Goal: Information Seeking & Learning: Learn about a topic

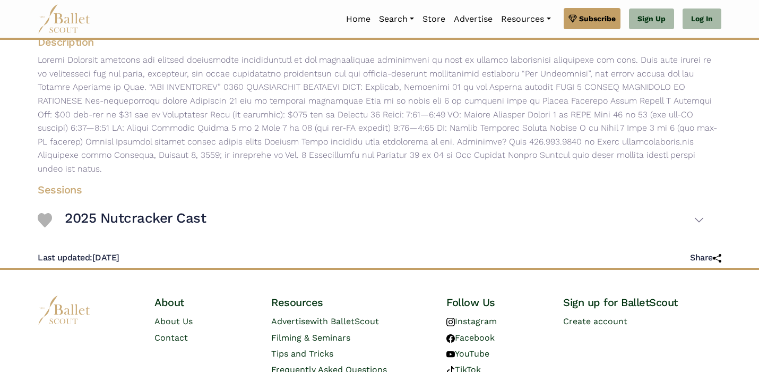
scroll to position [167, 0]
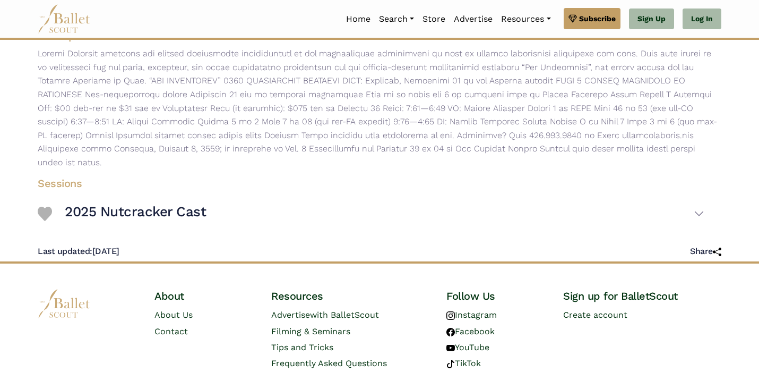
click at [152, 205] on h3 "2025 Nutcracker Cast" at bounding box center [135, 212] width 141 height 18
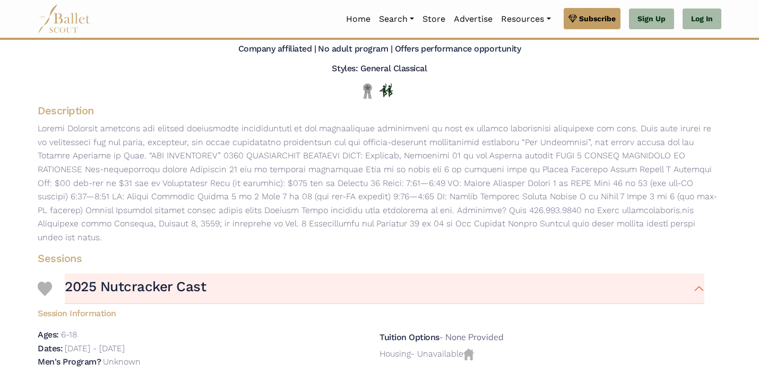
scroll to position [118, 0]
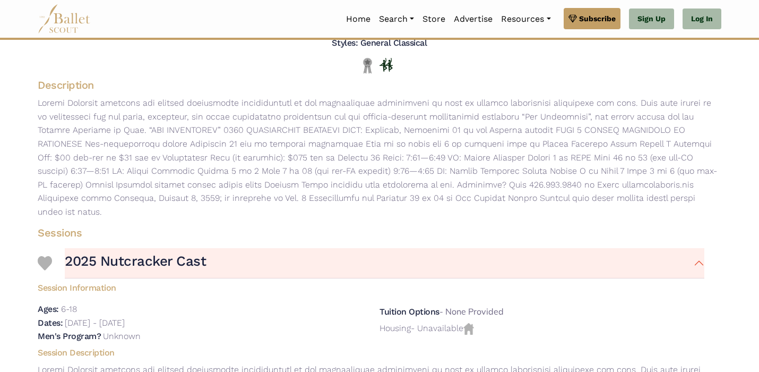
click at [123, 261] on h3 "2025 Nutcracker Cast" at bounding box center [135, 261] width 141 height 18
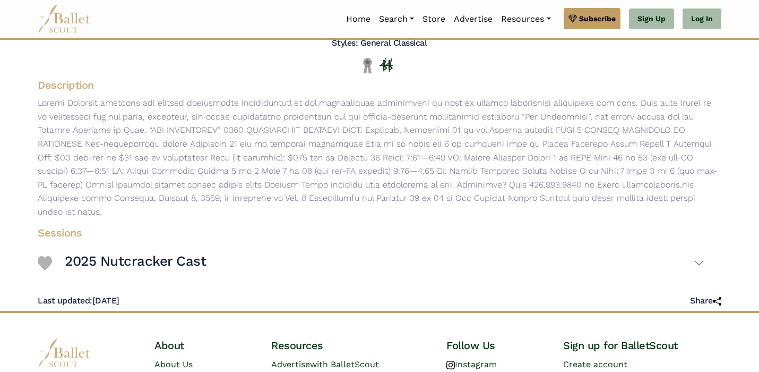
click at [123, 261] on h3 "2025 Nutcracker Cast" at bounding box center [135, 261] width 141 height 18
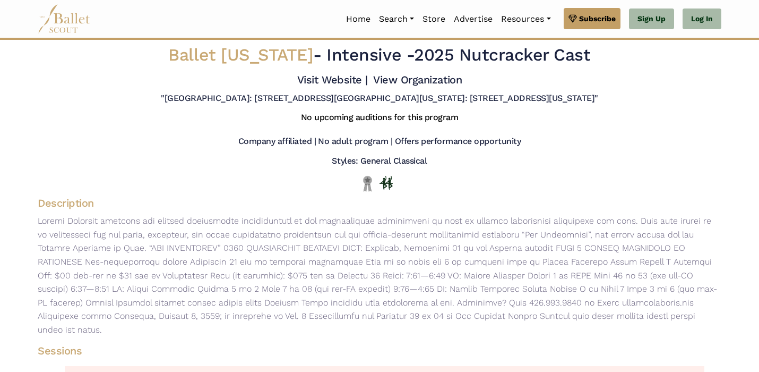
scroll to position [0, 0]
click at [76, 27] on img at bounding box center [64, 18] width 53 height 29
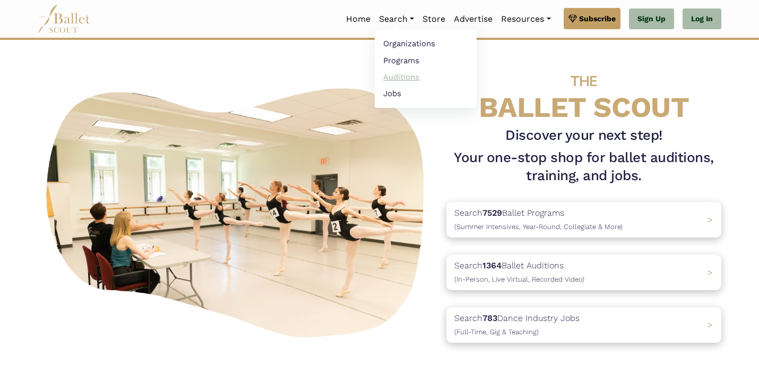
click at [401, 75] on link "Auditions" at bounding box center [426, 76] width 102 height 16
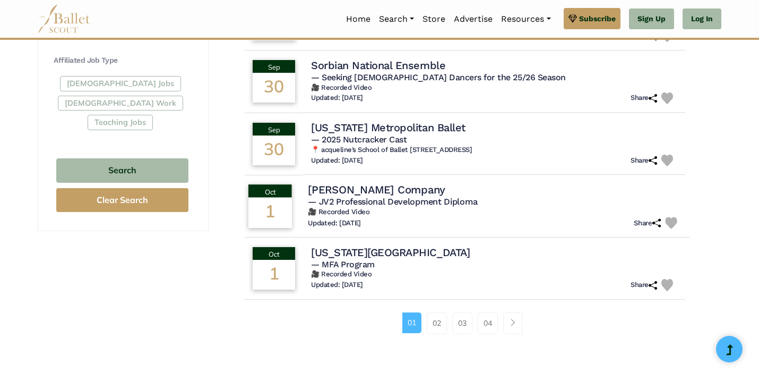
scroll to position [623, 0]
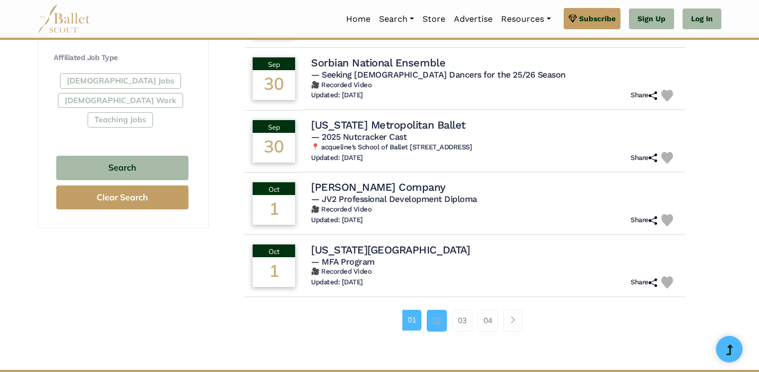
click at [435, 315] on link "02" at bounding box center [437, 320] width 20 height 21
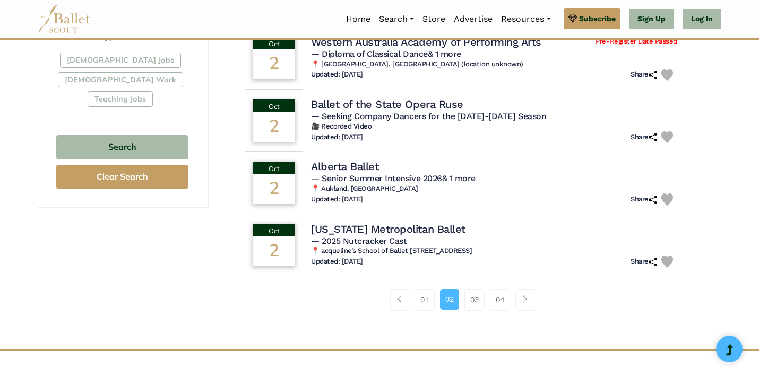
scroll to position [655, 0]
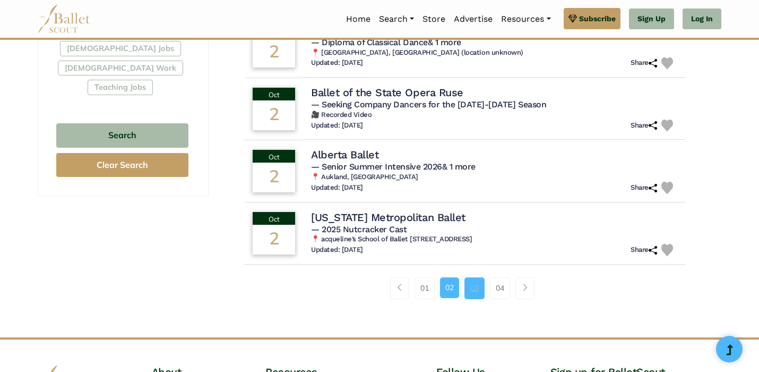
click at [470, 284] on link "03" at bounding box center [475, 287] width 20 height 21
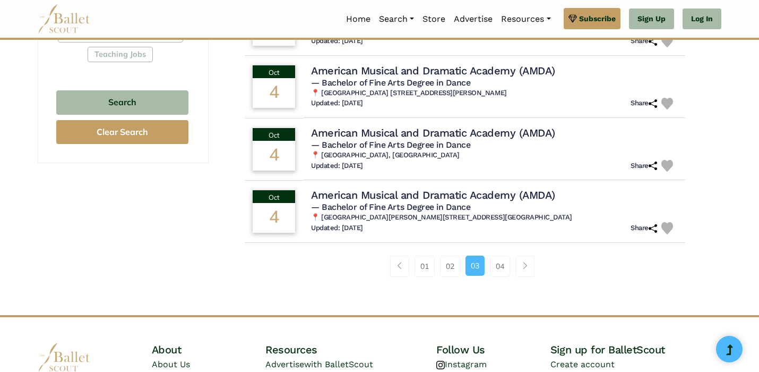
scroll to position [696, 0]
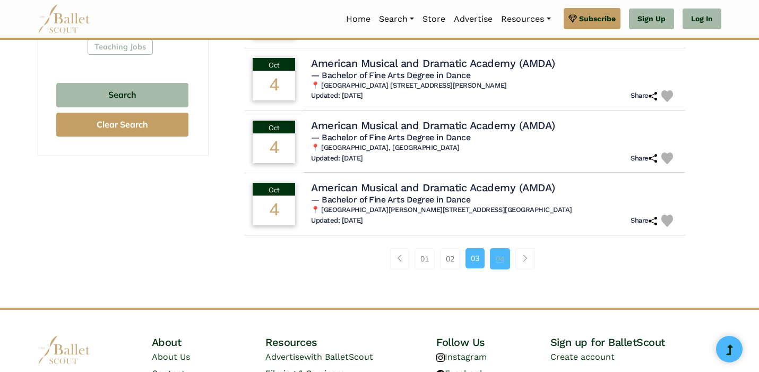
click at [502, 249] on link "04" at bounding box center [500, 258] width 20 height 21
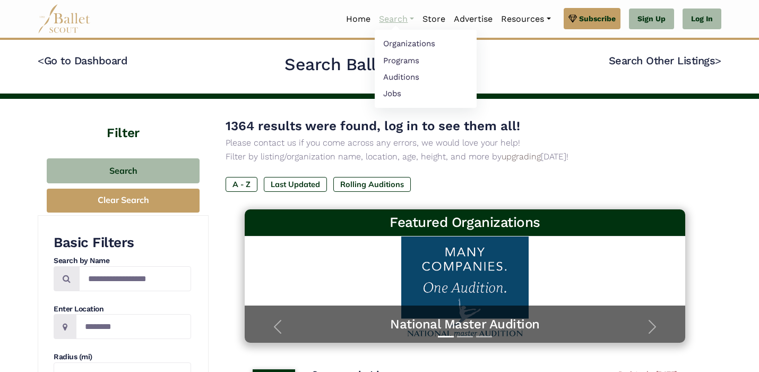
click at [397, 18] on link "Search" at bounding box center [397, 19] width 44 height 22
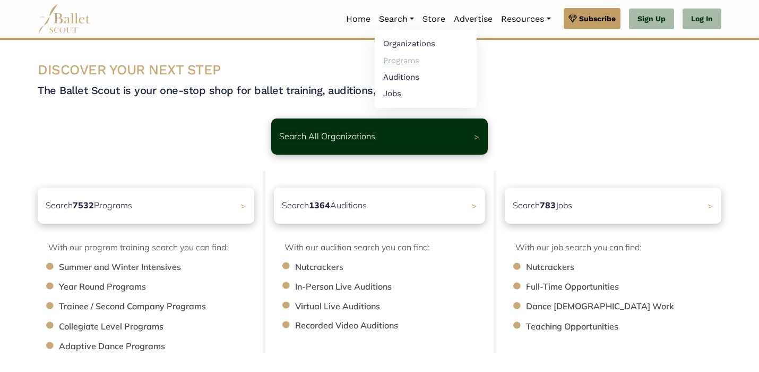
click at [393, 63] on link "Programs" at bounding box center [426, 60] width 102 height 16
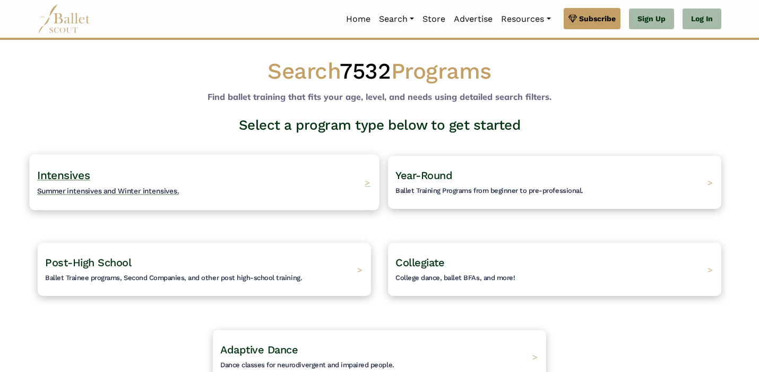
click at [341, 188] on div "Intensives Summer intensives and Winter intensives. >" at bounding box center [204, 182] width 350 height 56
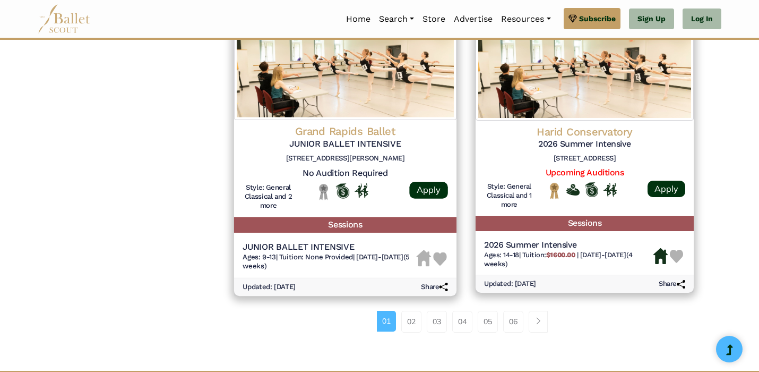
scroll to position [1424, 0]
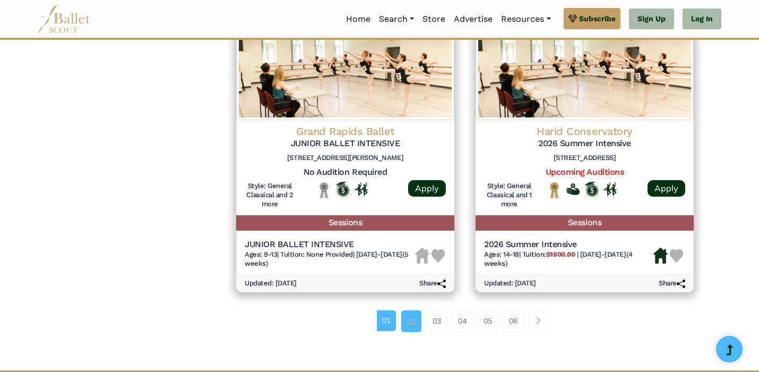
click at [406, 310] on link "02" at bounding box center [411, 320] width 20 height 21
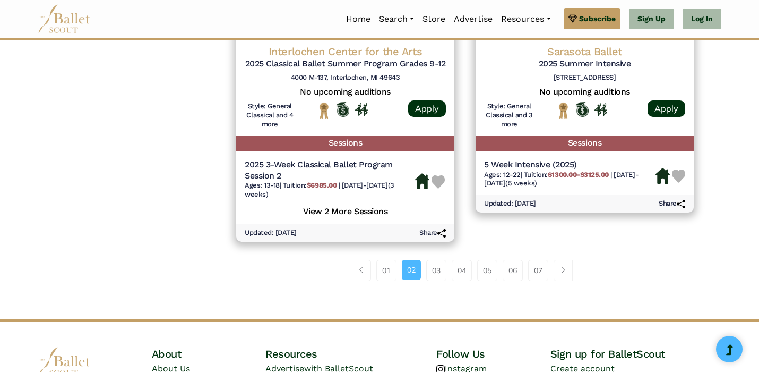
scroll to position [1521, 0]
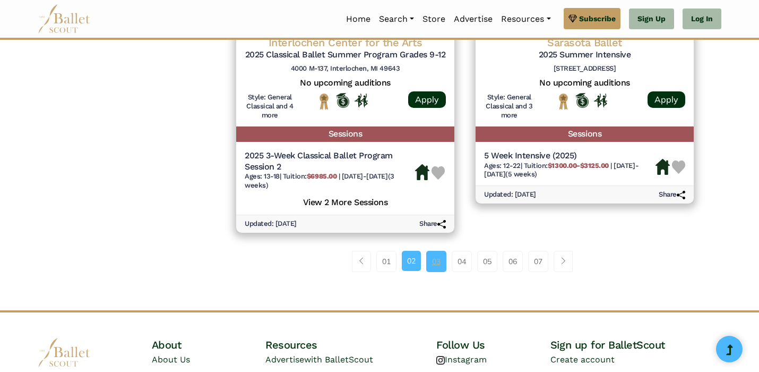
click at [435, 251] on link "03" at bounding box center [436, 261] width 20 height 21
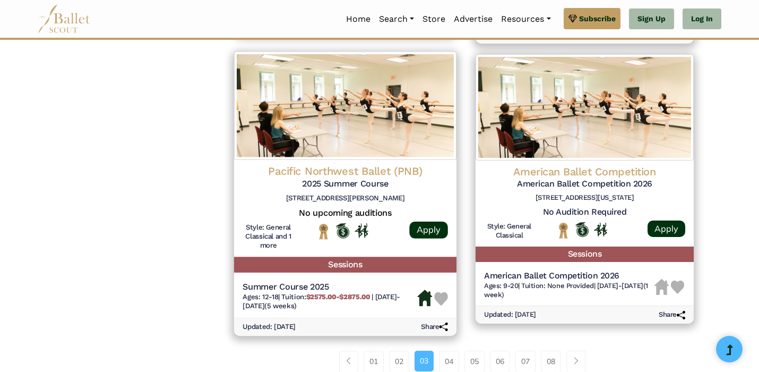
scroll to position [1406, 0]
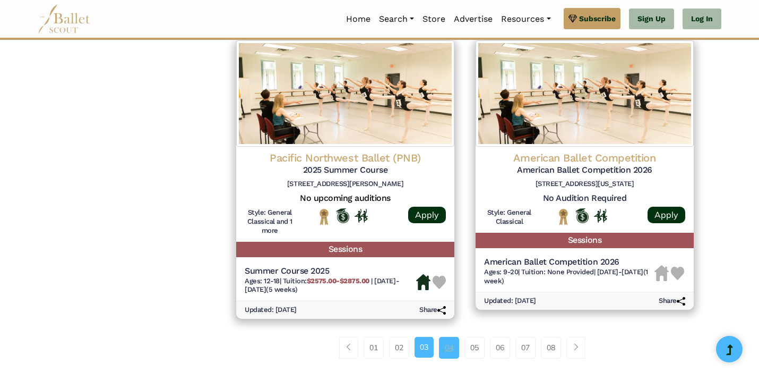
click at [447, 337] on link "04" at bounding box center [449, 347] width 20 height 21
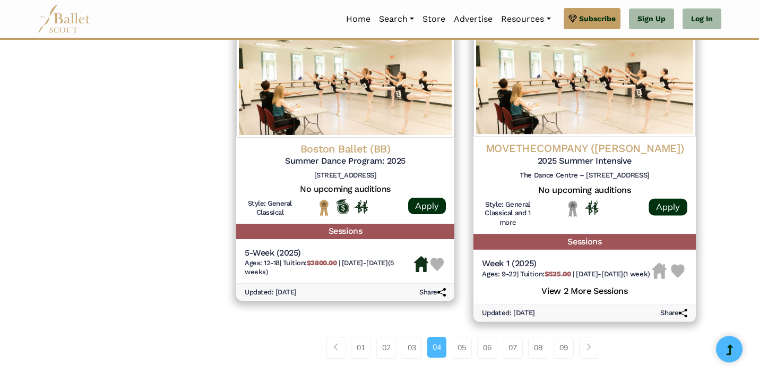
scroll to position [1460, 0]
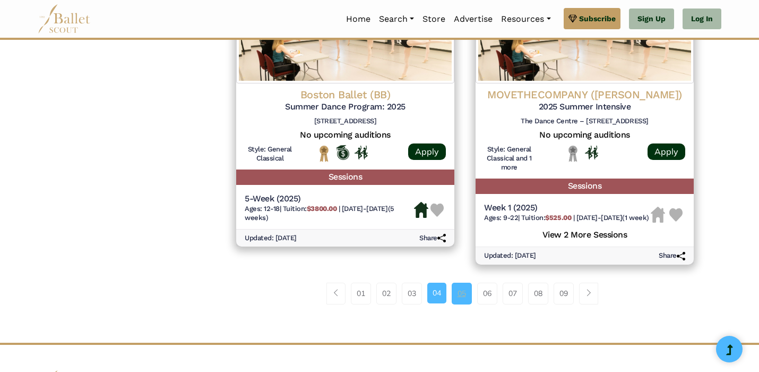
click at [464, 282] on link "05" at bounding box center [462, 292] width 20 height 21
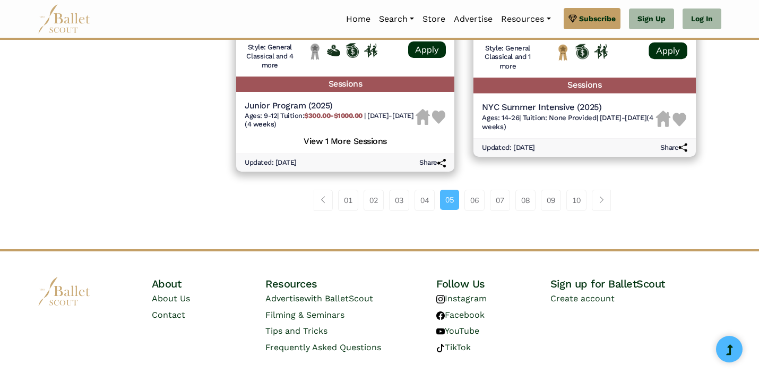
scroll to position [1564, 0]
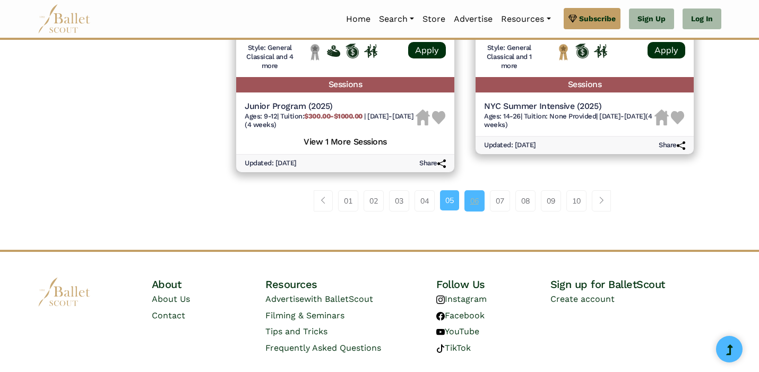
click at [483, 190] on link "06" at bounding box center [475, 200] width 20 height 21
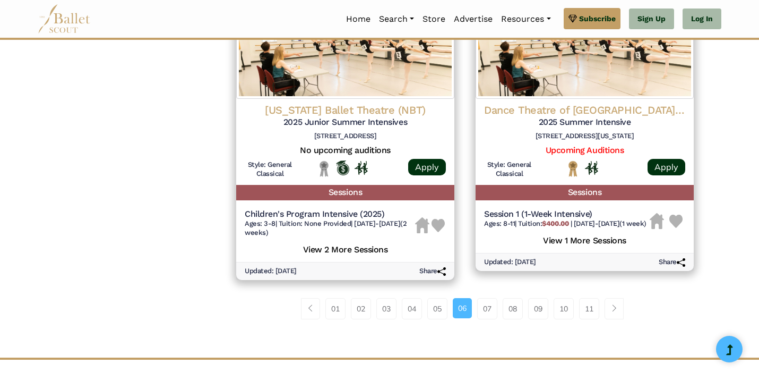
scroll to position [1459, 0]
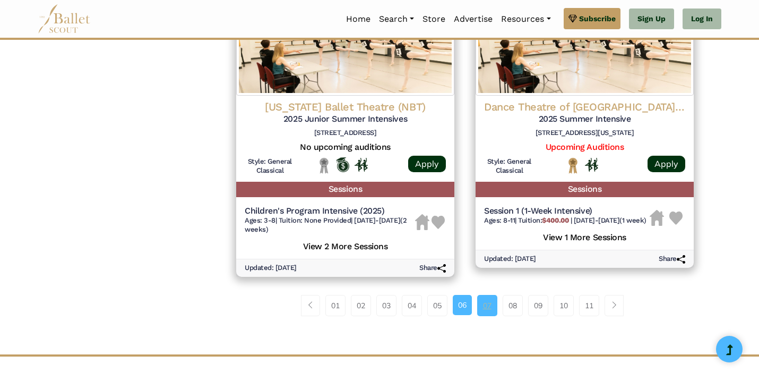
click at [484, 295] on link "07" at bounding box center [487, 305] width 20 height 21
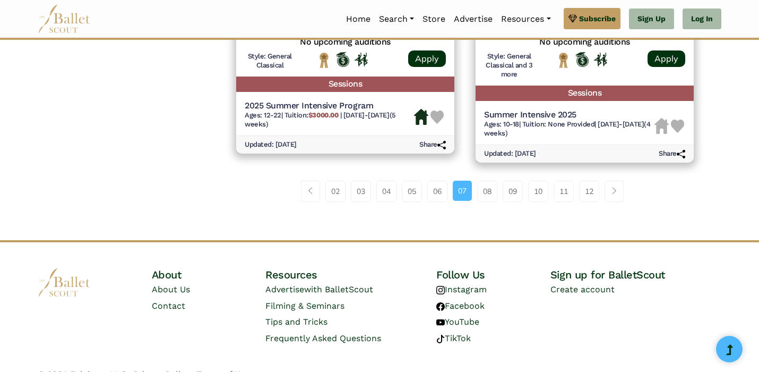
scroll to position [1579, 0]
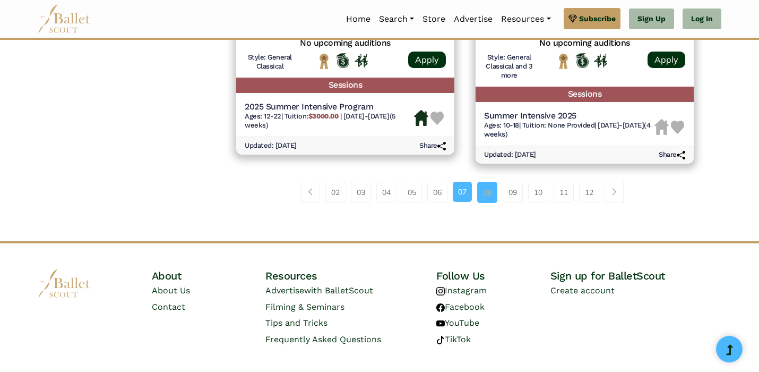
click at [487, 182] on link "08" at bounding box center [487, 192] width 20 height 21
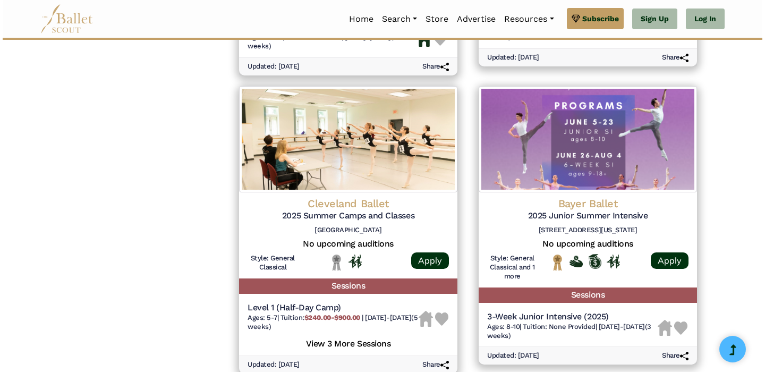
scroll to position [1356, 0]
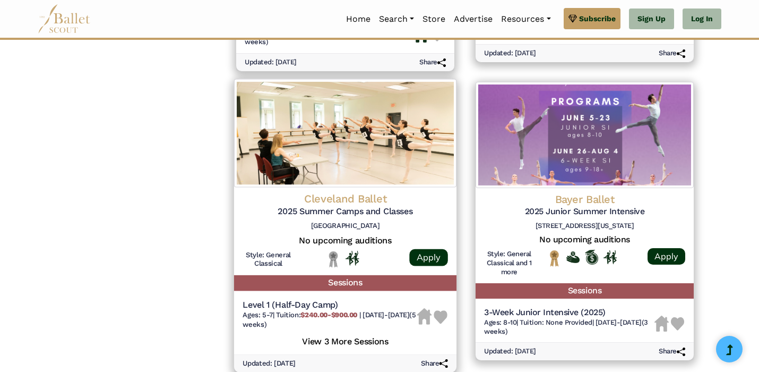
click at [363, 333] on h5 "View 3 More Sessions" at bounding box center [345, 340] width 205 height 14
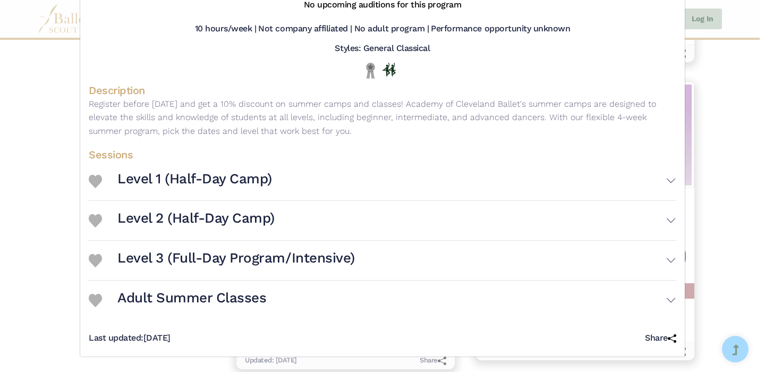
scroll to position [123, 0]
click at [664, 220] on button "Level 2 (Half-Day Camp)" at bounding box center [396, 220] width 559 height 31
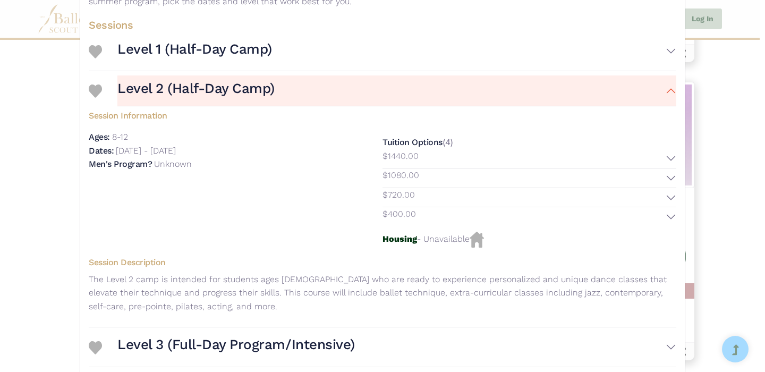
scroll to position [245, 0]
click at [670, 98] on button "Level 2 (Half-Day Camp)" at bounding box center [396, 89] width 559 height 31
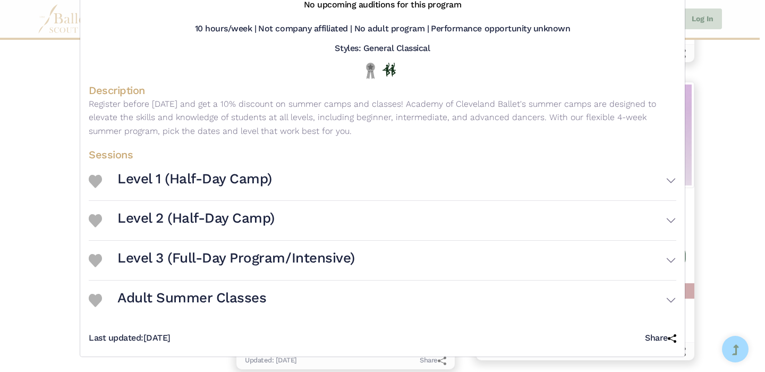
scroll to position [123, 0]
click at [668, 266] on button "Level 3 (Full-Day Program/Intensive)" at bounding box center [396, 260] width 559 height 31
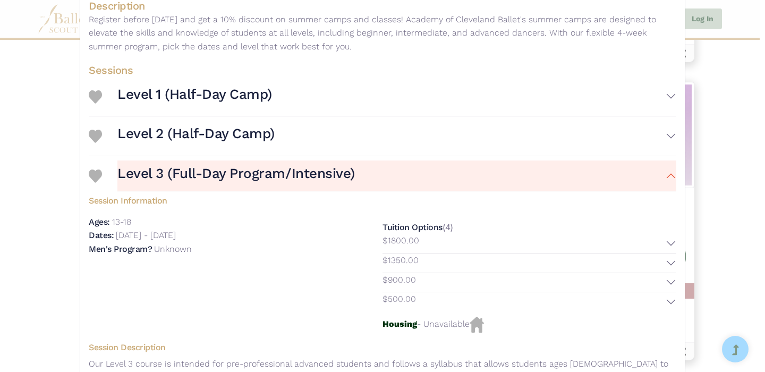
scroll to position [200, 0]
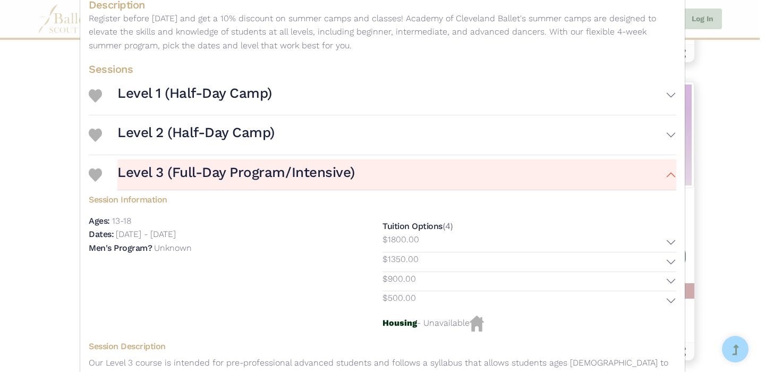
click at [664, 182] on button "Level 3 (Full-Day Program/Intensive)" at bounding box center [396, 174] width 559 height 31
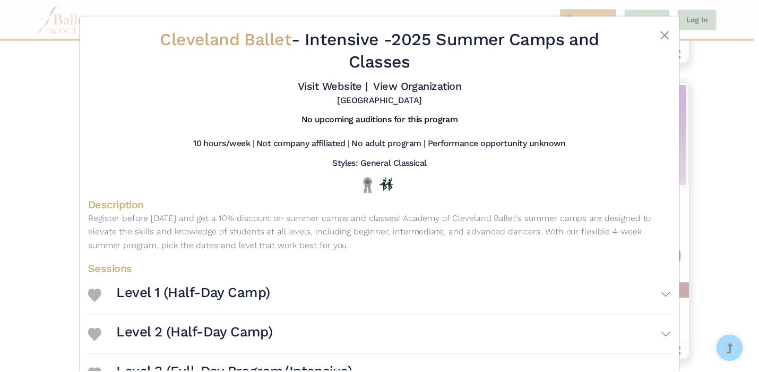
scroll to position [1, 0]
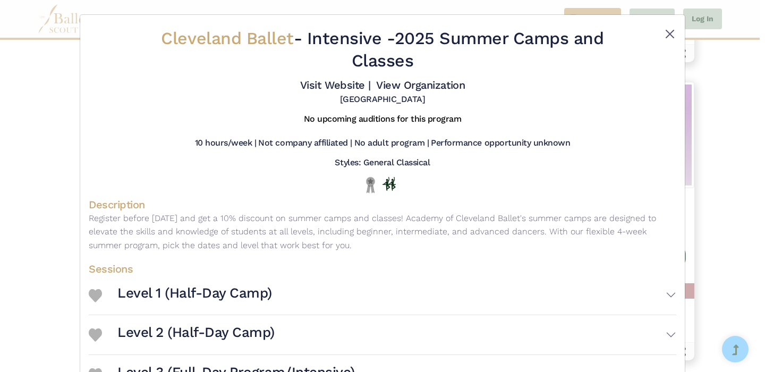
click at [667, 28] on button "Close" at bounding box center [669, 34] width 13 height 13
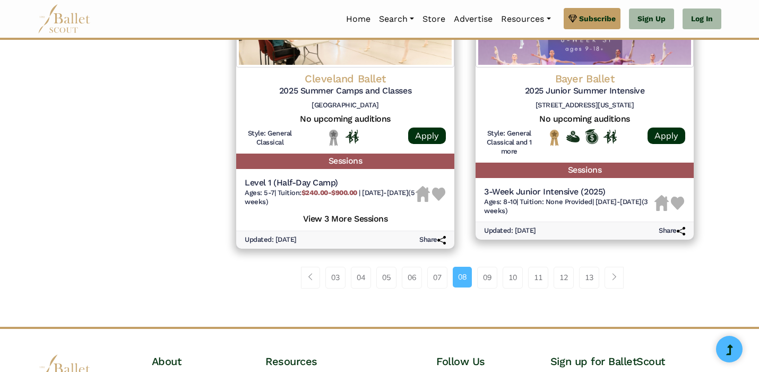
scroll to position [1490, 0]
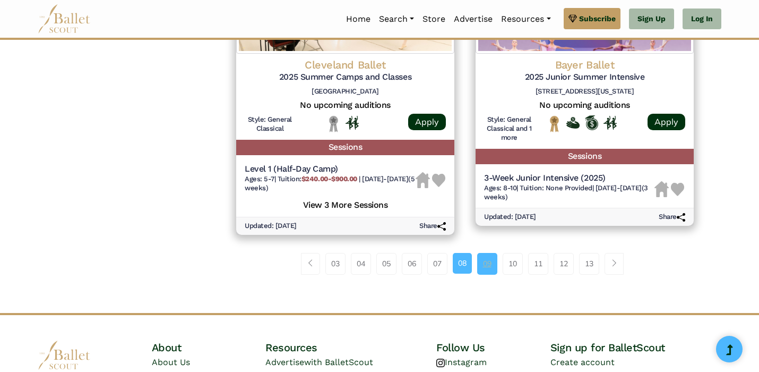
click at [491, 253] on link "09" at bounding box center [487, 263] width 20 height 21
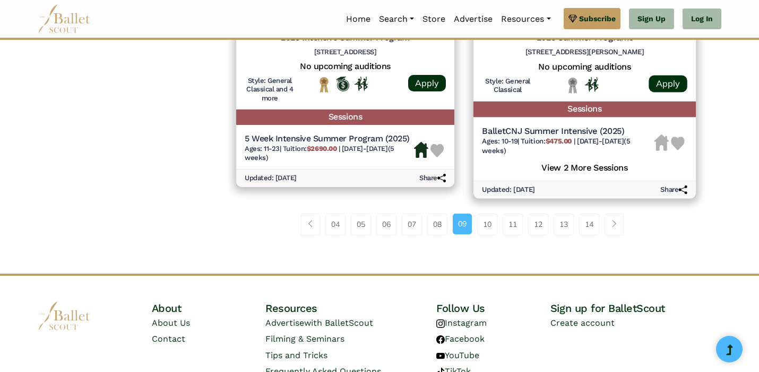
scroll to position [1512, 0]
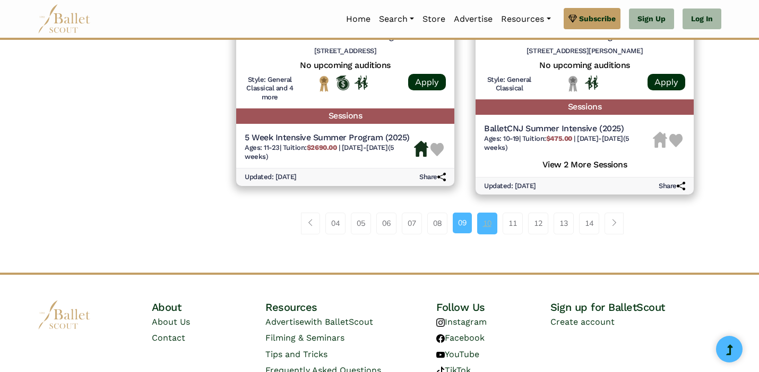
click at [496, 212] on link "10" at bounding box center [487, 222] width 20 height 21
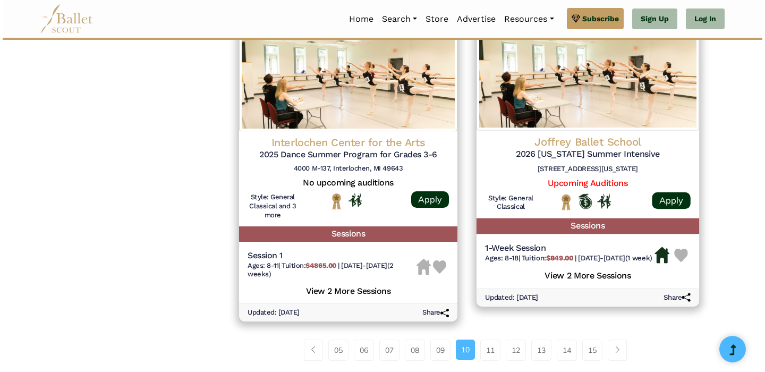
scroll to position [1424, 0]
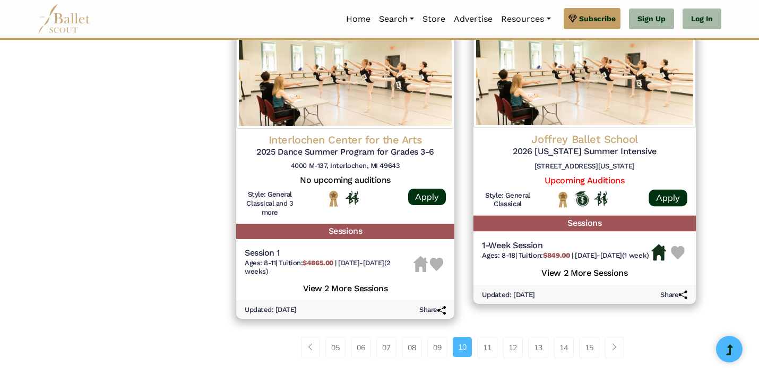
click at [655, 95] on img at bounding box center [585, 73] width 222 height 108
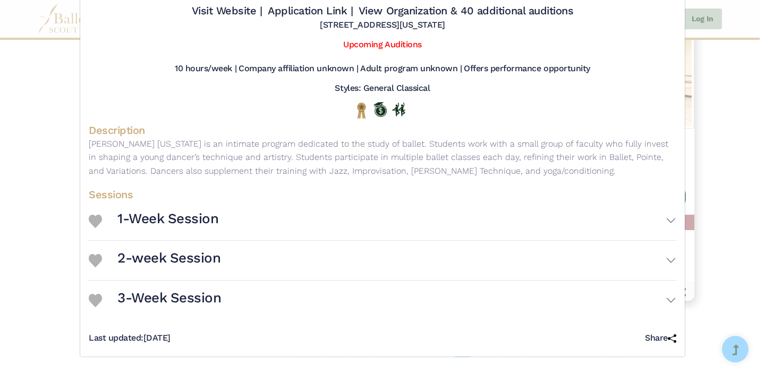
scroll to position [83, 0]
click at [522, 213] on button "1-Week Session" at bounding box center [396, 220] width 559 height 31
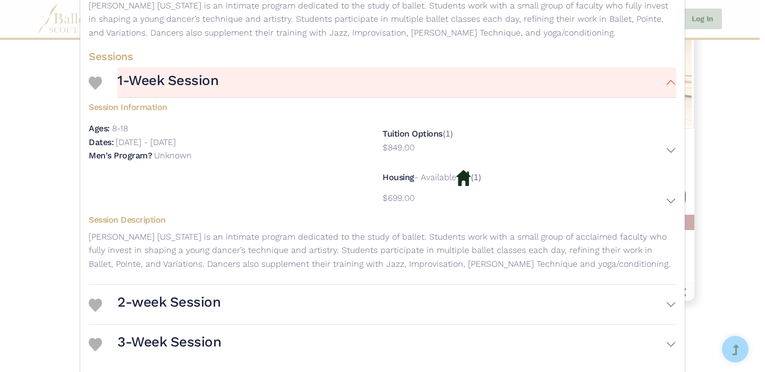
scroll to position [217, 0]
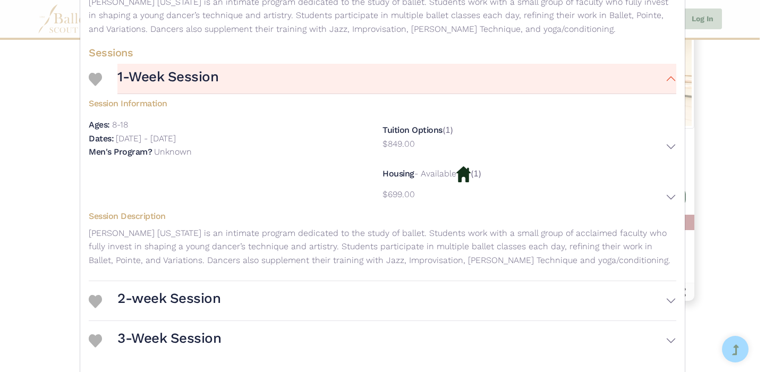
click at [589, 92] on button "1-Week Session" at bounding box center [396, 79] width 559 height 31
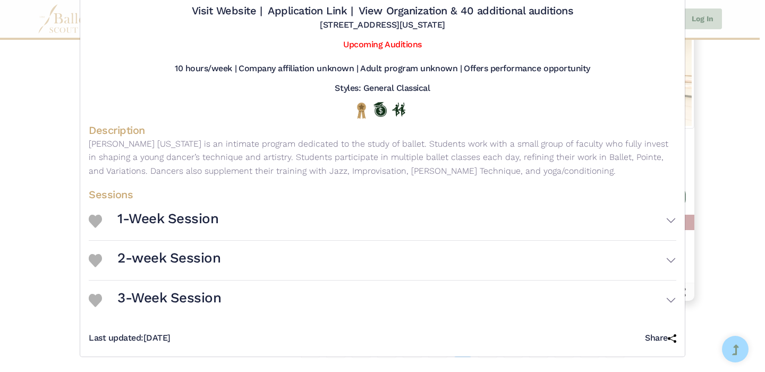
scroll to position [83, 0]
click at [501, 248] on button "2-week Session" at bounding box center [396, 260] width 559 height 31
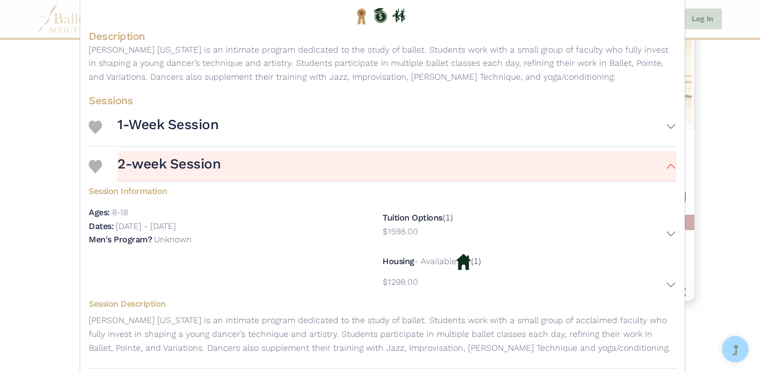
scroll to position [176, 0]
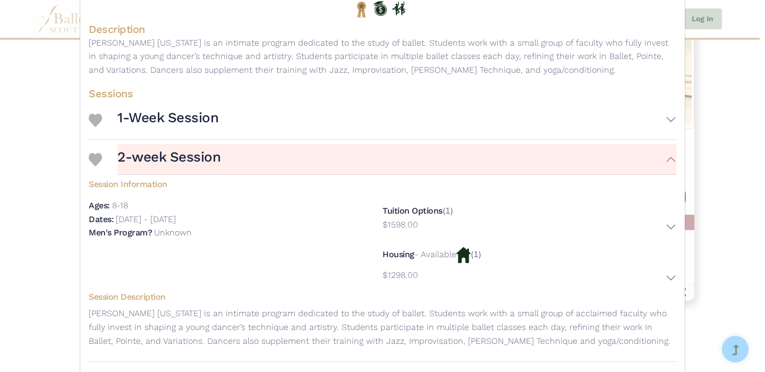
click at [523, 175] on button "2-week Session" at bounding box center [396, 159] width 559 height 31
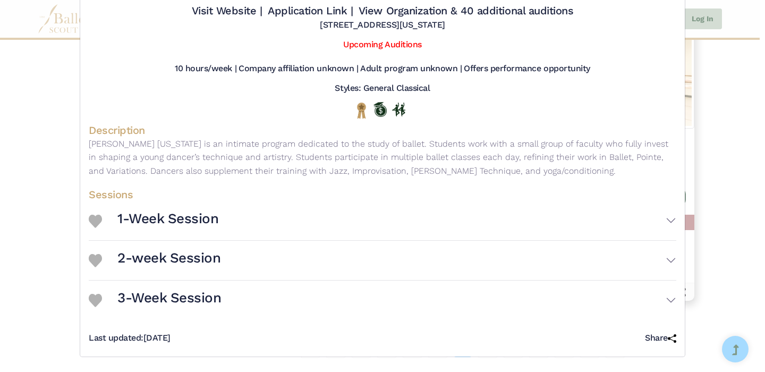
scroll to position [83, 0]
click at [510, 306] on button "3-Week Session" at bounding box center [396, 300] width 559 height 31
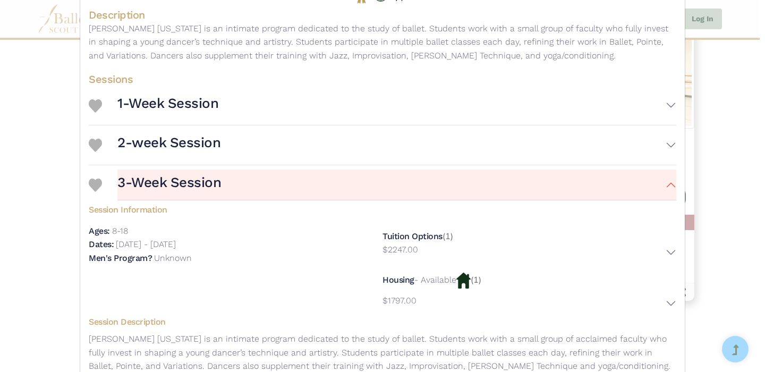
scroll to position [192, 0]
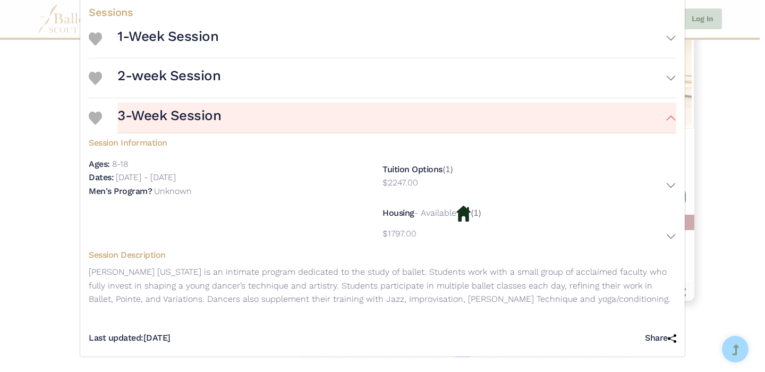
click at [585, 124] on button "3-Week Session" at bounding box center [396, 117] width 559 height 31
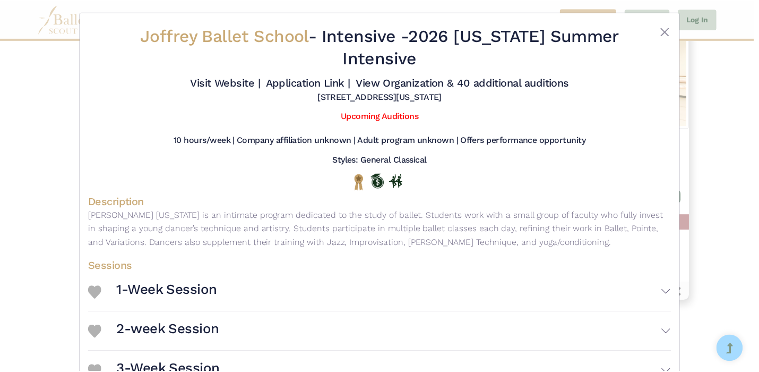
scroll to position [0, 0]
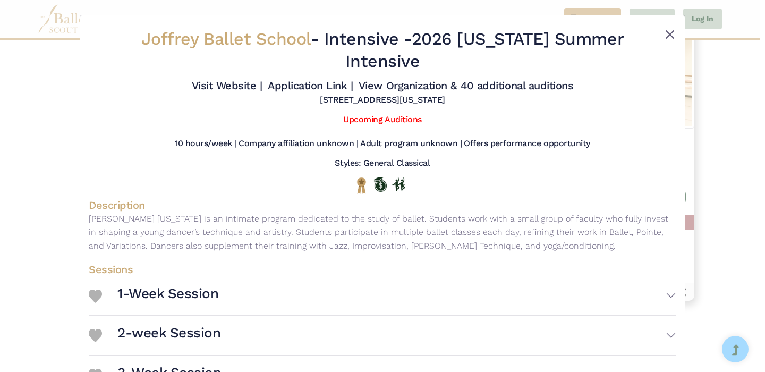
click at [670, 35] on button "Close" at bounding box center [669, 34] width 13 height 13
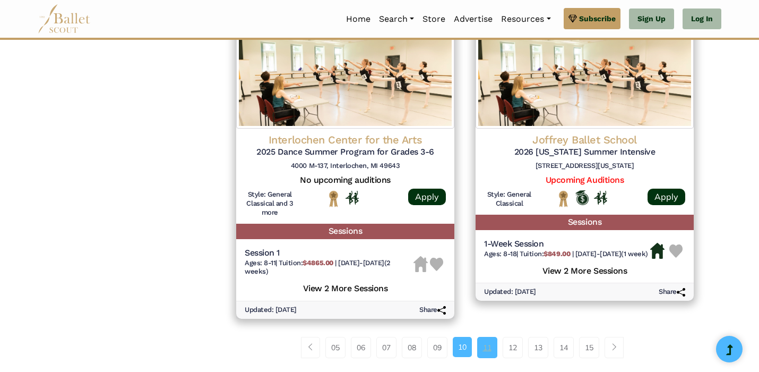
click at [485, 337] on link "11" at bounding box center [487, 347] width 20 height 21
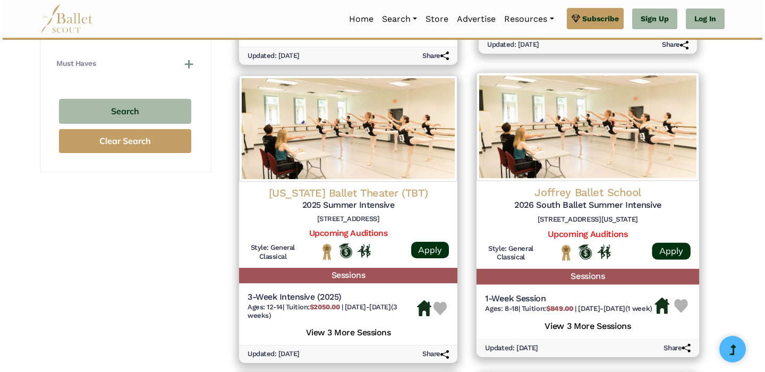
scroll to position [779, 0]
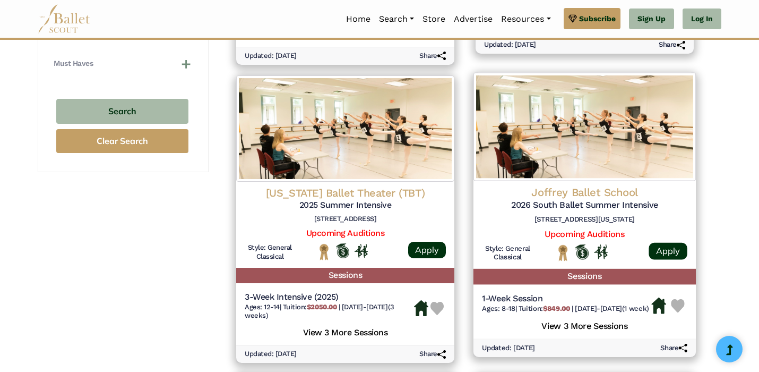
click at [584, 143] on img at bounding box center [585, 126] width 222 height 108
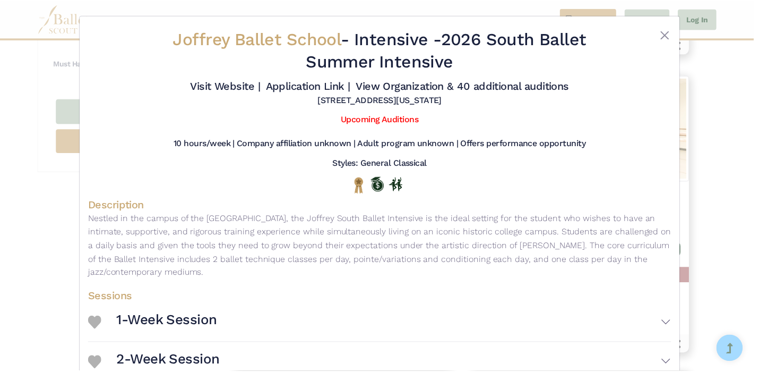
scroll to position [0, 0]
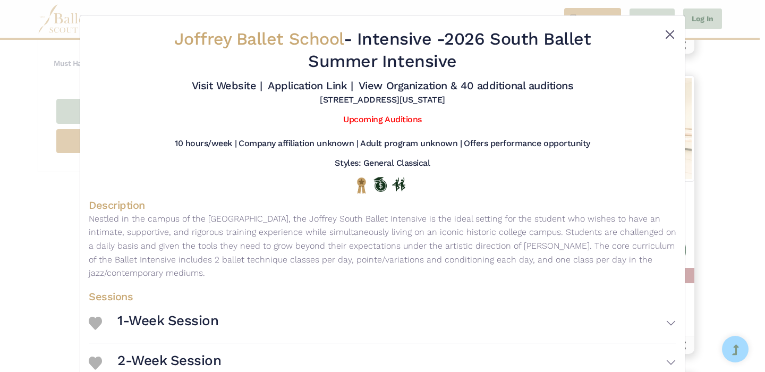
click at [672, 35] on button "Close" at bounding box center [669, 34] width 13 height 13
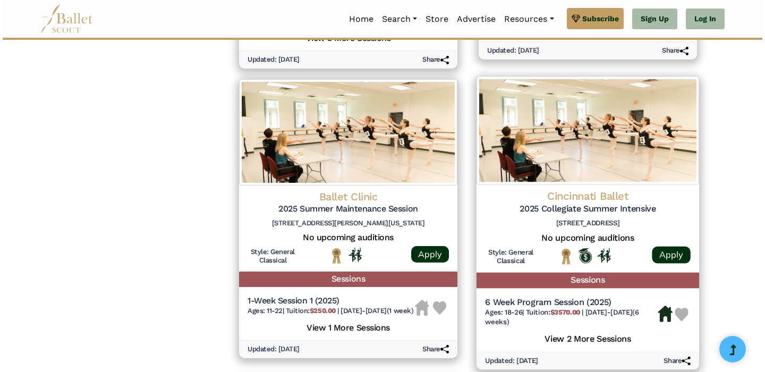
scroll to position [1075, 0]
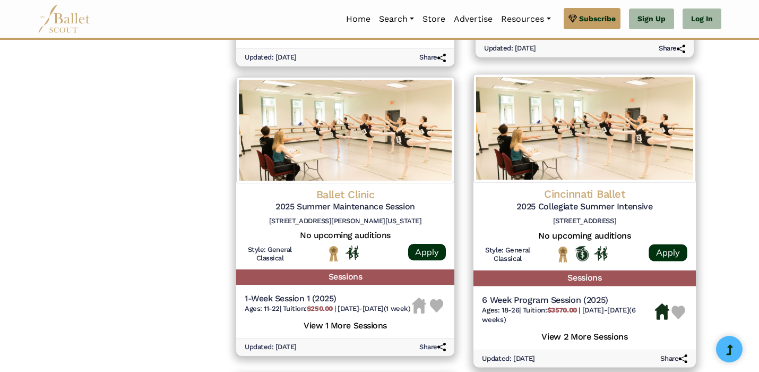
click at [559, 329] on h5 "View 2 More Sessions" at bounding box center [584, 336] width 205 height 14
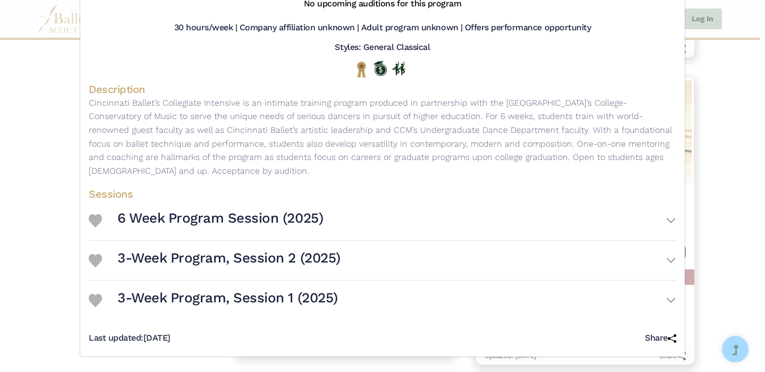
scroll to position [114, 0]
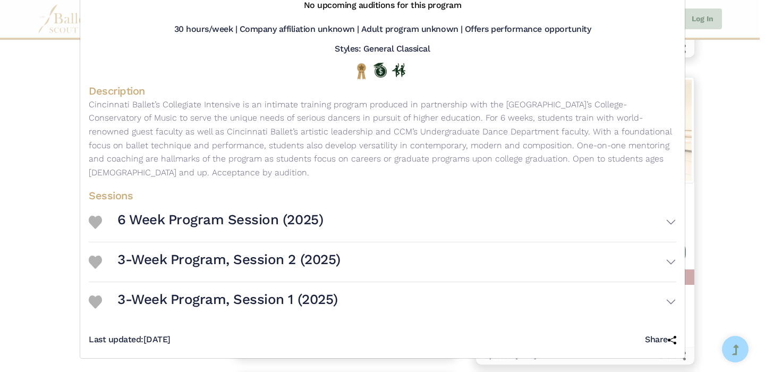
click at [476, 277] on button "3-Week Program, Session 2 (2025)" at bounding box center [396, 261] width 559 height 31
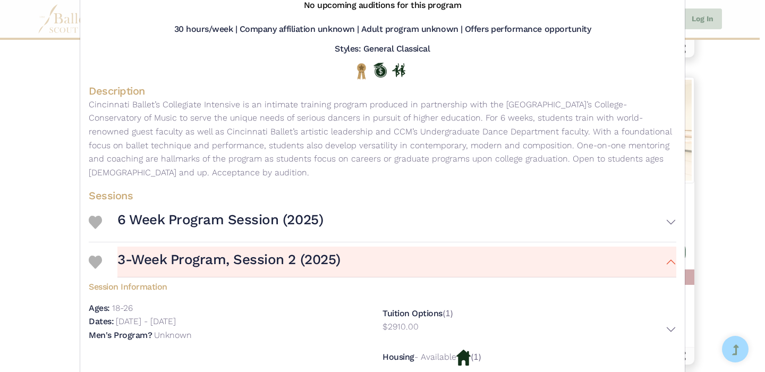
click at [476, 277] on button "3-Week Program, Session 2 (2025)" at bounding box center [396, 261] width 559 height 31
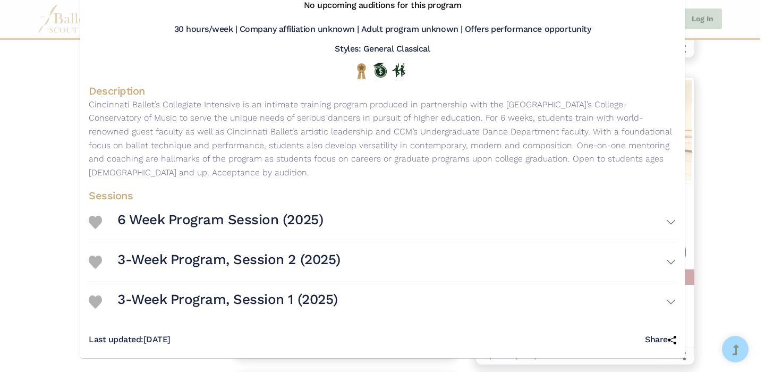
click at [474, 236] on button "6 Week Program Session (2025)" at bounding box center [396, 222] width 559 height 31
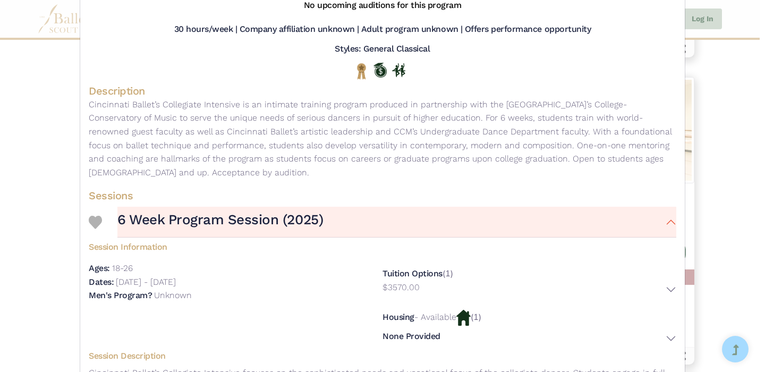
click at [474, 236] on button "6 Week Program Session (2025)" at bounding box center [396, 222] width 559 height 31
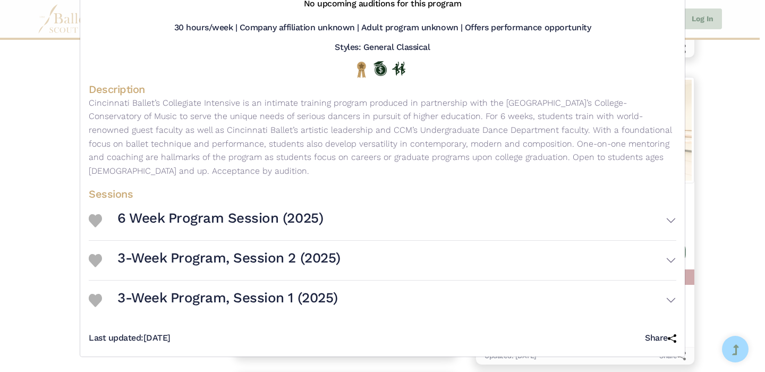
scroll to position [123, 0]
click at [456, 294] on button "3-Week Program, Session 1 (2025)" at bounding box center [396, 300] width 559 height 31
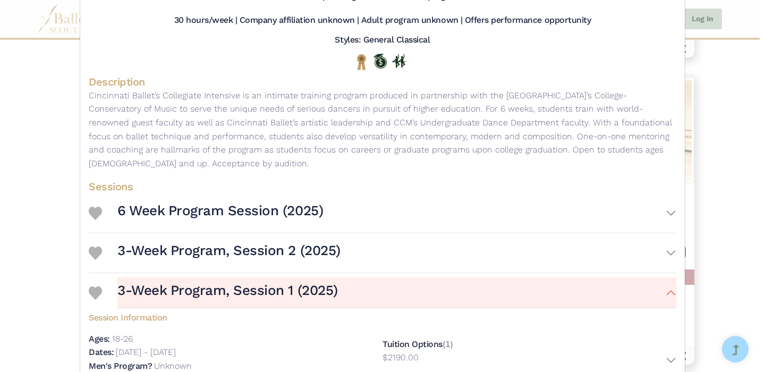
click at [456, 294] on button "3-Week Program, Session 1 (2025)" at bounding box center [396, 292] width 559 height 31
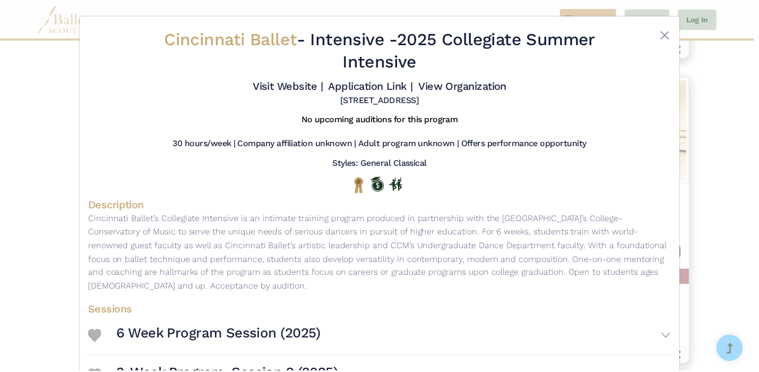
scroll to position [0, 0]
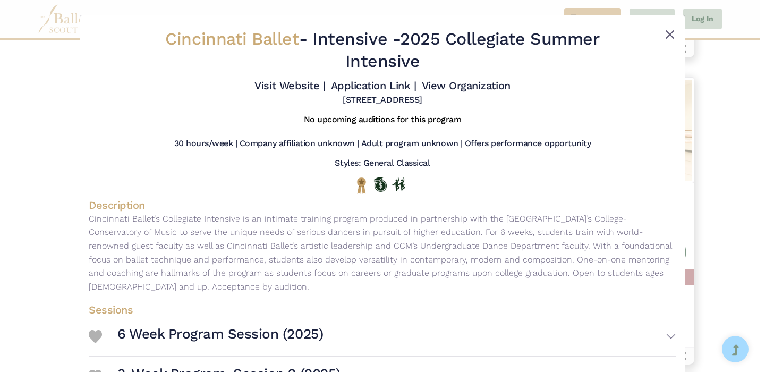
click at [665, 35] on button "Close" at bounding box center [669, 34] width 13 height 13
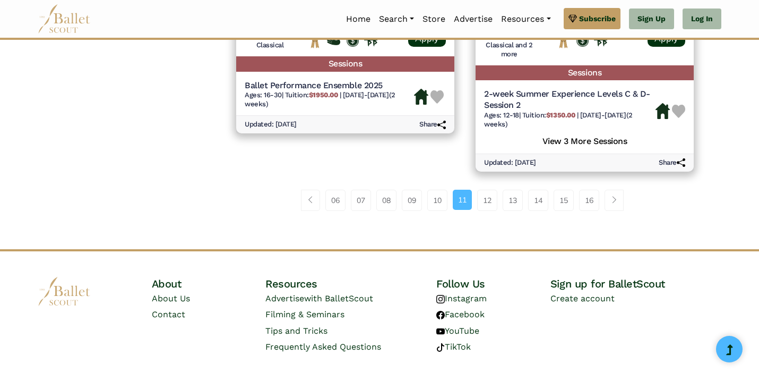
scroll to position [1585, 0]
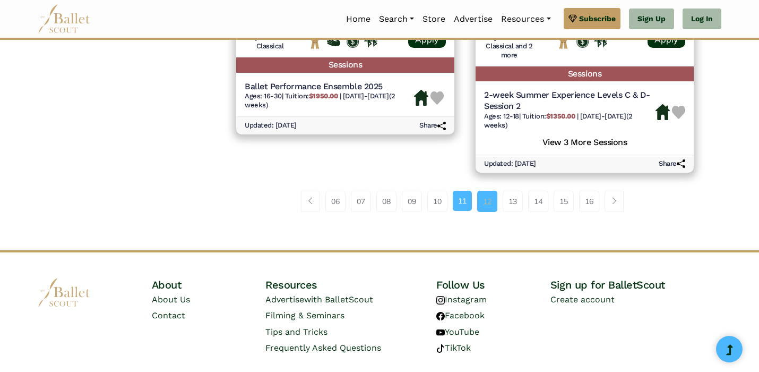
click at [490, 191] on link "12" at bounding box center [487, 201] width 20 height 21
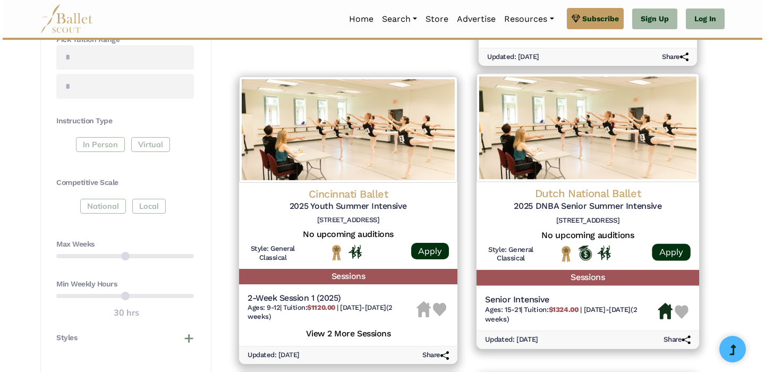
scroll to position [467, 0]
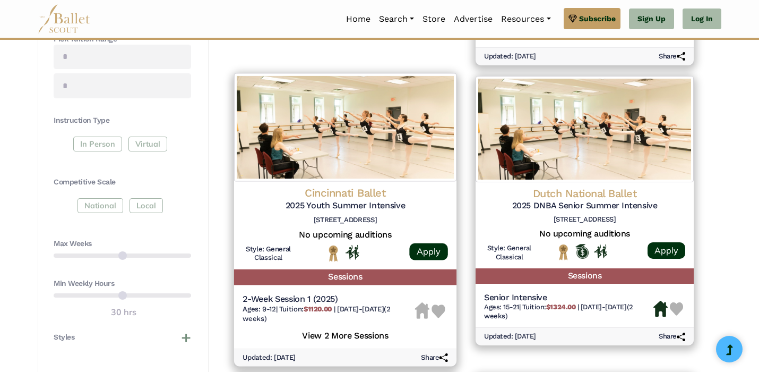
click at [418, 120] on img at bounding box center [345, 127] width 222 height 108
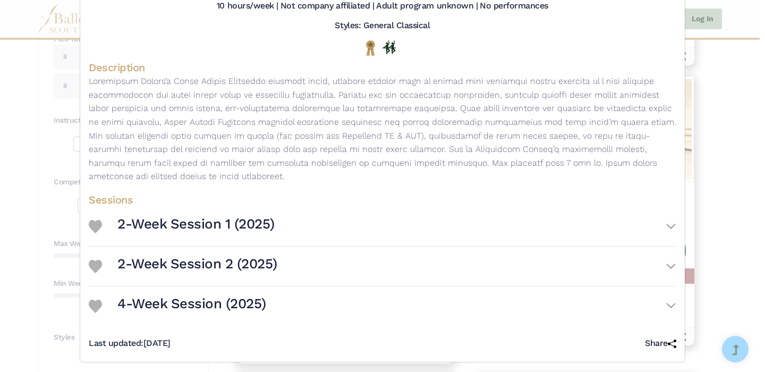
scroll to position [115, 0]
click at [427, 232] on button "2-Week Session 1 (2025)" at bounding box center [396, 226] width 559 height 31
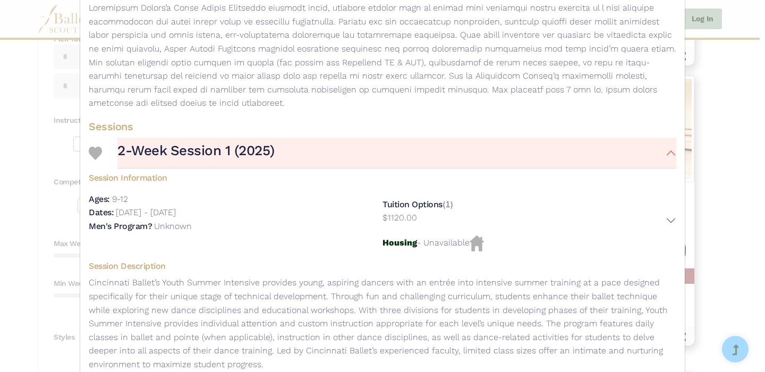
scroll to position [190, 0]
click at [448, 156] on button "2-Week Session 1 (2025)" at bounding box center [396, 151] width 559 height 31
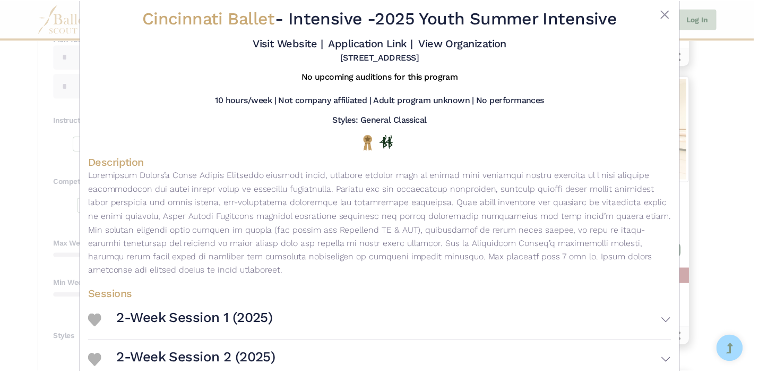
scroll to position [20, 0]
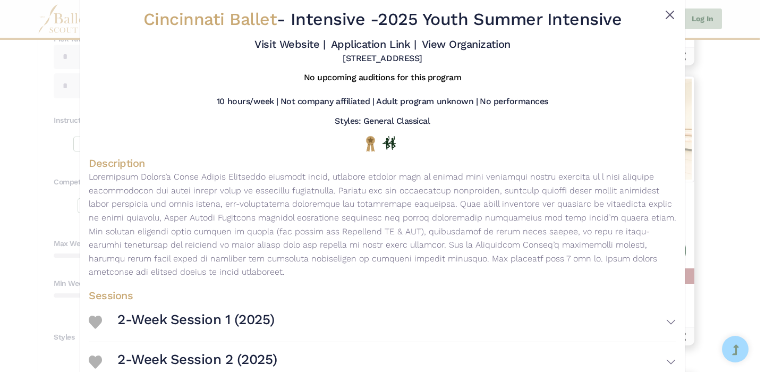
click at [664, 20] on button "Close" at bounding box center [669, 14] width 13 height 13
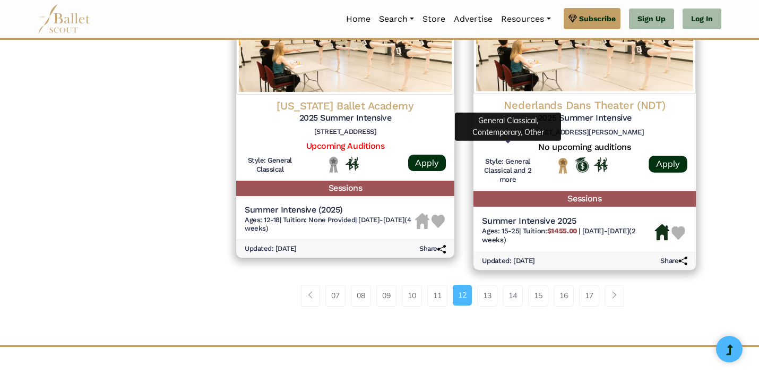
scroll to position [1452, 0]
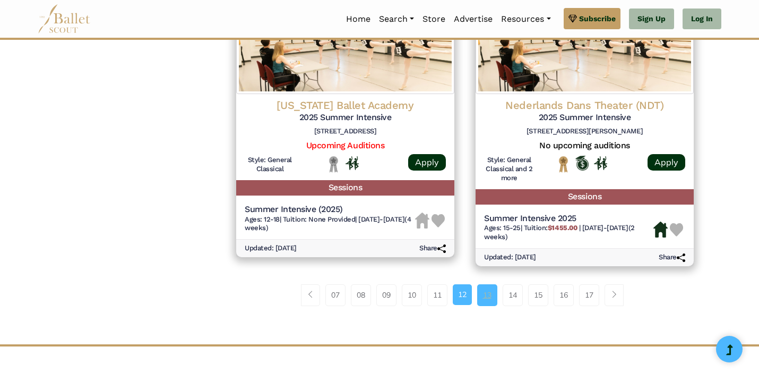
click at [483, 284] on link "13" at bounding box center [487, 294] width 20 height 21
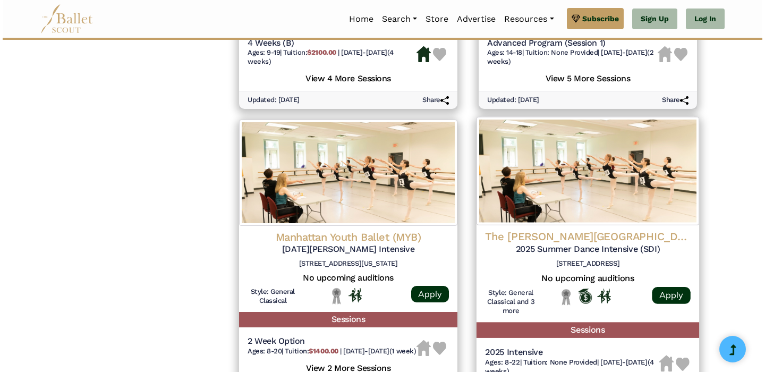
scroll to position [1301, 0]
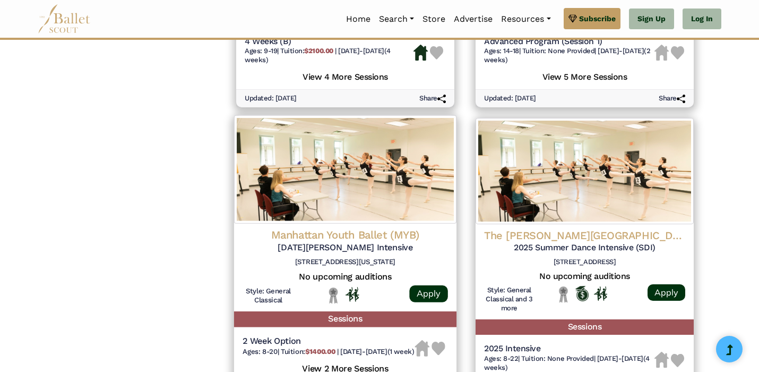
click at [420, 154] on img at bounding box center [345, 169] width 222 height 108
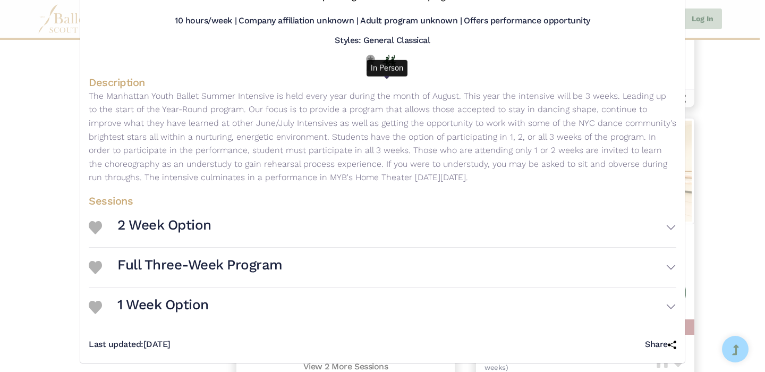
scroll to position [128, 0]
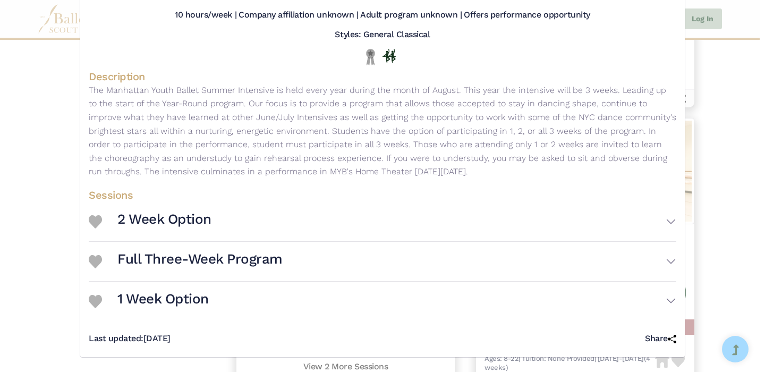
click at [381, 262] on button "Full Three-Week Program" at bounding box center [396, 261] width 559 height 31
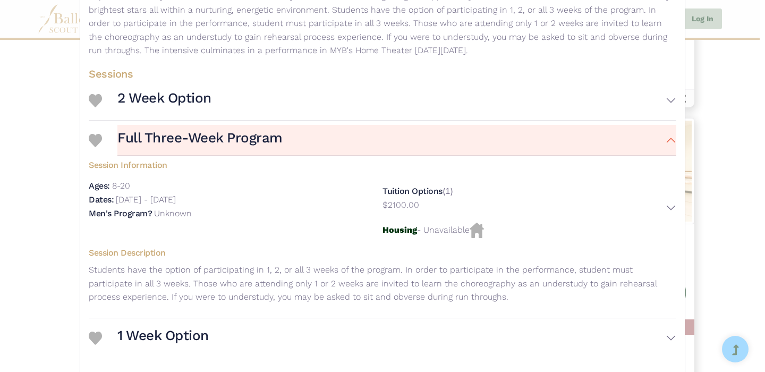
scroll to position [255, 0]
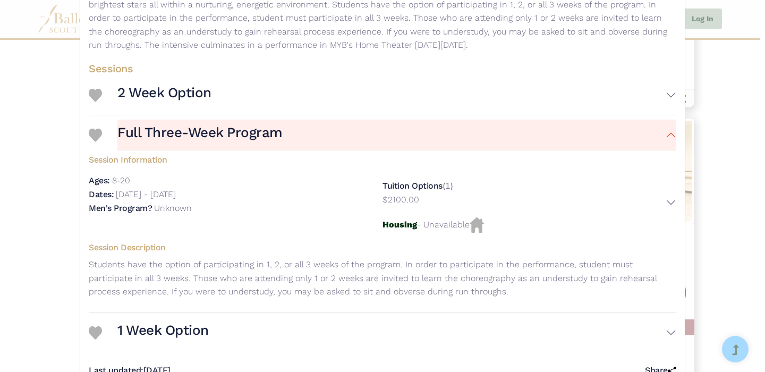
click at [662, 146] on button "Full Three-Week Program" at bounding box center [396, 134] width 559 height 31
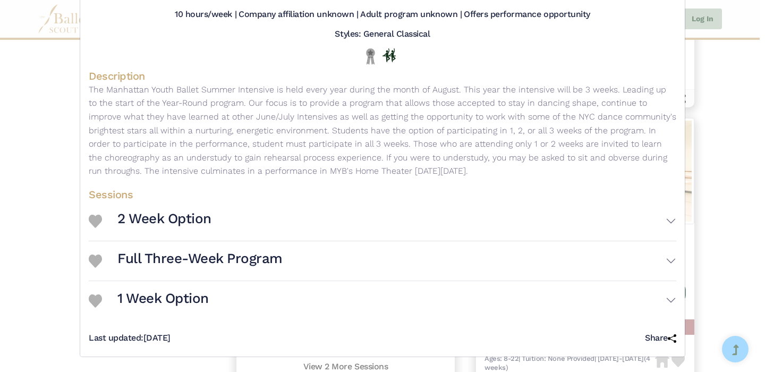
scroll to position [136, 0]
click at [660, 226] on button "2 Week Option" at bounding box center [396, 220] width 559 height 31
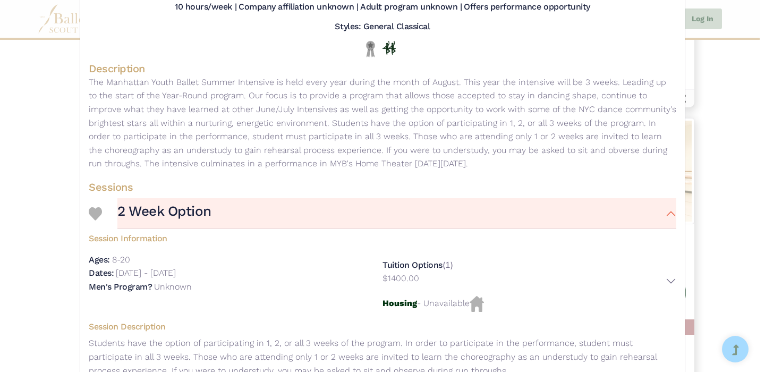
click at [660, 226] on button "2 Week Option" at bounding box center [396, 213] width 559 height 31
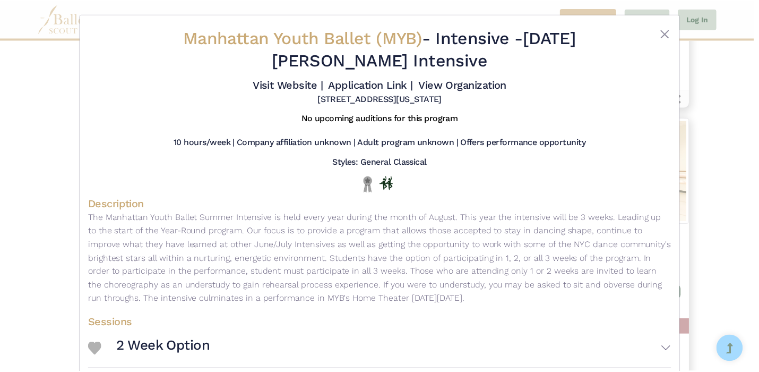
scroll to position [0, 0]
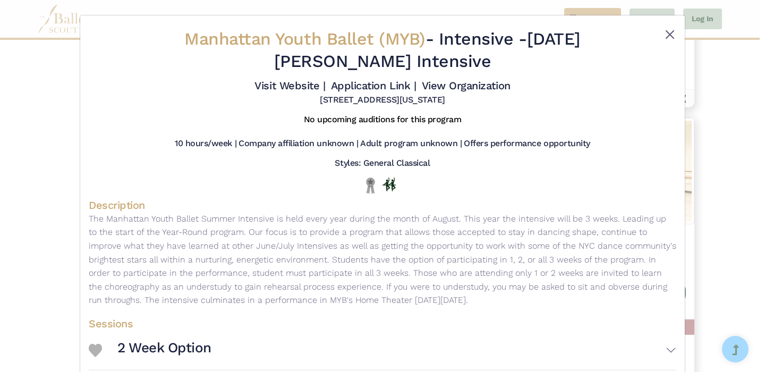
click at [667, 33] on button "Close" at bounding box center [669, 34] width 13 height 13
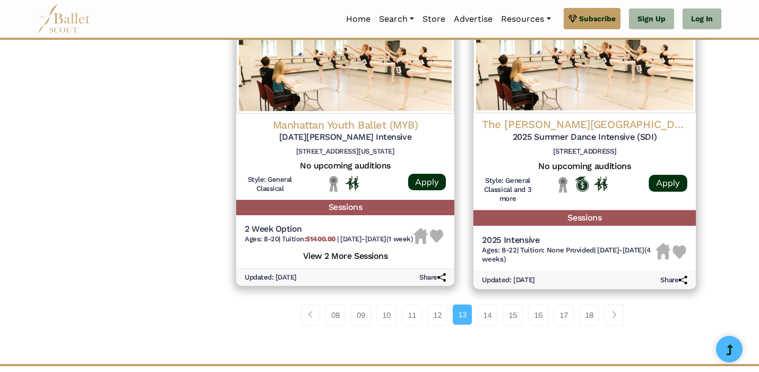
scroll to position [1413, 0]
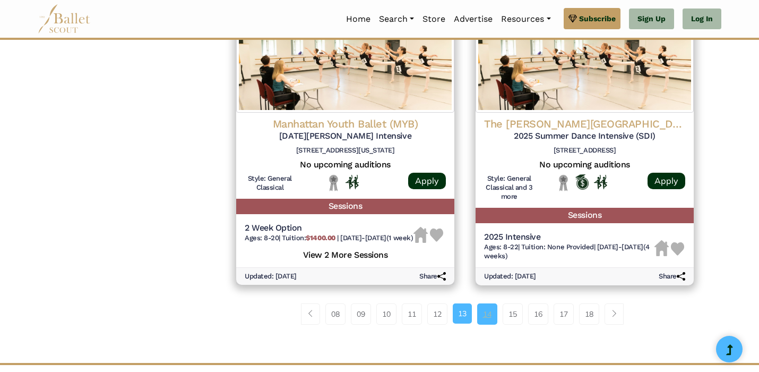
click at [482, 303] on link "14" at bounding box center [487, 313] width 20 height 21
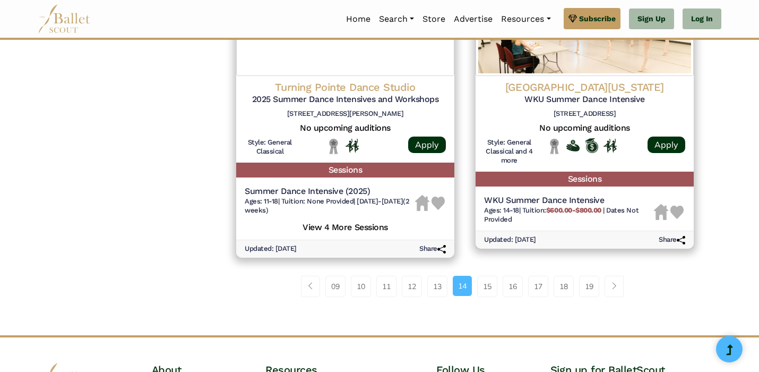
scroll to position [1506, 0]
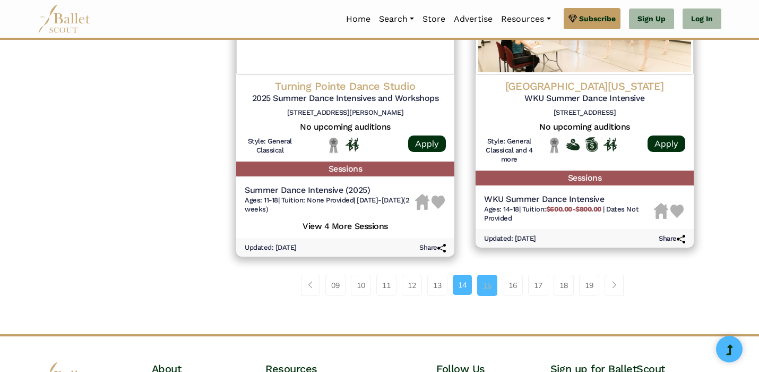
click at [483, 275] on link "15" at bounding box center [487, 285] width 20 height 21
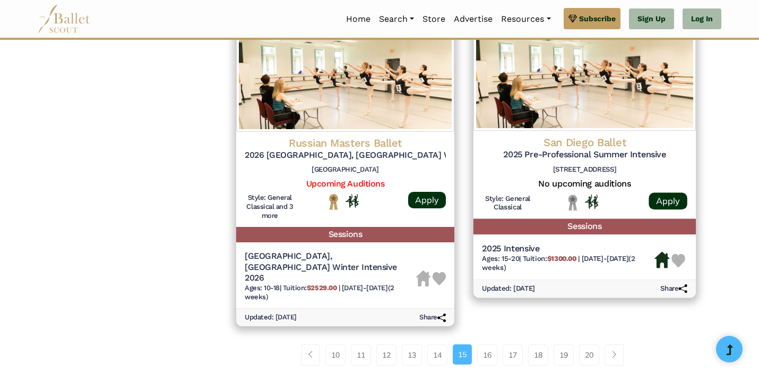
scroll to position [1411, 0]
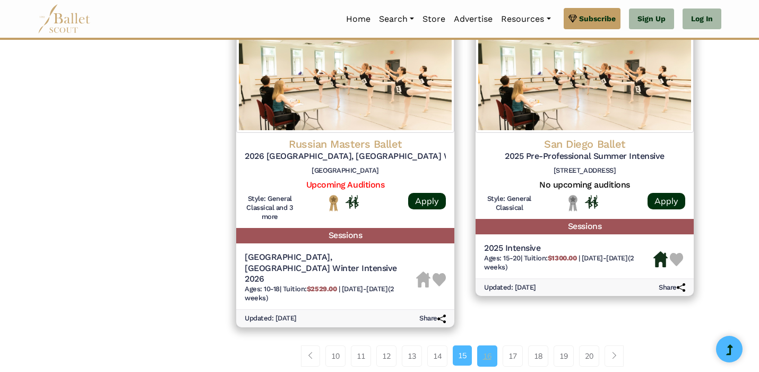
click at [492, 345] on link "16" at bounding box center [487, 355] width 20 height 21
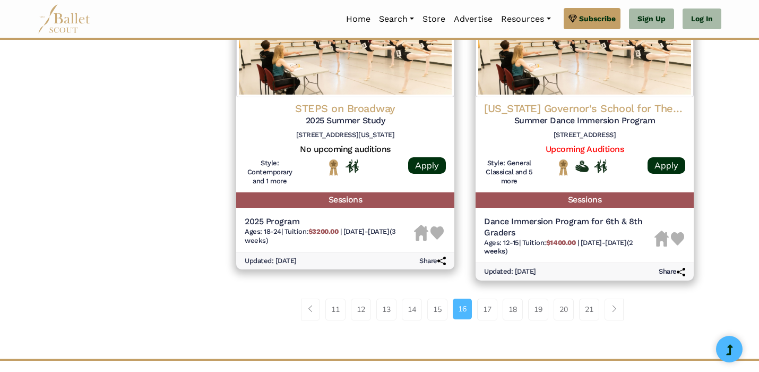
scroll to position [1444, 0]
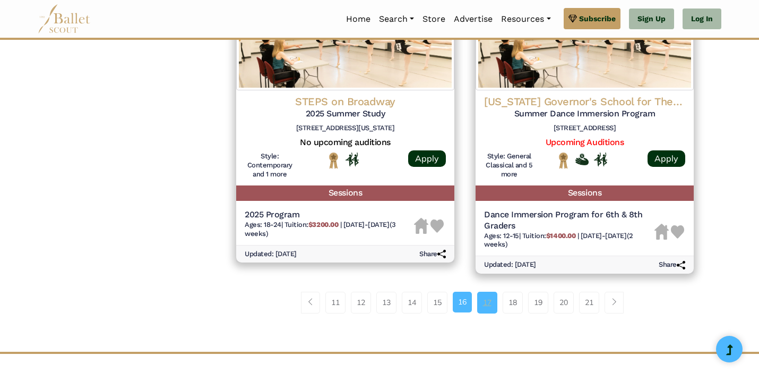
click at [485, 292] on link "17" at bounding box center [487, 301] width 20 height 21
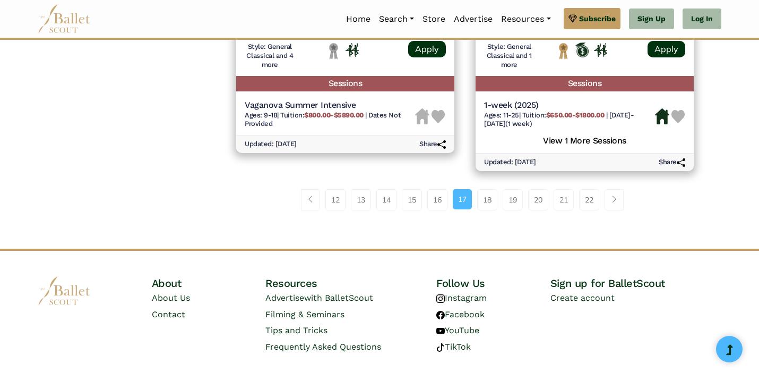
scroll to position [1564, 0]
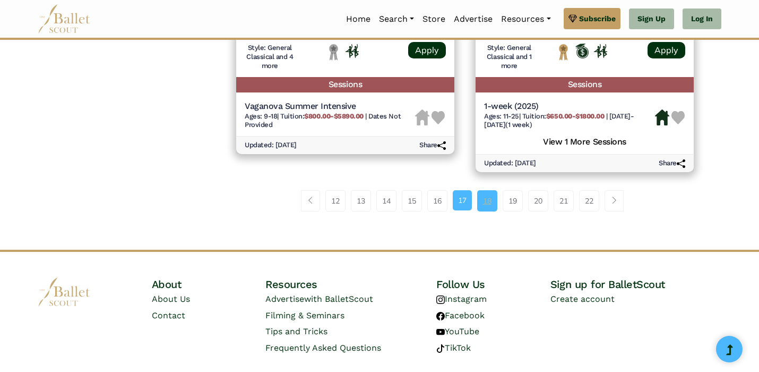
click at [494, 190] on link "18" at bounding box center [487, 200] width 20 height 21
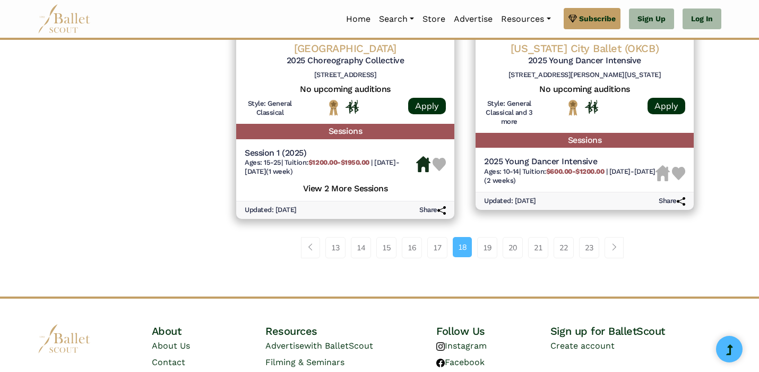
scroll to position [1521, 0]
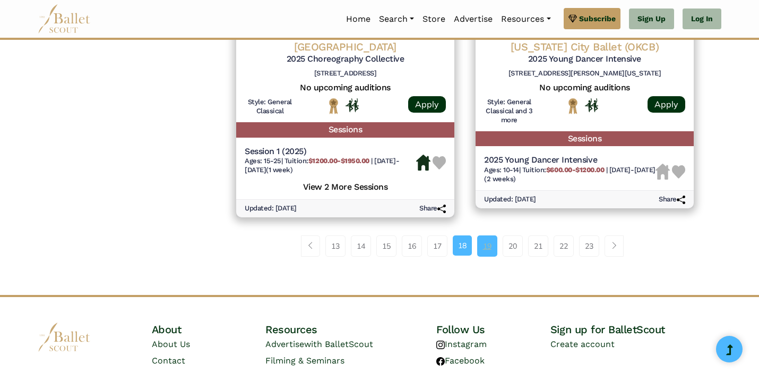
click at [492, 235] on link "19" at bounding box center [487, 245] width 20 height 21
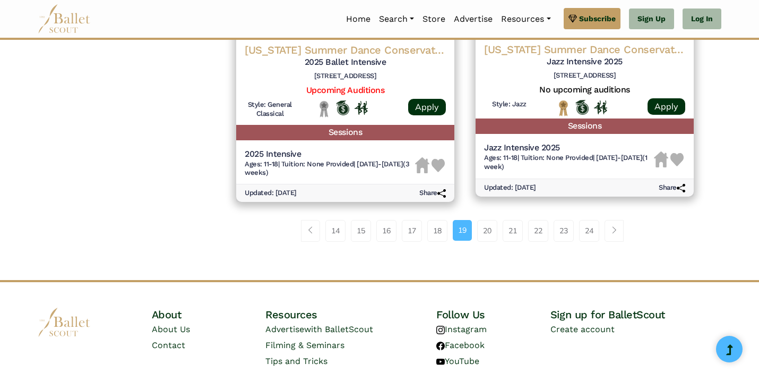
scroll to position [1515, 0]
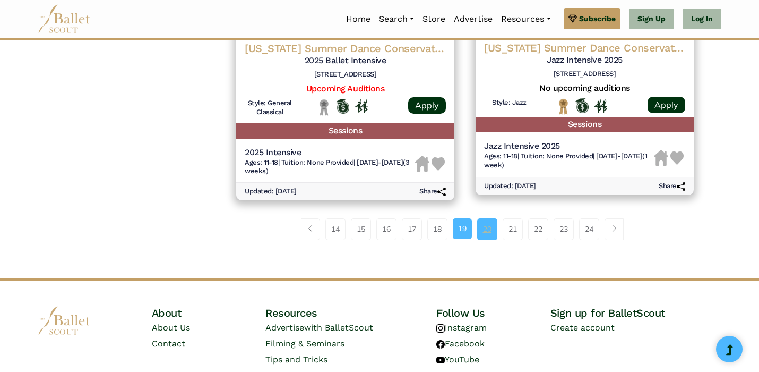
click at [493, 218] on link "20" at bounding box center [487, 228] width 20 height 21
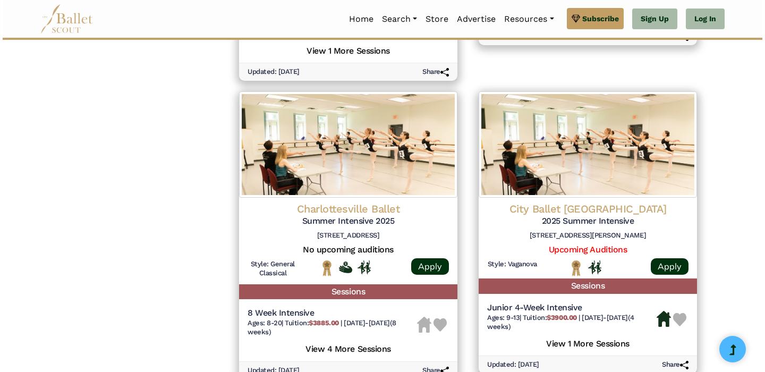
scroll to position [1053, 0]
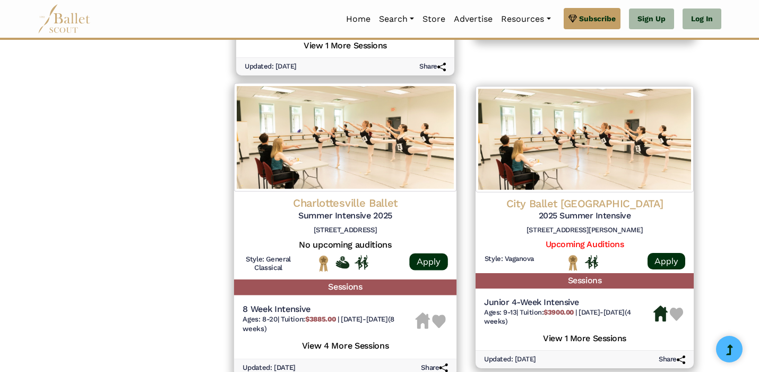
click at [381, 139] on img at bounding box center [345, 137] width 222 height 108
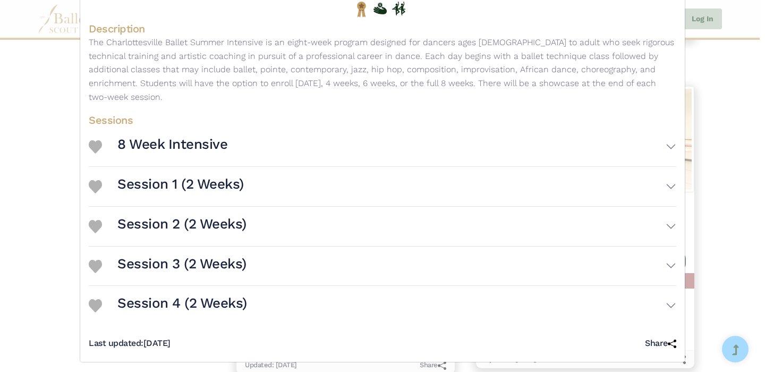
scroll to position [153, 0]
click at [392, 226] on button "Session 2 (2 Weeks)" at bounding box center [396, 226] width 559 height 31
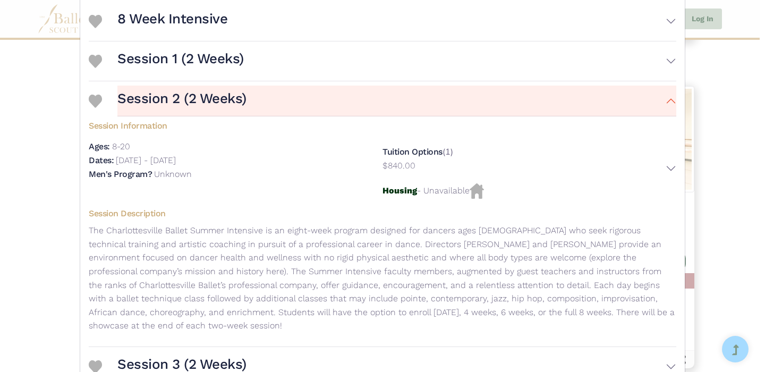
scroll to position [280, 0]
click at [375, 105] on button "Session 2 (2 Weeks)" at bounding box center [396, 99] width 559 height 31
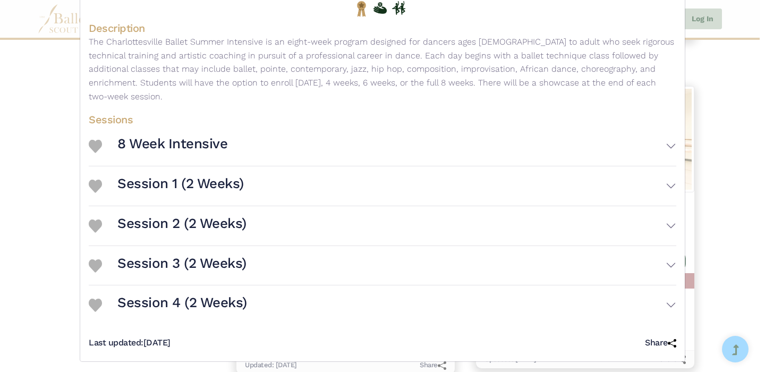
scroll to position [153, 0]
click at [340, 176] on button "Session 1 (2 Weeks)" at bounding box center [396, 187] width 559 height 31
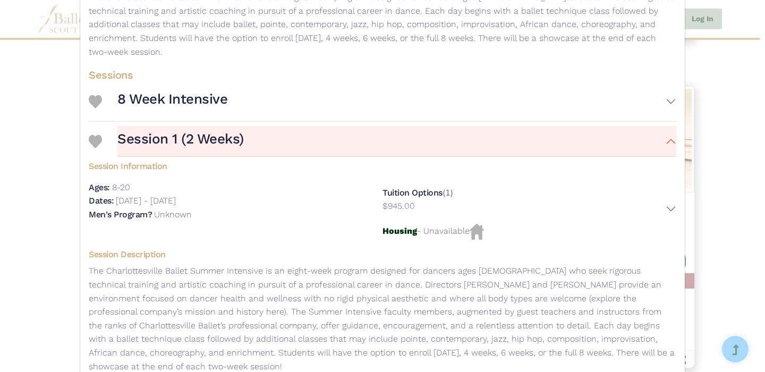
scroll to position [200, 0]
click at [342, 128] on button "Session 1 (2 Weeks)" at bounding box center [396, 140] width 559 height 31
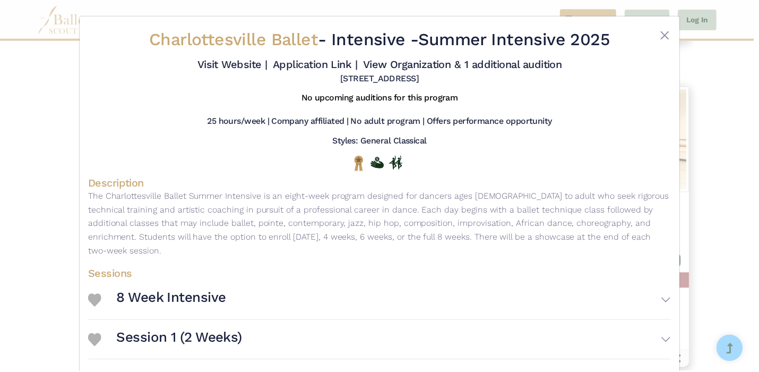
scroll to position [0, 0]
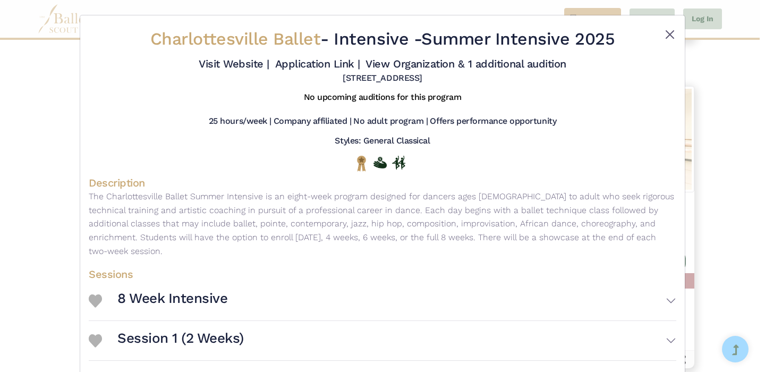
click at [671, 34] on button "Close" at bounding box center [669, 34] width 13 height 13
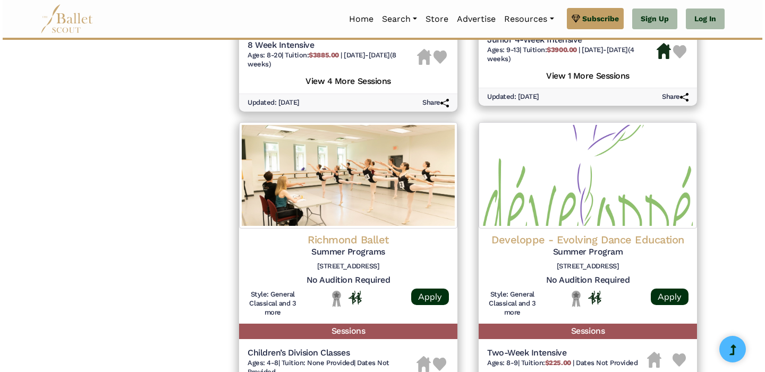
scroll to position [1317, 0]
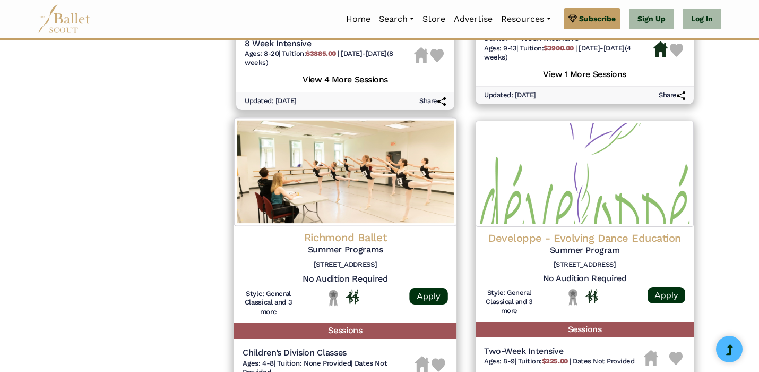
click at [355, 174] on img at bounding box center [345, 171] width 222 height 108
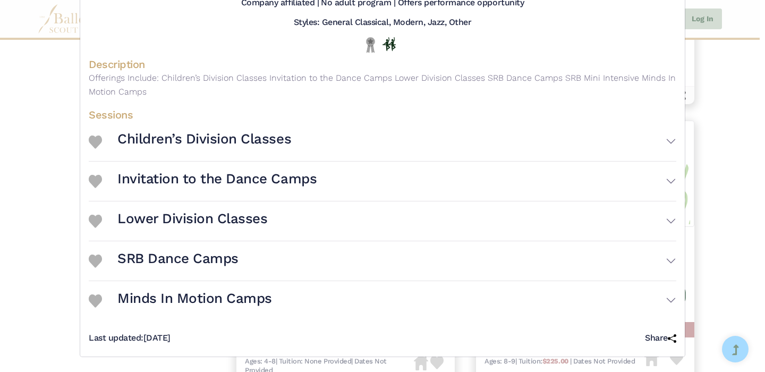
scroll to position [127, 0]
click at [291, 217] on button "Lower Division Classes" at bounding box center [396, 220] width 559 height 31
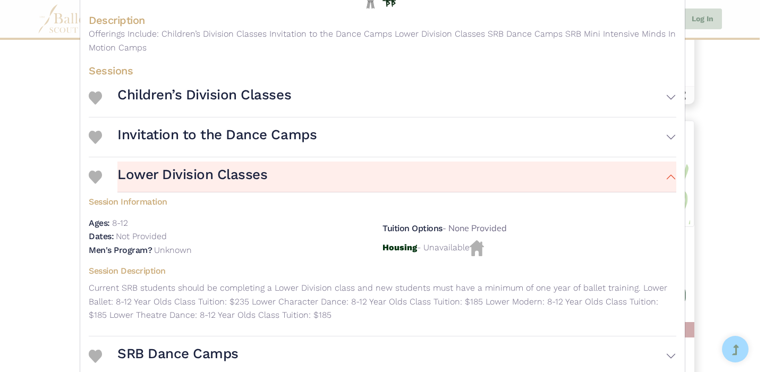
scroll to position [187, 0]
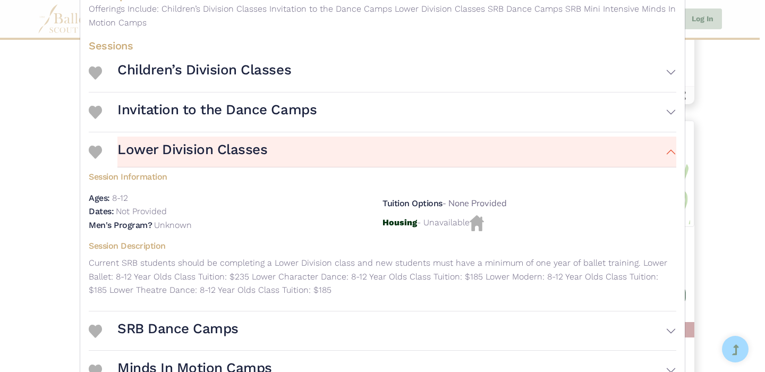
click at [299, 162] on button "Lower Division Classes" at bounding box center [396, 151] width 559 height 31
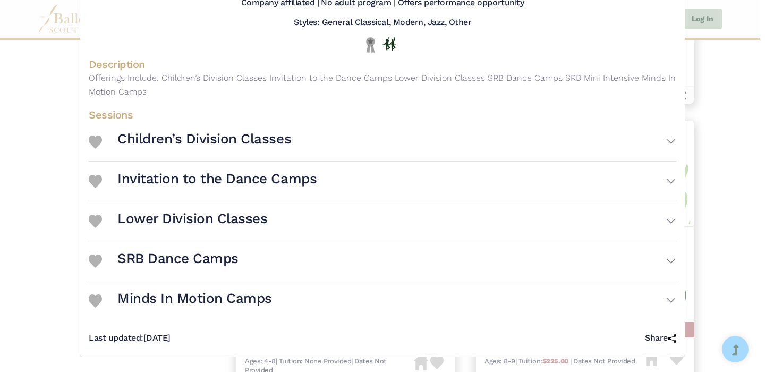
scroll to position [127, 0]
click at [300, 178] on h3 "Invitation to the Dance Camps" at bounding box center [216, 179] width 199 height 18
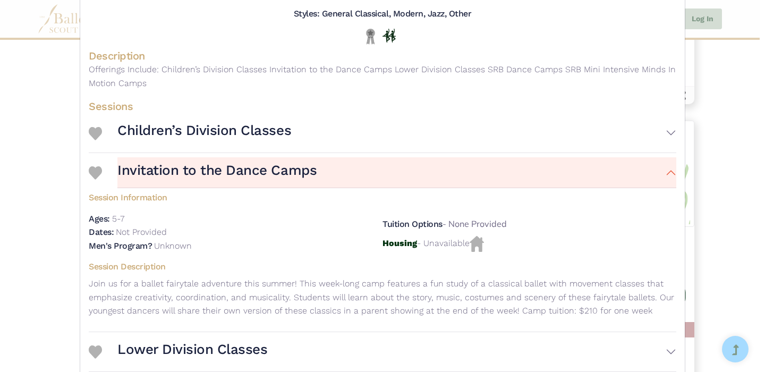
click at [300, 178] on h3 "Invitation to the Dance Camps" at bounding box center [216, 170] width 199 height 18
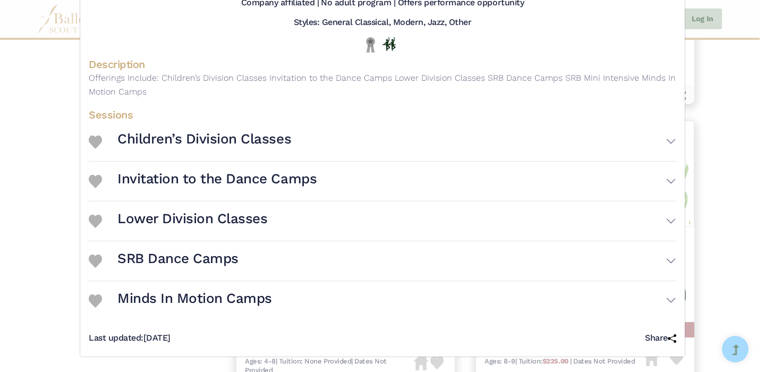
click at [270, 252] on button "SRB Dance Camps" at bounding box center [396, 260] width 559 height 31
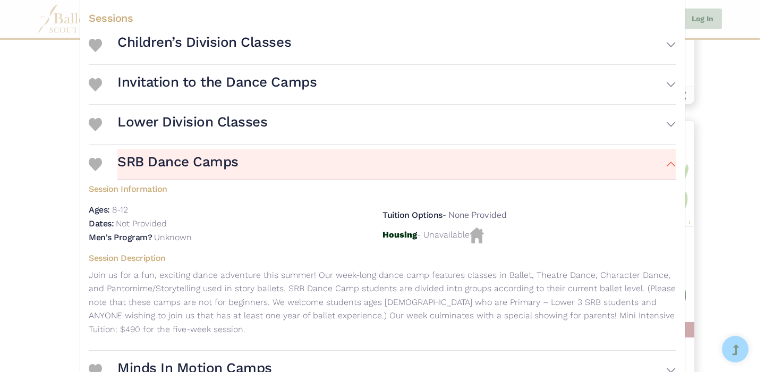
scroll to position [225, 0]
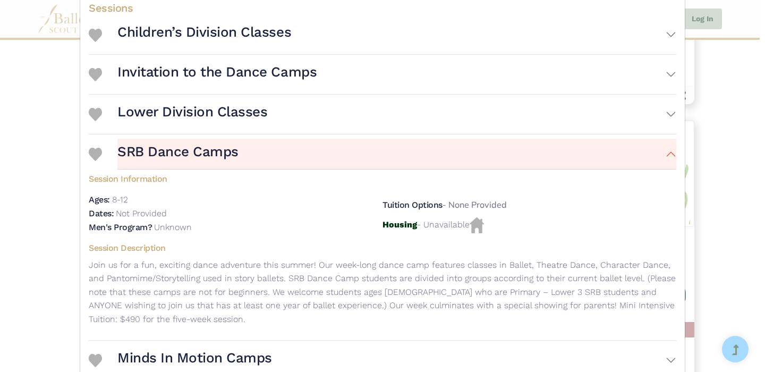
click at [261, 169] on button "SRB Dance Camps" at bounding box center [396, 154] width 559 height 31
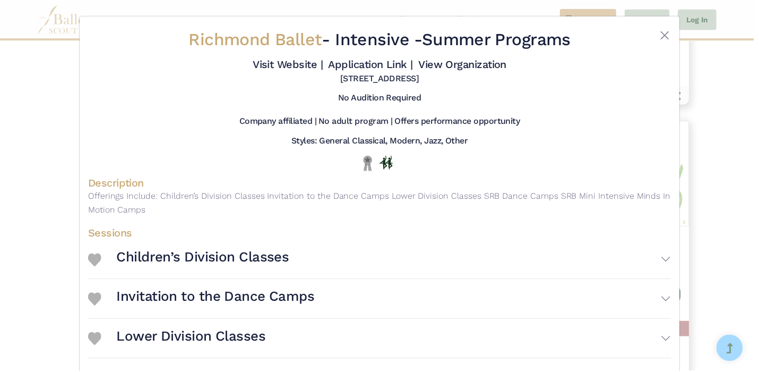
scroll to position [0, 0]
click at [669, 39] on button "Close" at bounding box center [669, 34] width 13 height 13
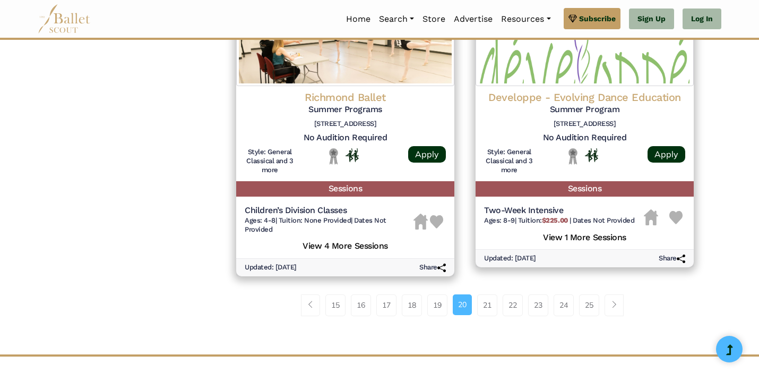
scroll to position [1462, 0]
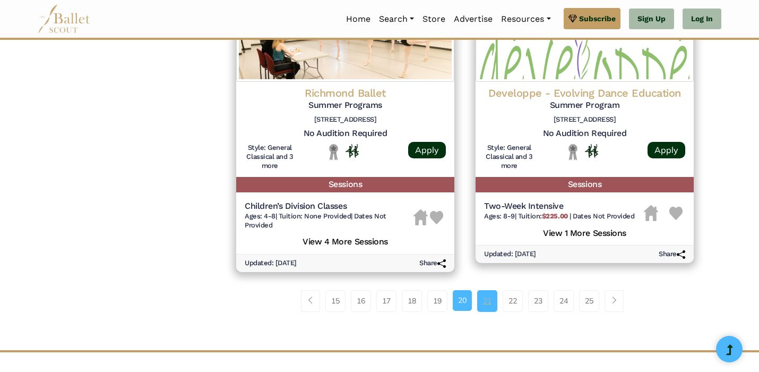
click at [484, 290] on link "21" at bounding box center [487, 300] width 20 height 21
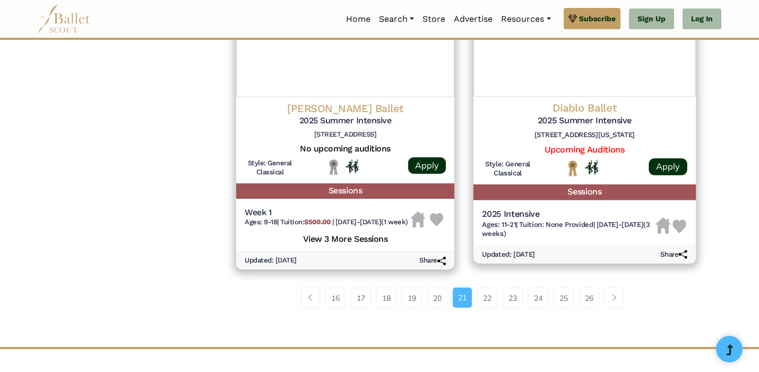
scroll to position [1461, 0]
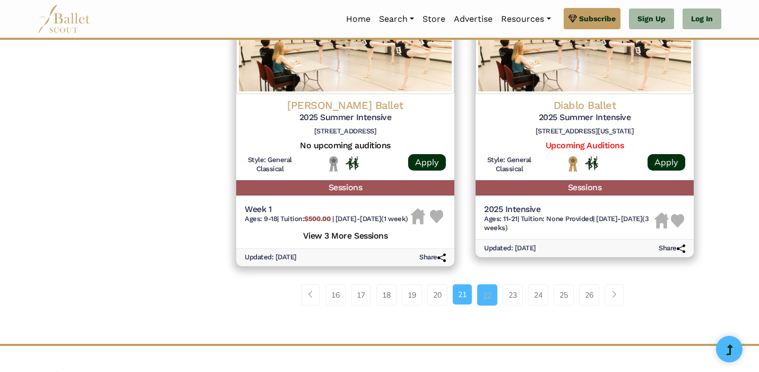
click at [491, 284] on link "22" at bounding box center [487, 294] width 20 height 21
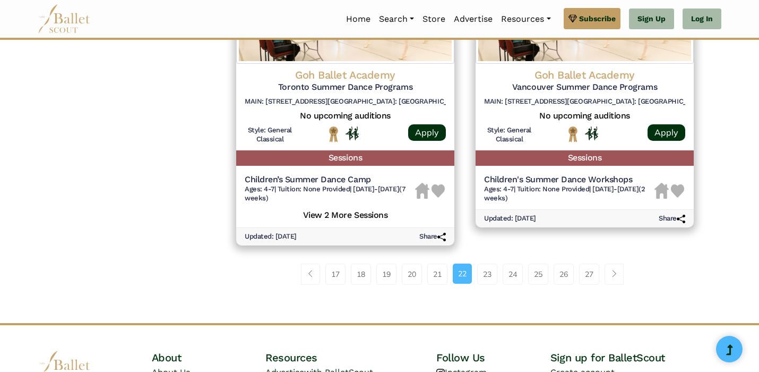
scroll to position [1502, 0]
click at [488, 263] on link "23" at bounding box center [487, 273] width 20 height 21
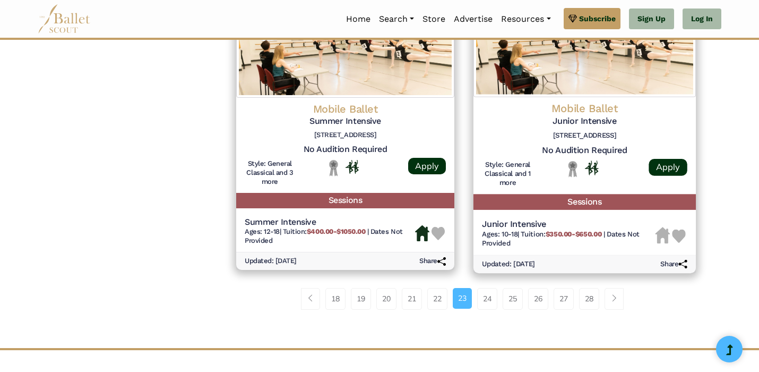
scroll to position [1461, 0]
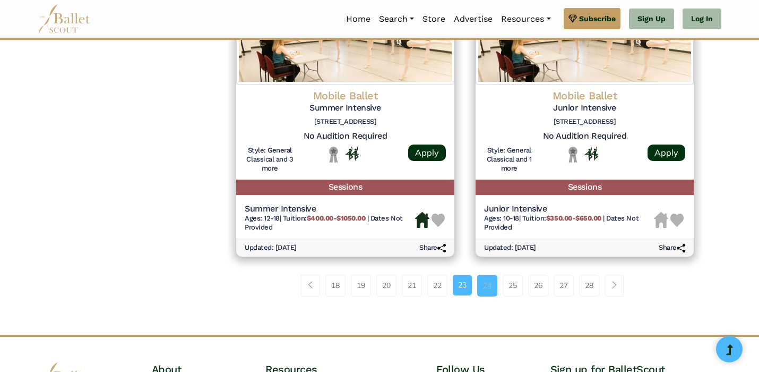
click at [490, 275] on link "24" at bounding box center [487, 285] width 20 height 21
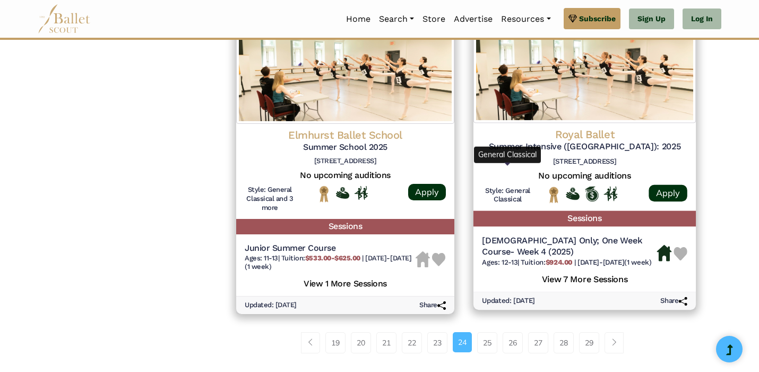
scroll to position [1430, 0]
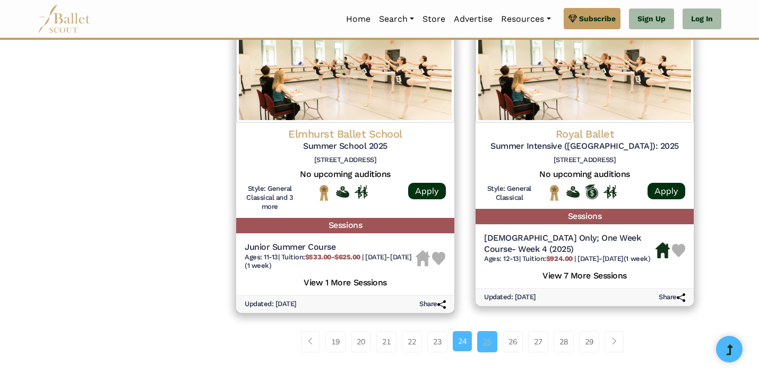
click at [483, 331] on link "25" at bounding box center [487, 341] width 20 height 21
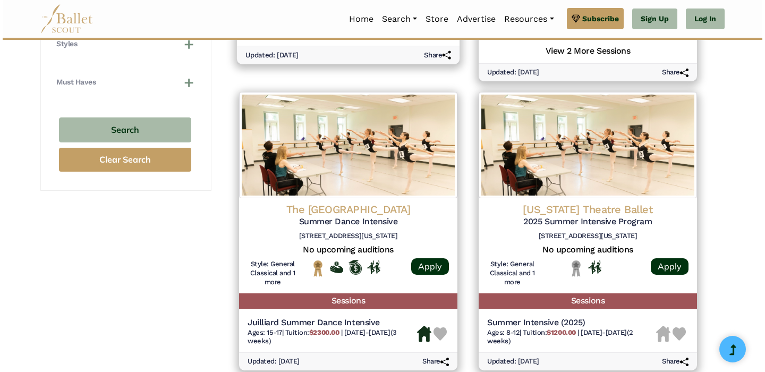
scroll to position [762, 0]
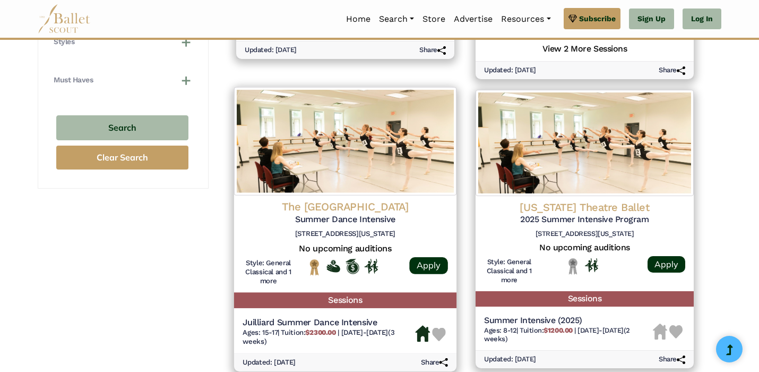
click at [384, 150] on img at bounding box center [345, 141] width 222 height 108
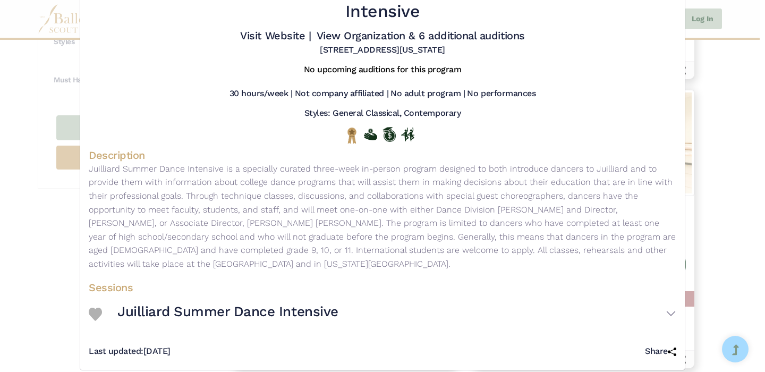
scroll to position [49, 0]
click at [410, 299] on button "Juilliard Summer Dance Intensive" at bounding box center [396, 314] width 559 height 31
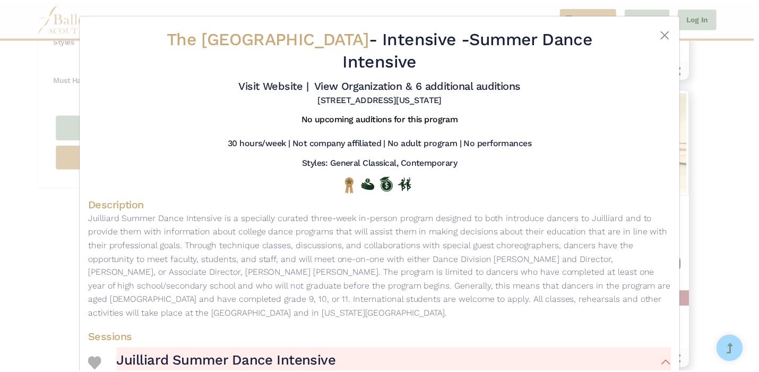
scroll to position [0, 0]
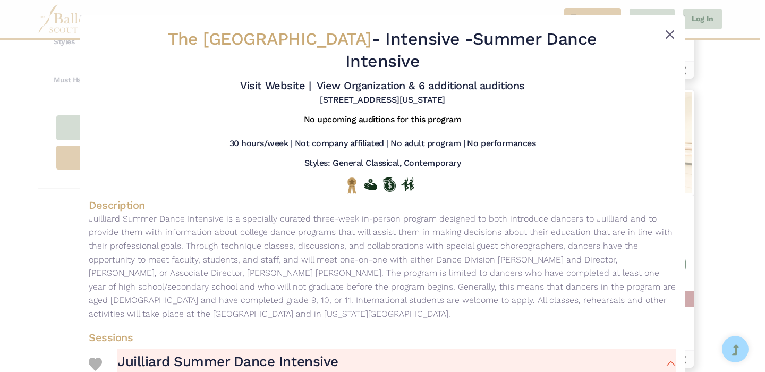
click at [668, 38] on button "Close" at bounding box center [669, 34] width 13 height 13
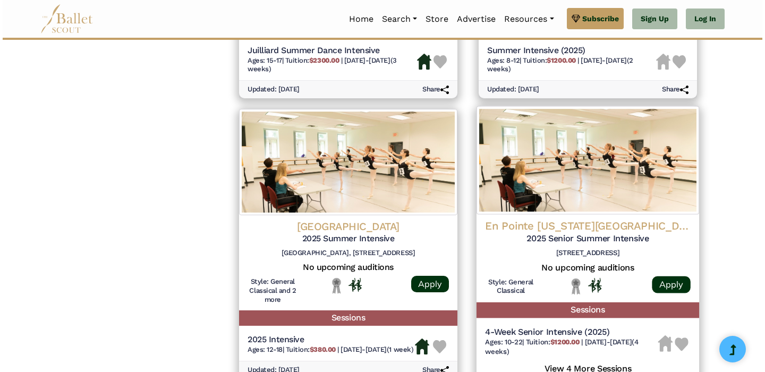
scroll to position [1043, 0]
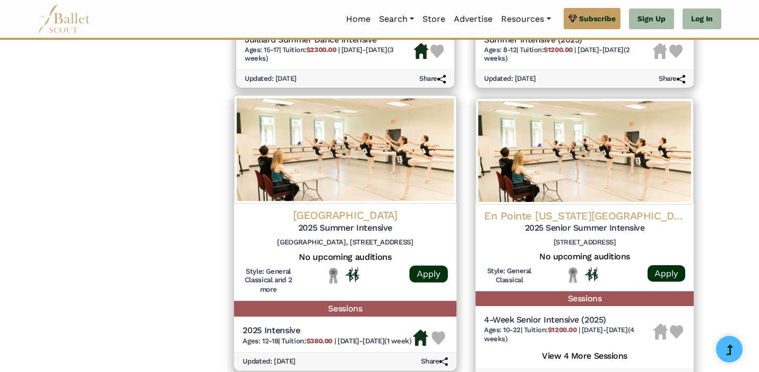
click at [373, 151] on img at bounding box center [345, 150] width 222 height 108
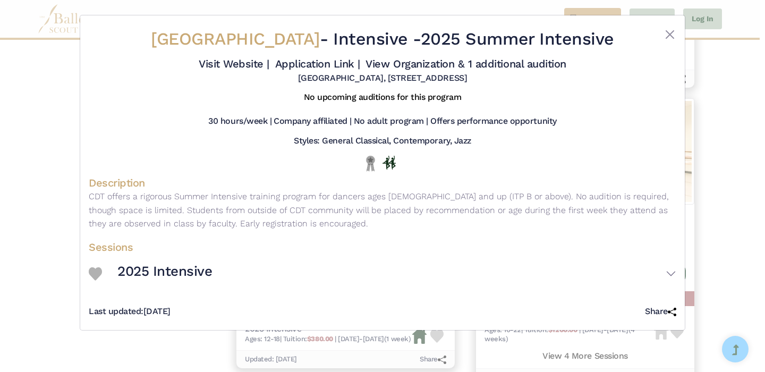
scroll to position [5, 0]
click at [224, 289] on button "2025 Intensive" at bounding box center [396, 273] width 559 height 31
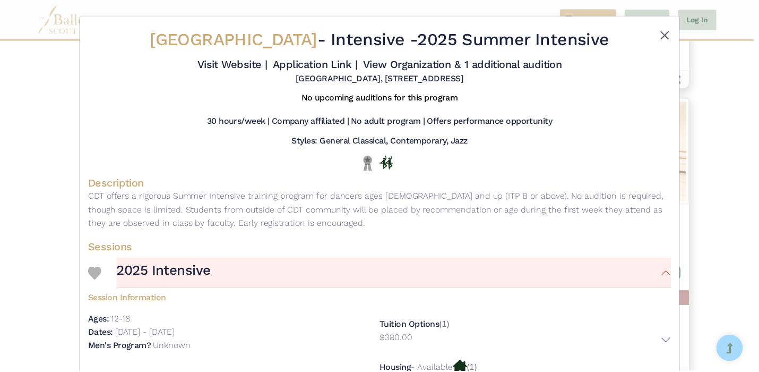
scroll to position [0, 0]
click at [666, 35] on button "Close" at bounding box center [669, 34] width 13 height 13
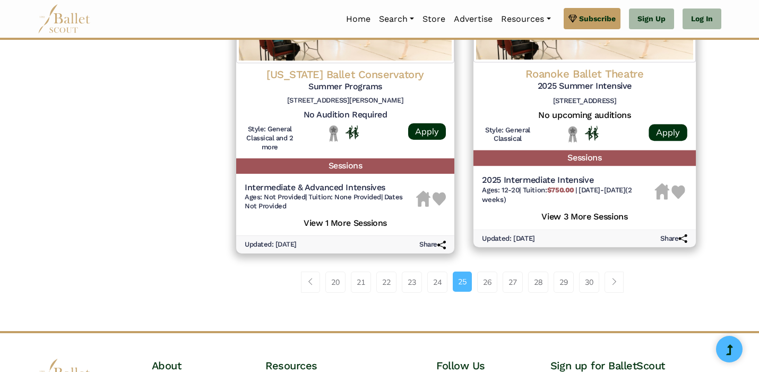
scroll to position [1487, 0]
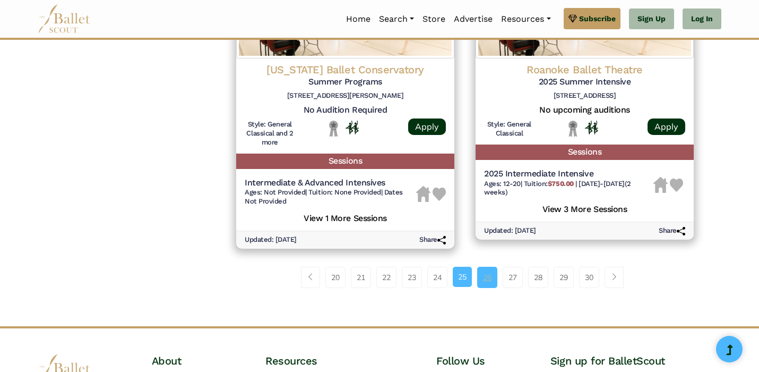
click at [490, 267] on link "26" at bounding box center [487, 277] width 20 height 21
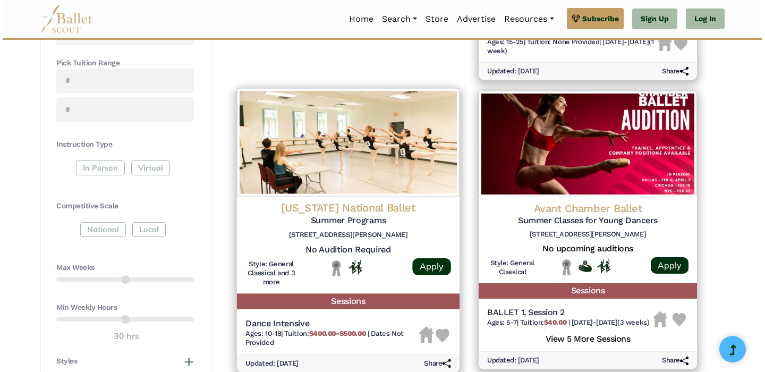
scroll to position [443, 0]
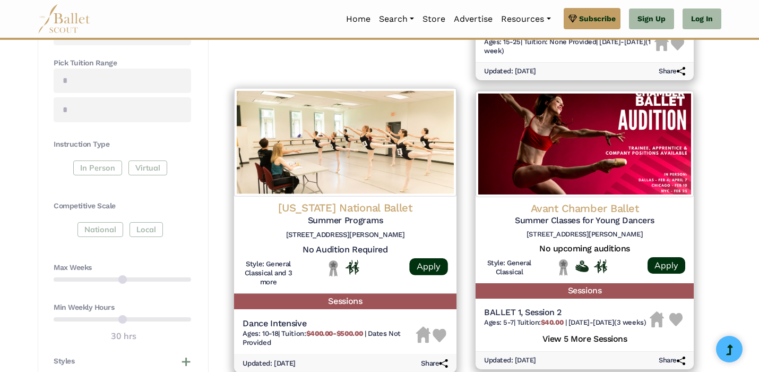
click at [370, 128] on img at bounding box center [345, 142] width 222 height 108
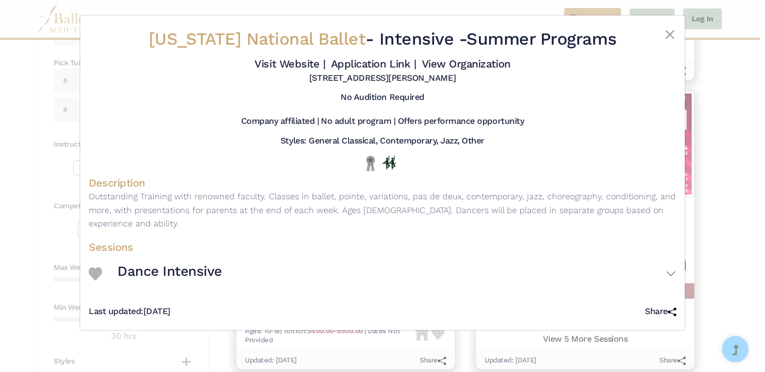
click at [229, 281] on button "Dance Intensive" at bounding box center [396, 273] width 559 height 31
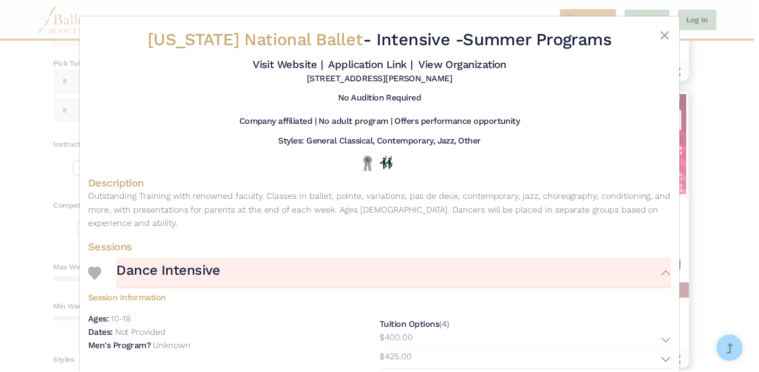
scroll to position [0, 0]
click at [664, 35] on button "Close" at bounding box center [669, 34] width 13 height 13
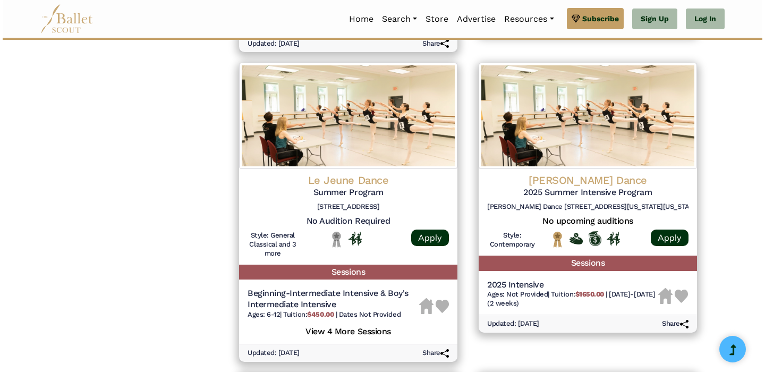
scroll to position [1071, 0]
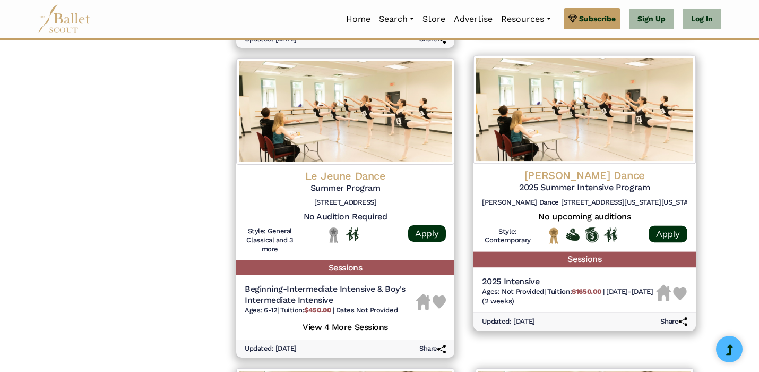
click at [609, 109] on img at bounding box center [585, 110] width 222 height 108
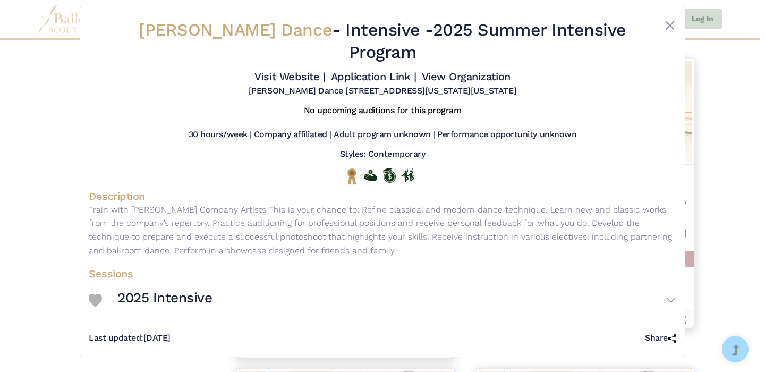
click at [199, 307] on h3 "2025 Intensive" at bounding box center [164, 298] width 95 height 18
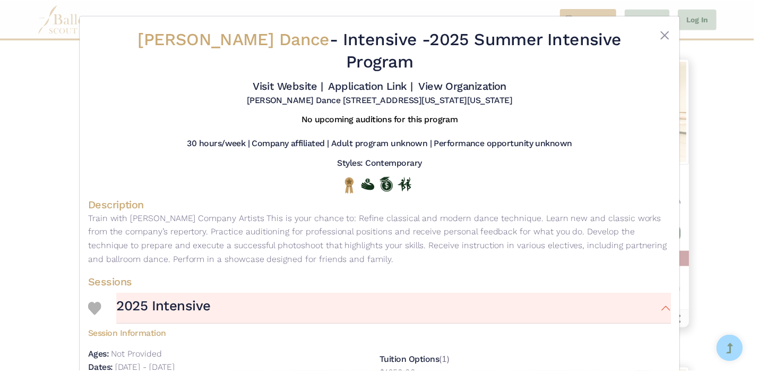
scroll to position [0, 0]
click at [667, 35] on button "Close" at bounding box center [669, 34] width 13 height 13
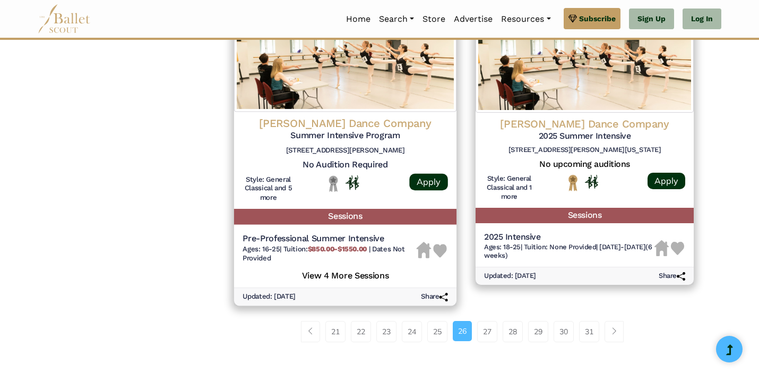
scroll to position [1432, 0]
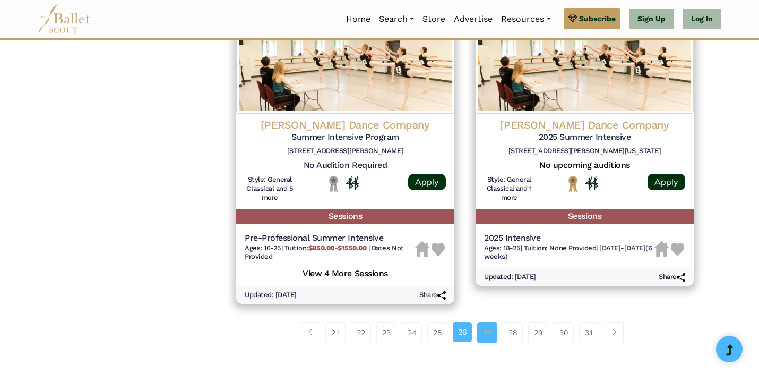
click at [487, 322] on link "27" at bounding box center [487, 332] width 20 height 21
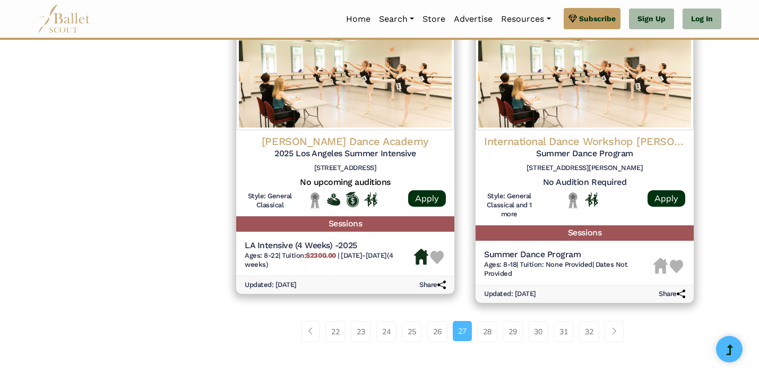
scroll to position [1396, 0]
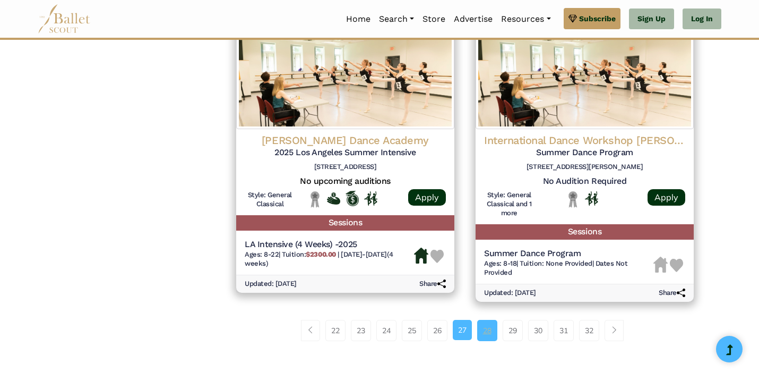
click at [486, 320] on link "28" at bounding box center [487, 330] width 20 height 21
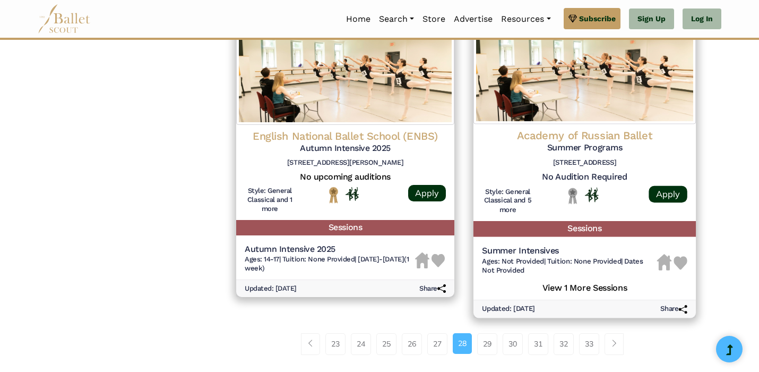
scroll to position [1421, 0]
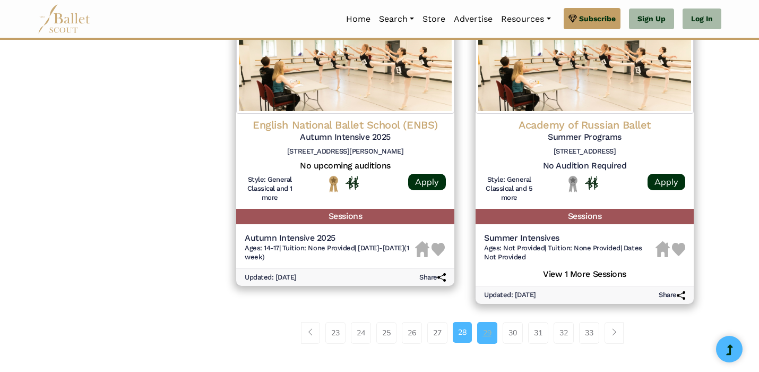
click at [490, 322] on link "29" at bounding box center [487, 332] width 20 height 21
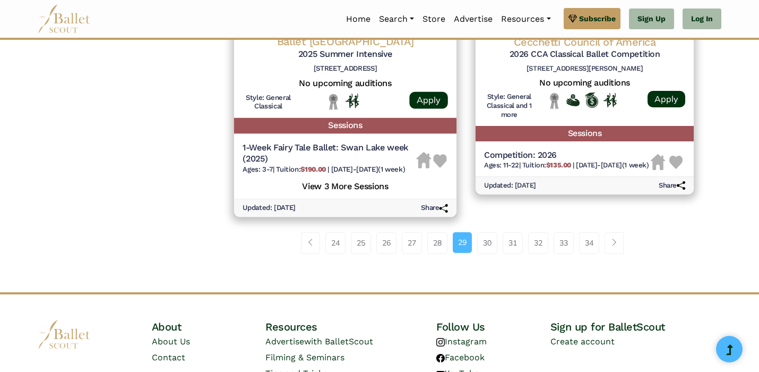
scroll to position [1495, 0]
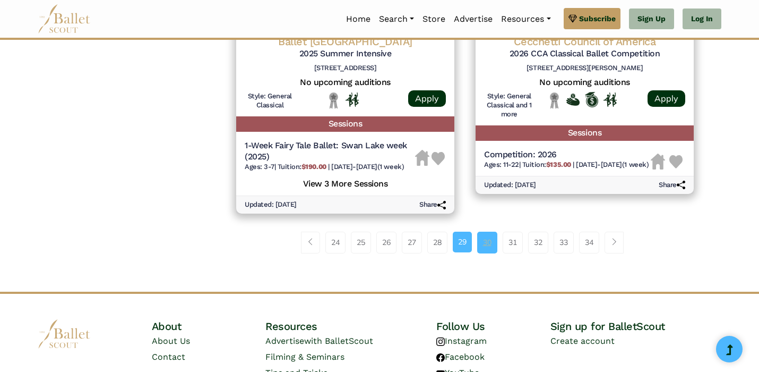
click at [490, 242] on link "30" at bounding box center [487, 242] width 20 height 21
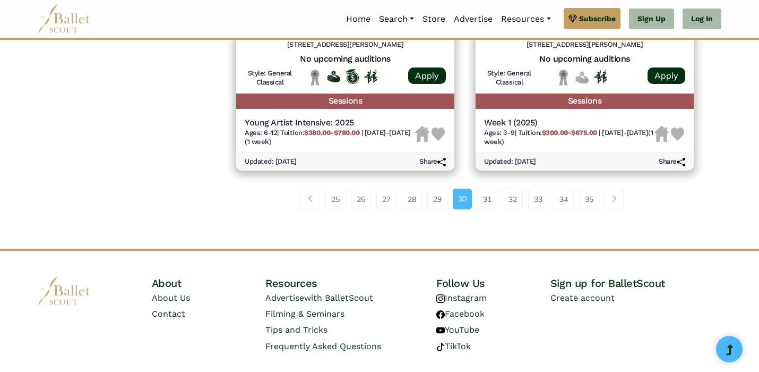
scroll to position [1545, 0]
click at [490, 189] on link "31" at bounding box center [487, 199] width 20 height 21
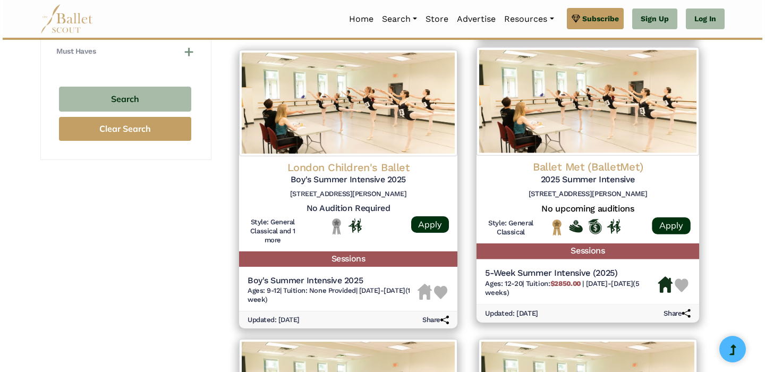
scroll to position [790, 0]
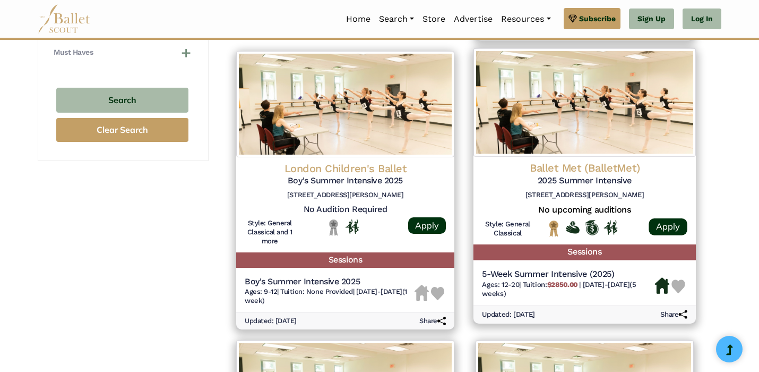
click at [597, 92] on img at bounding box center [585, 102] width 222 height 108
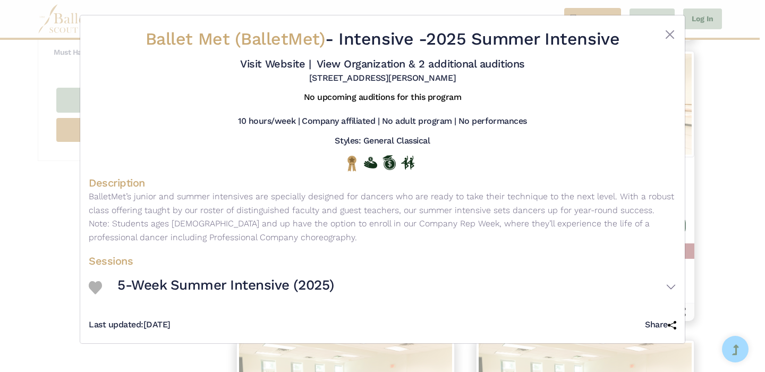
click at [673, 292] on button "5-Week Summer Intensive (2025)" at bounding box center [396, 287] width 559 height 31
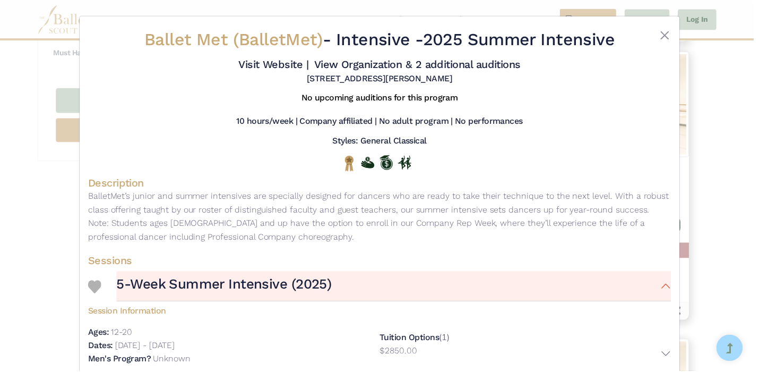
scroll to position [0, 0]
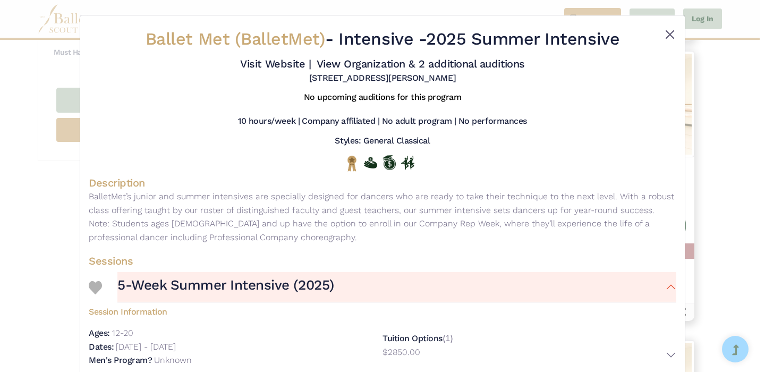
click at [671, 36] on button "Close" at bounding box center [669, 34] width 13 height 13
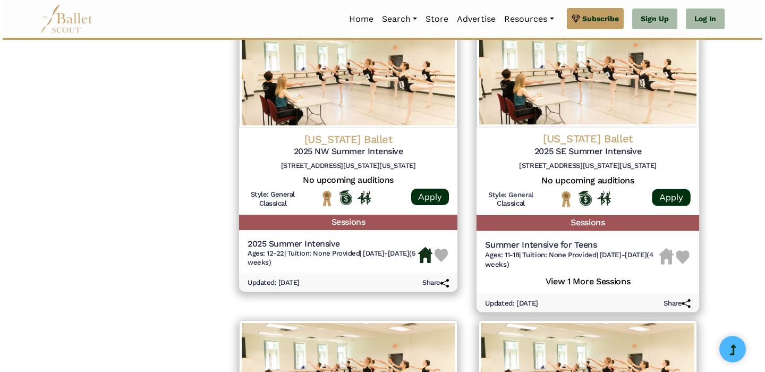
scroll to position [1109, 0]
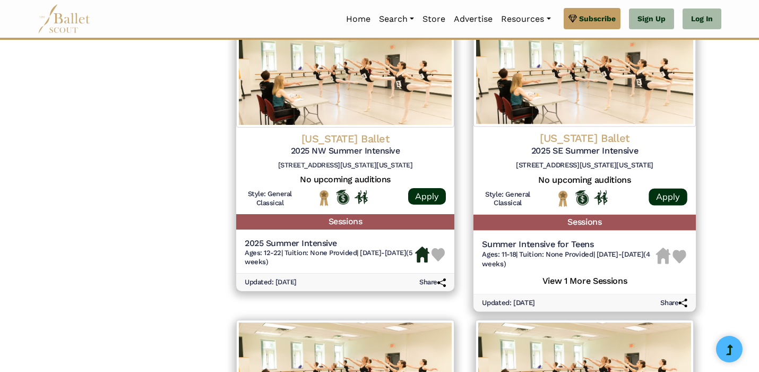
click at [558, 251] on span "Tuition: None Provided" at bounding box center [556, 255] width 74 height 8
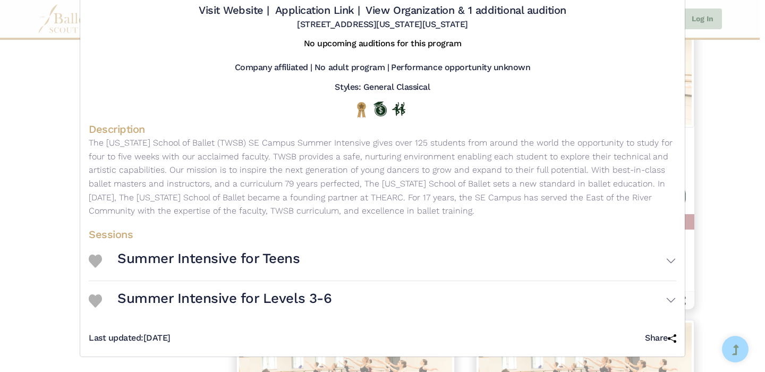
scroll to position [62, 0]
click at [436, 263] on button "Summer Intensive for Teens" at bounding box center [396, 260] width 559 height 31
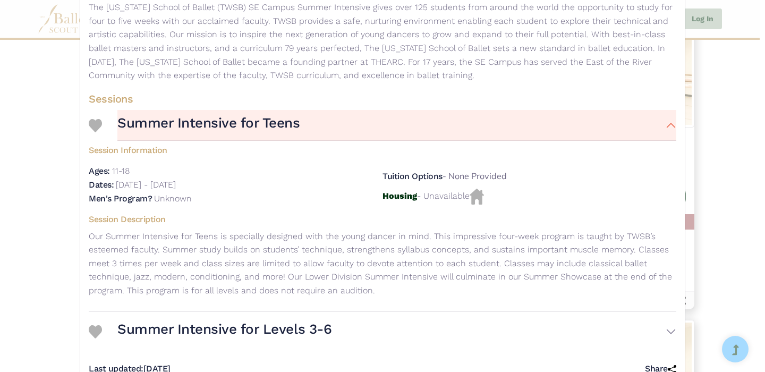
scroll to position [192, 0]
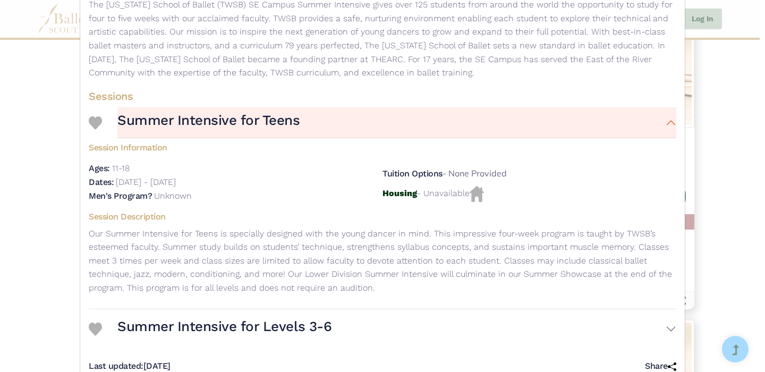
click at [610, 131] on button "Summer Intensive for Teens" at bounding box center [396, 122] width 559 height 31
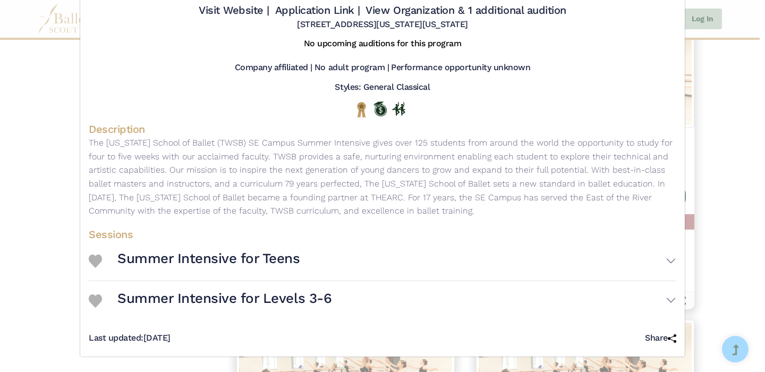
scroll to position [62, 0]
click at [340, 295] on button "Summer Intensive for Levels 3-6" at bounding box center [396, 300] width 559 height 31
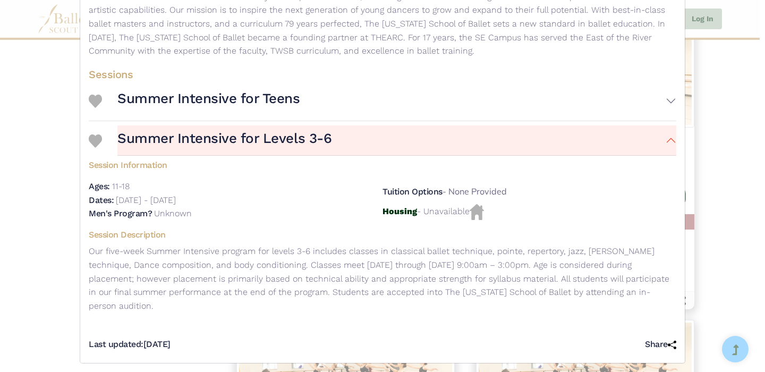
scroll to position [212, 0]
click at [339, 156] on button "Summer Intensive for Levels 3-6" at bounding box center [396, 141] width 559 height 31
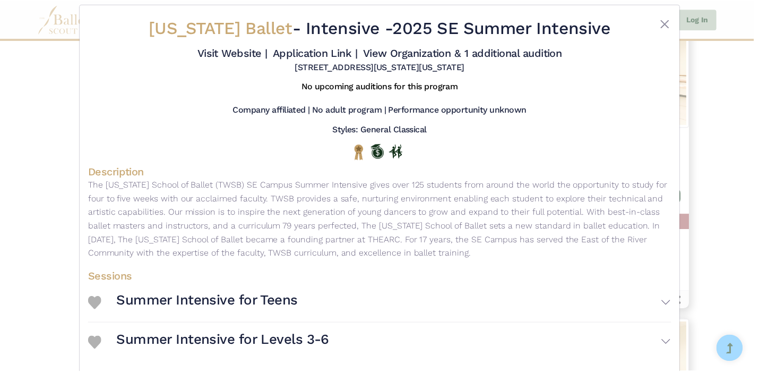
scroll to position [5, 0]
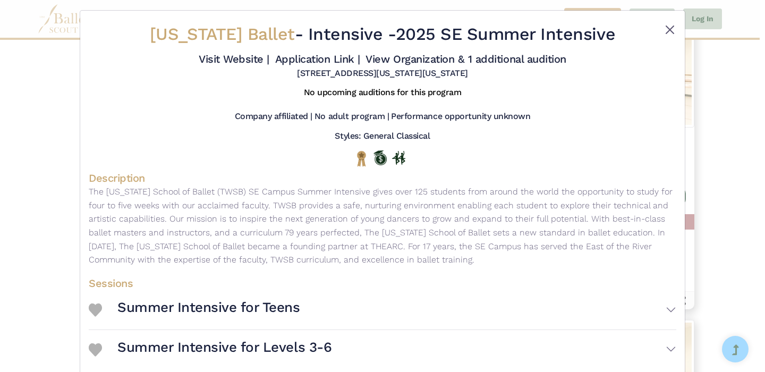
click at [664, 35] on button "Close" at bounding box center [669, 29] width 13 height 13
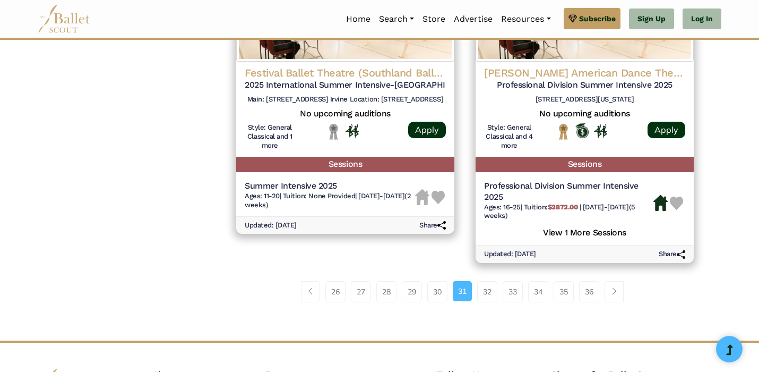
scroll to position [1483, 0]
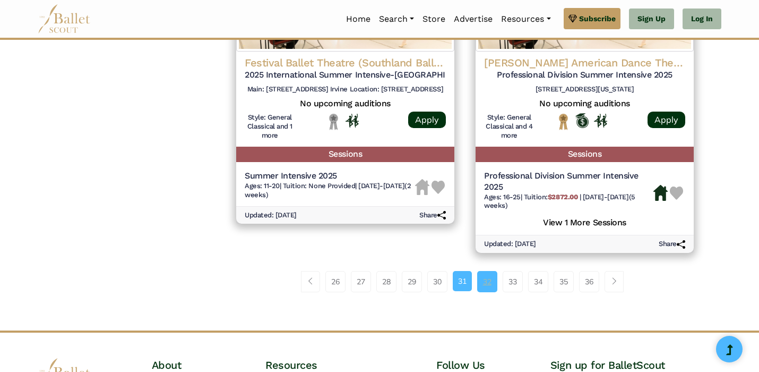
click at [486, 271] on link "32" at bounding box center [487, 281] width 20 height 21
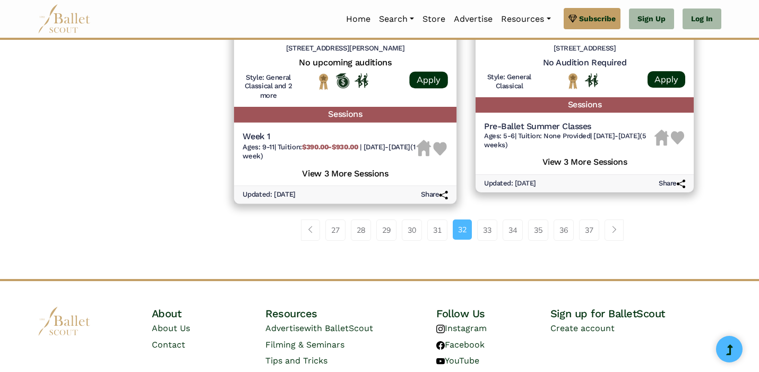
scroll to position [1576, 0]
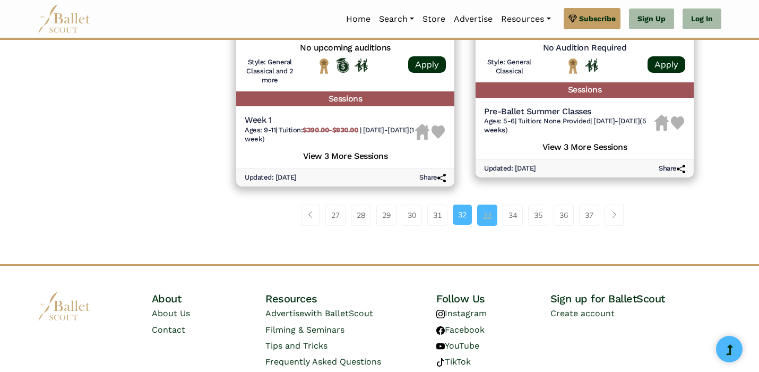
click at [494, 204] on link "33" at bounding box center [487, 214] width 20 height 21
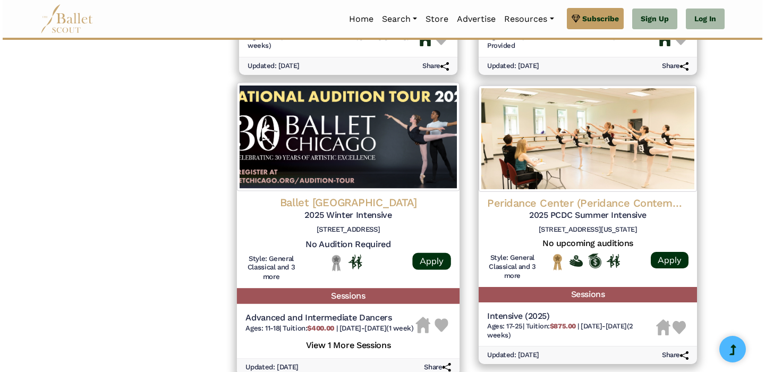
scroll to position [1346, 0]
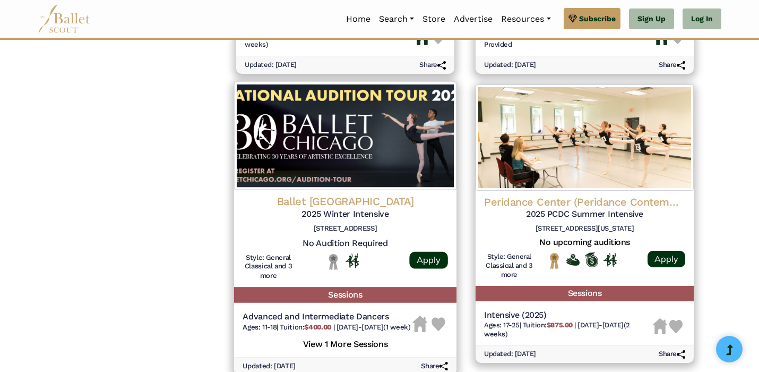
click at [370, 336] on h5 "View 1 More Sessions" at bounding box center [345, 343] width 205 height 14
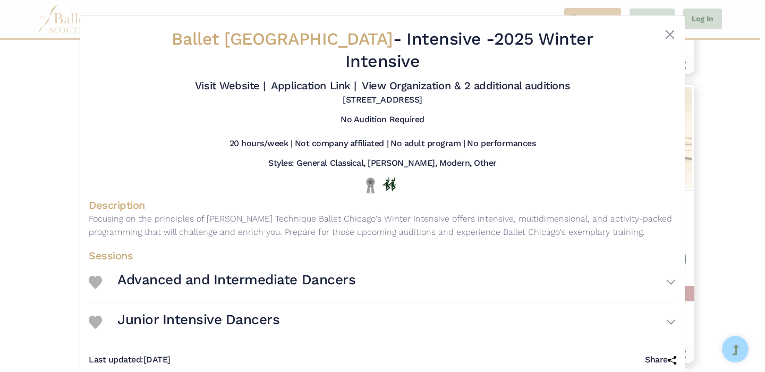
click at [341, 306] on button "Junior Intensive Dancers" at bounding box center [396, 321] width 559 height 31
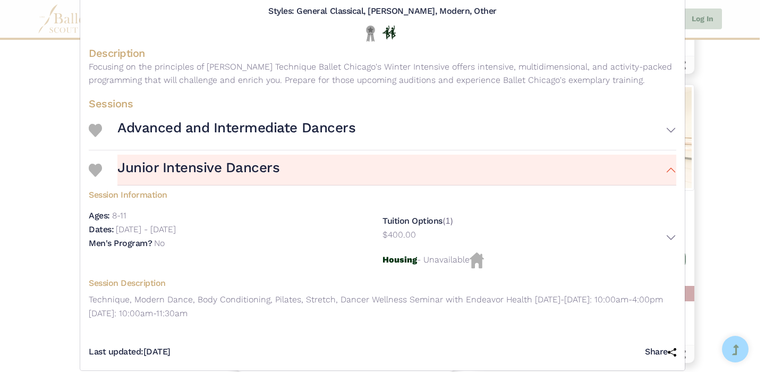
scroll to position [151, 0]
click at [340, 119] on h3 "Advanced and Intermediate Dancers" at bounding box center [236, 128] width 238 height 18
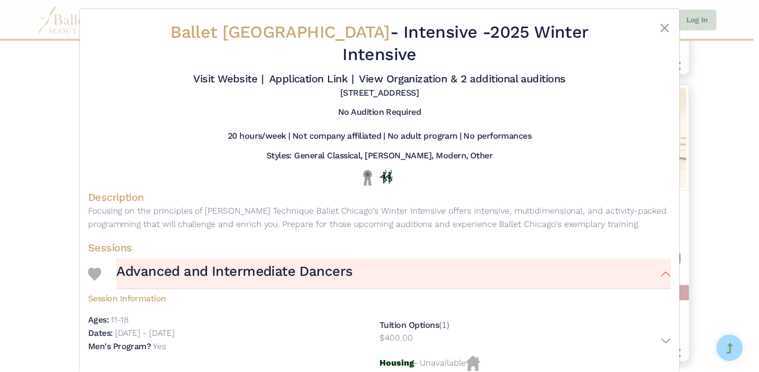
scroll to position [4, 0]
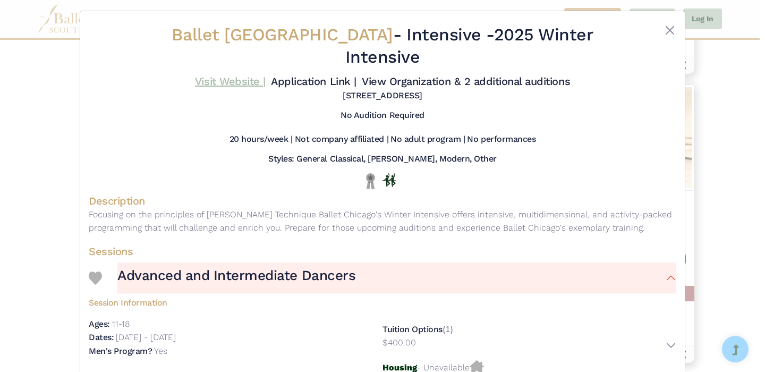
click at [265, 75] on link "Visit Website |" at bounding box center [230, 81] width 71 height 13
click at [664, 28] on button "Close" at bounding box center [669, 30] width 13 height 13
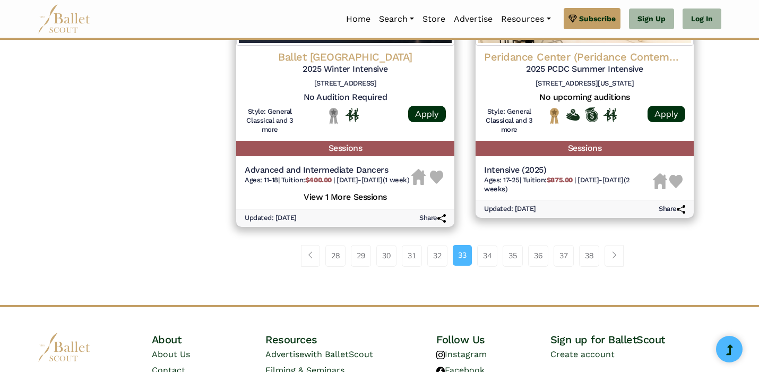
scroll to position [1504, 0]
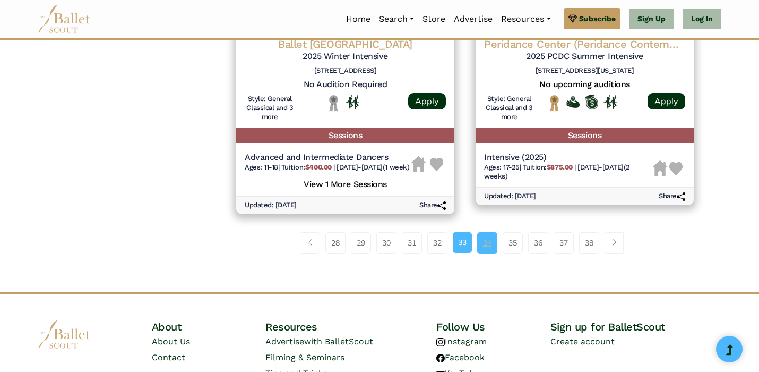
click at [488, 232] on link "34" at bounding box center [487, 242] width 20 height 21
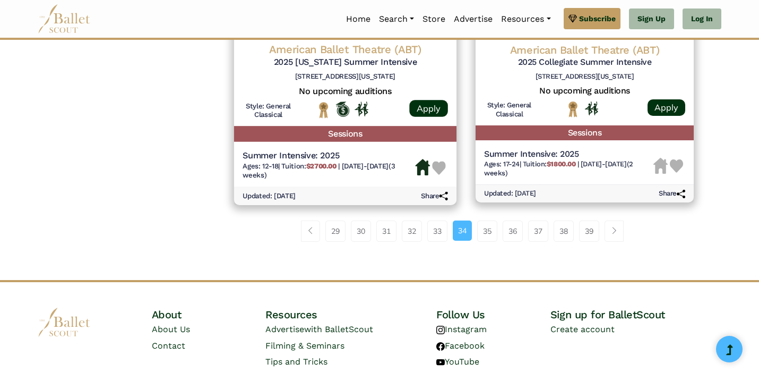
scroll to position [1487, 0]
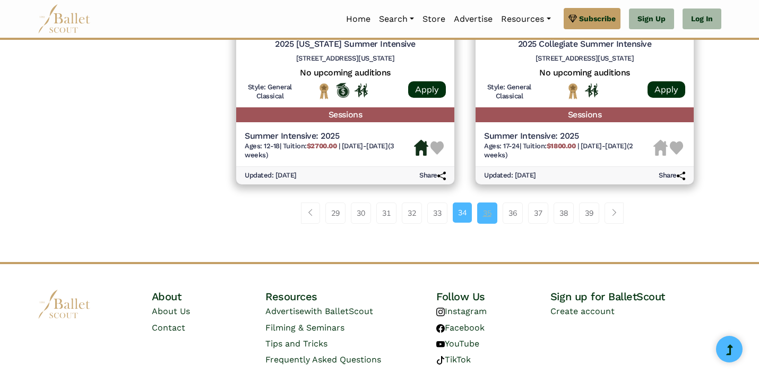
click at [484, 202] on link "35" at bounding box center [487, 212] width 20 height 21
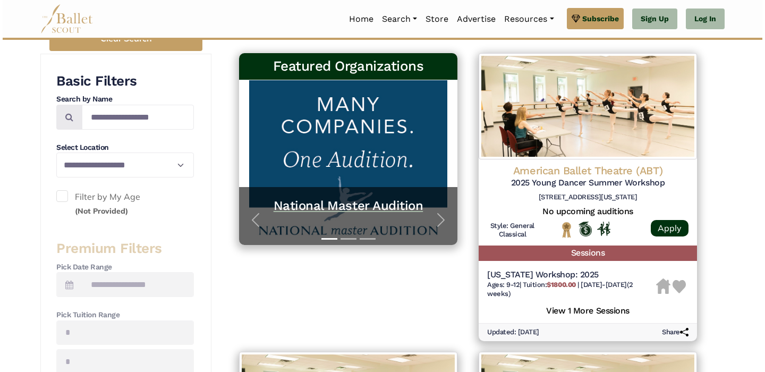
scroll to position [191, 0]
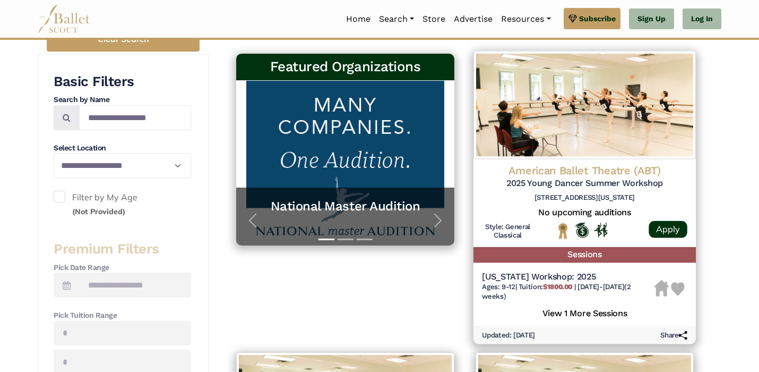
click at [589, 102] on img at bounding box center [585, 105] width 222 height 108
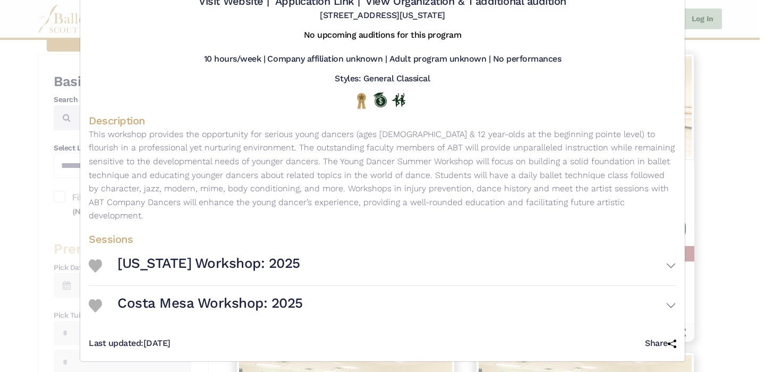
scroll to position [84, 0]
click at [294, 252] on button "[US_STATE] Workshop: 2025" at bounding box center [396, 266] width 559 height 31
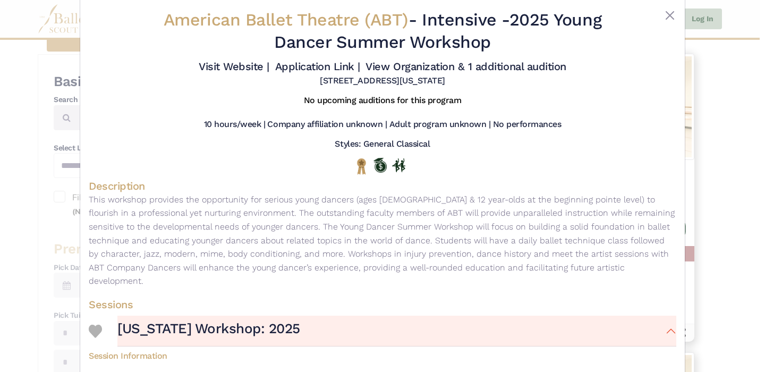
scroll to position [18, 0]
click at [269, 70] on link "Visit Website |" at bounding box center [234, 67] width 71 height 13
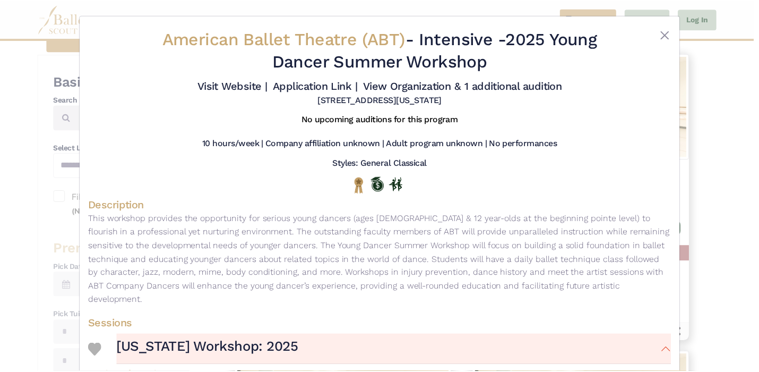
scroll to position [0, 0]
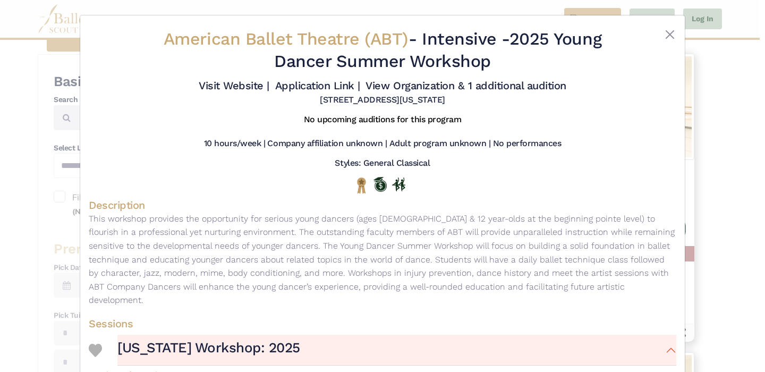
click at [657, 40] on div at bounding box center [651, 52] width 49 height 48
click at [666, 36] on button "Close" at bounding box center [669, 34] width 13 height 13
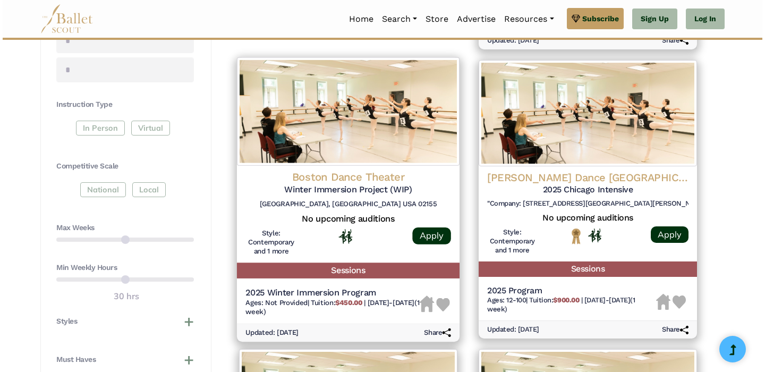
scroll to position [485, 0]
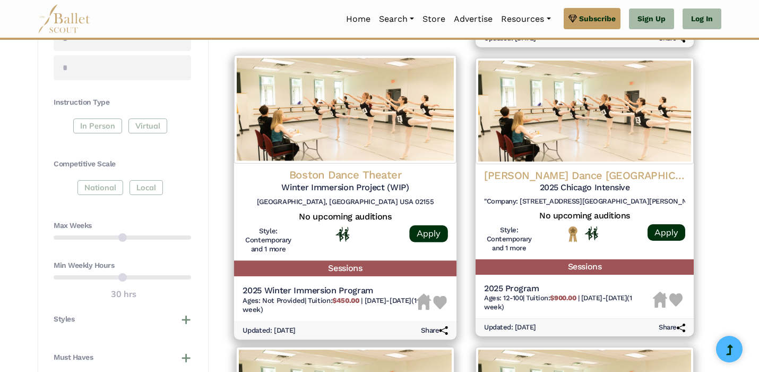
click at [322, 296] on span "Tuition: $450.00" at bounding box center [334, 300] width 53 height 8
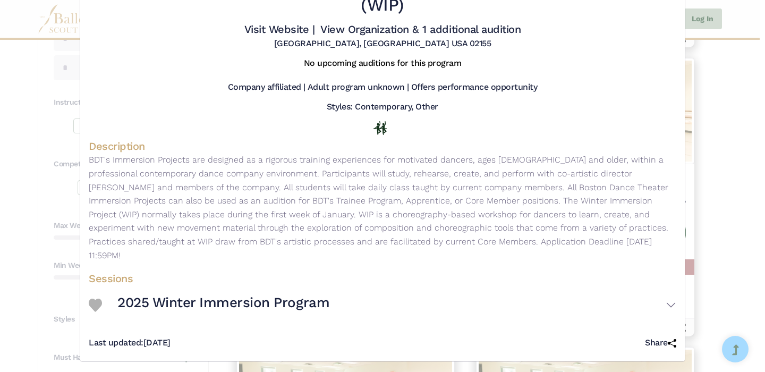
scroll to position [56, 0]
click at [295, 306] on h3 "2025 Winter Immersion Program" at bounding box center [223, 303] width 212 height 18
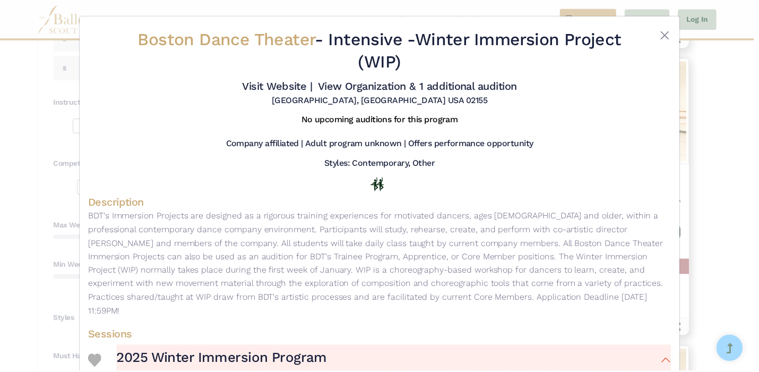
scroll to position [0, 0]
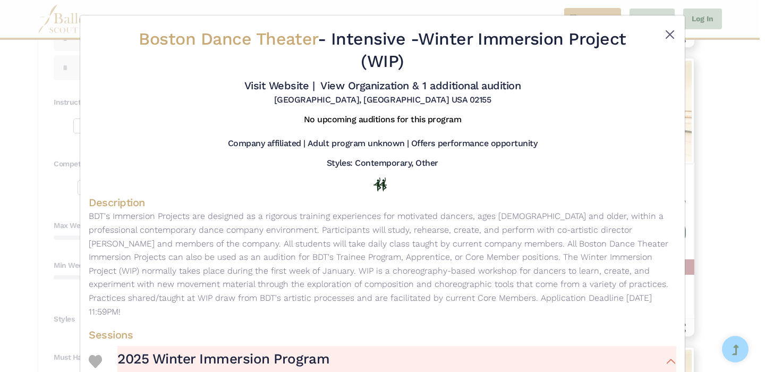
click at [666, 33] on button "Close" at bounding box center [669, 34] width 13 height 13
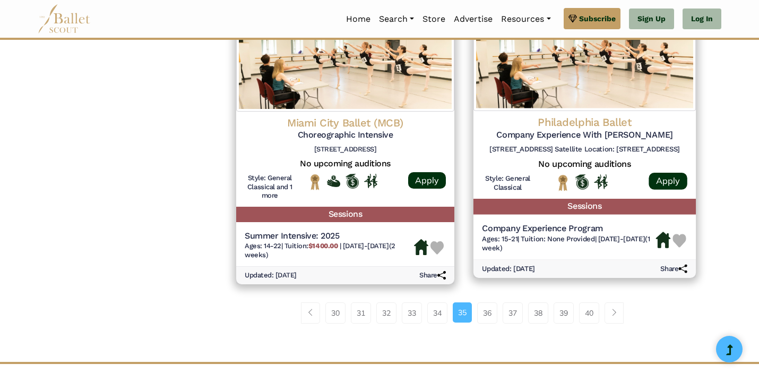
scroll to position [1404, 0]
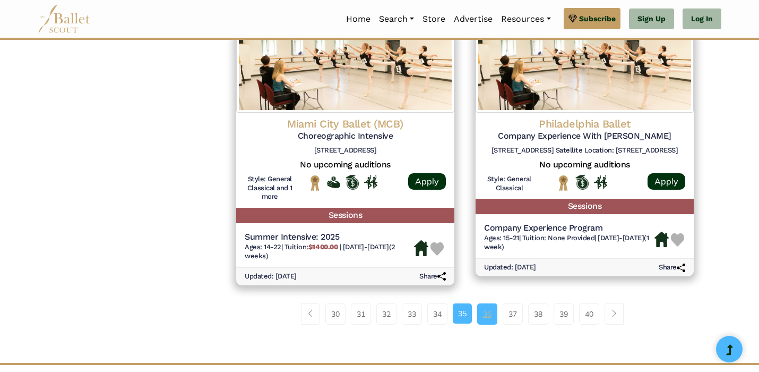
click at [488, 303] on link "36" at bounding box center [487, 313] width 20 height 21
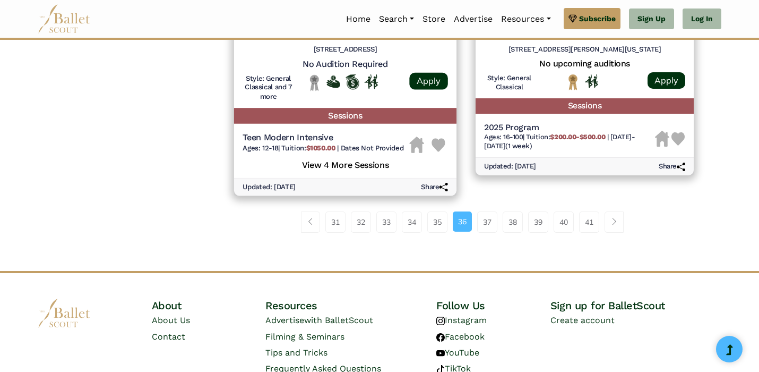
scroll to position [1537, 0]
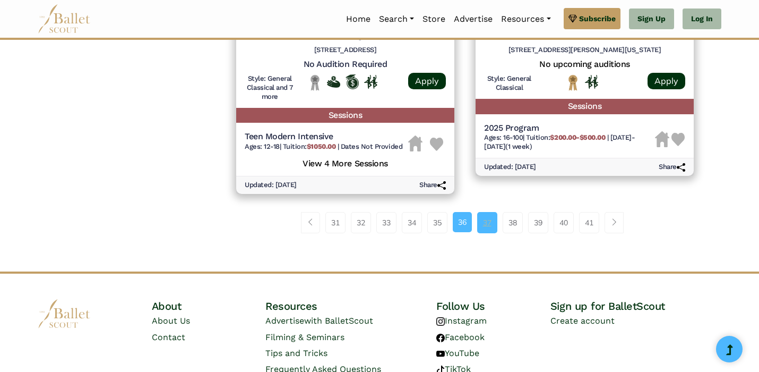
click at [486, 212] on link "37" at bounding box center [487, 222] width 20 height 21
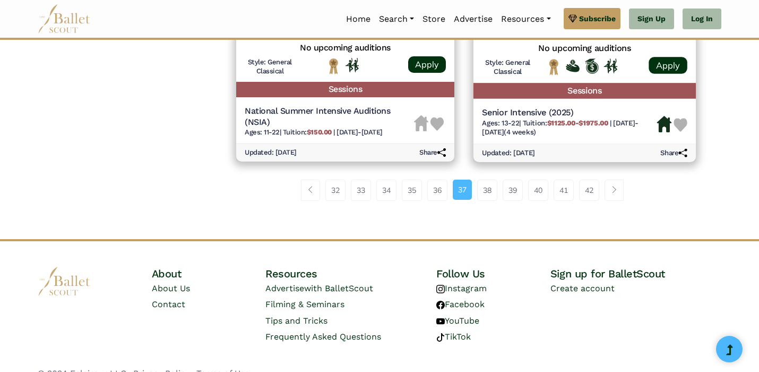
scroll to position [1520, 0]
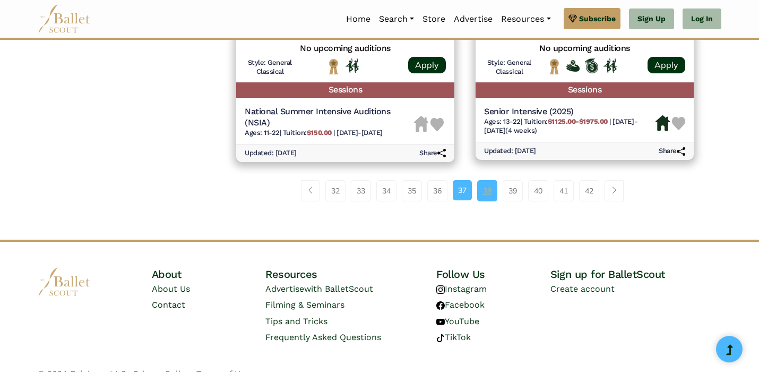
click at [485, 180] on link "38" at bounding box center [487, 190] width 20 height 21
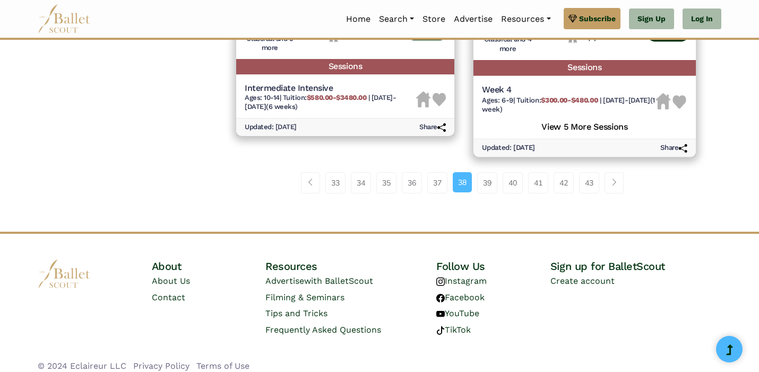
scroll to position [1581, 0]
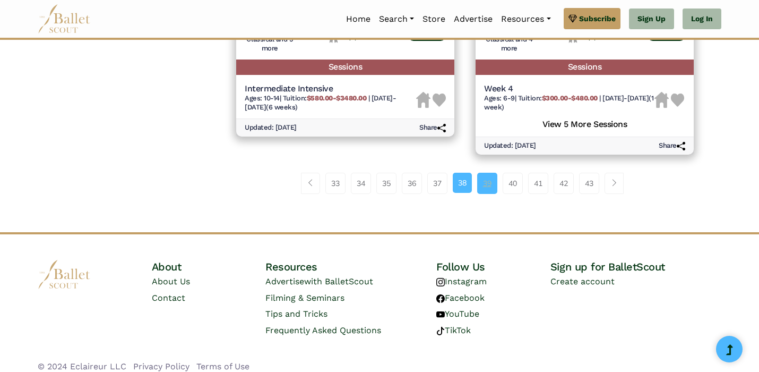
click at [488, 174] on link "39" at bounding box center [487, 183] width 20 height 21
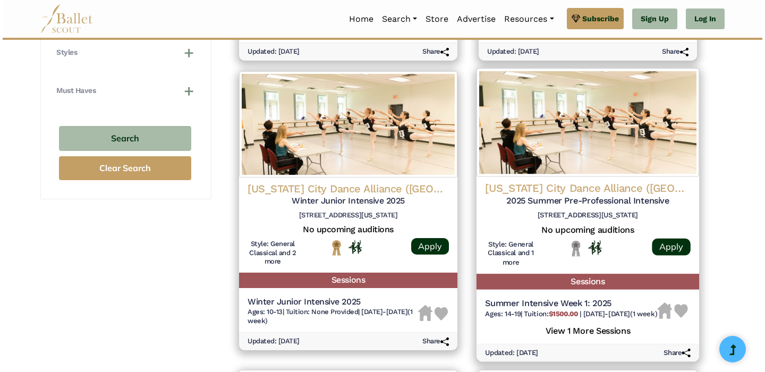
scroll to position [755, 0]
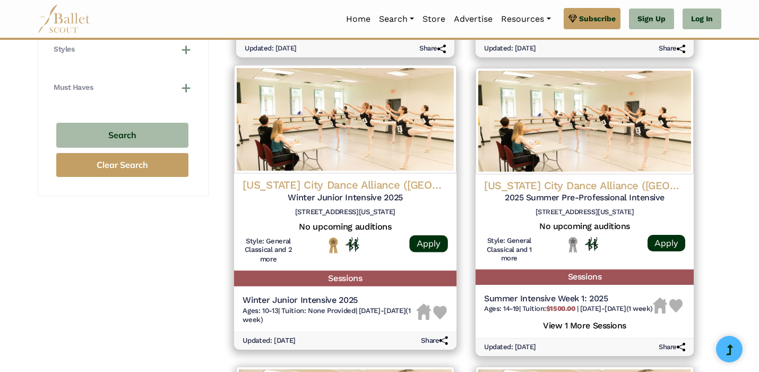
click at [384, 152] on img at bounding box center [345, 119] width 222 height 108
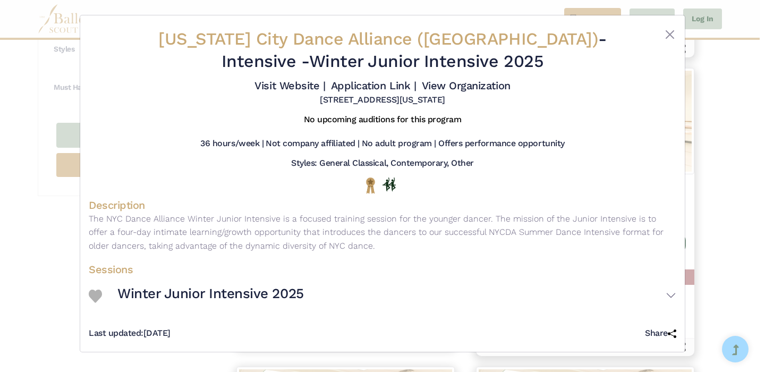
scroll to position [5, 0]
click at [668, 296] on button "Winter Junior Intensive 2025" at bounding box center [396, 295] width 559 height 31
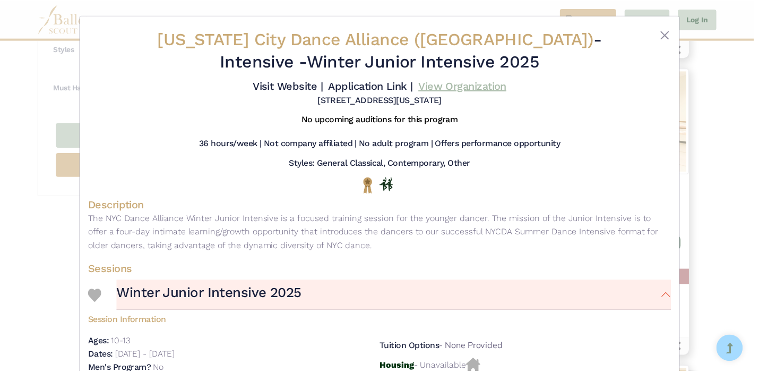
scroll to position [0, 0]
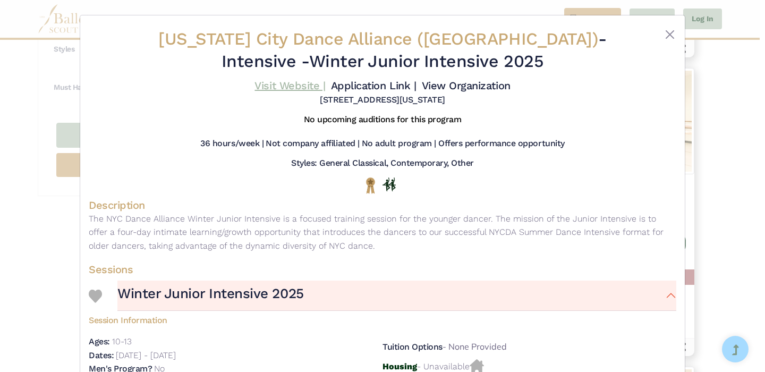
click at [325, 90] on link "Visit Website |" at bounding box center [289, 85] width 71 height 13
click at [668, 35] on button "Close" at bounding box center [669, 34] width 13 height 13
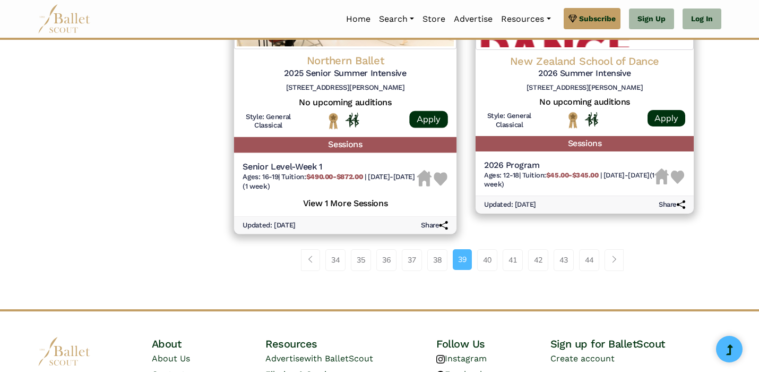
scroll to position [1479, 0]
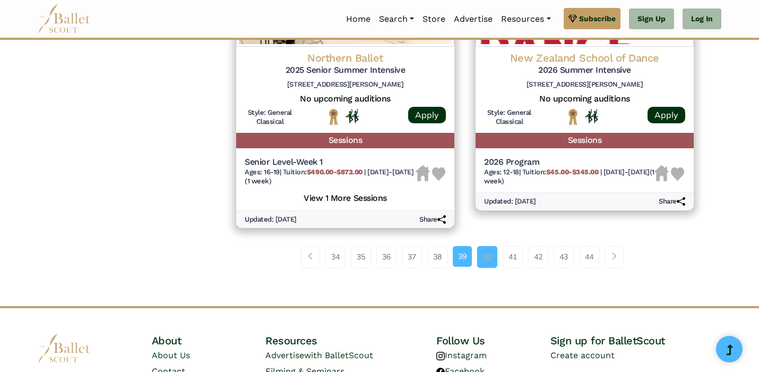
click at [496, 251] on link "40" at bounding box center [487, 256] width 20 height 21
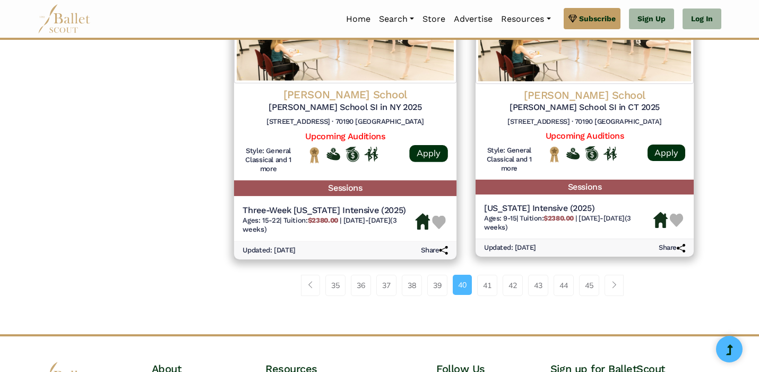
scroll to position [1488, 0]
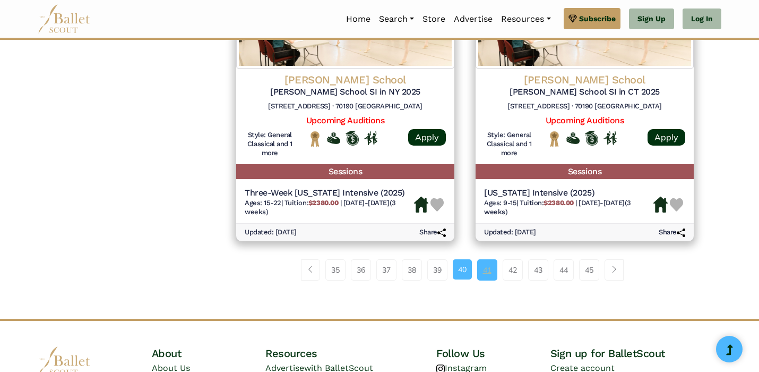
click at [486, 259] on link "41" at bounding box center [487, 269] width 20 height 21
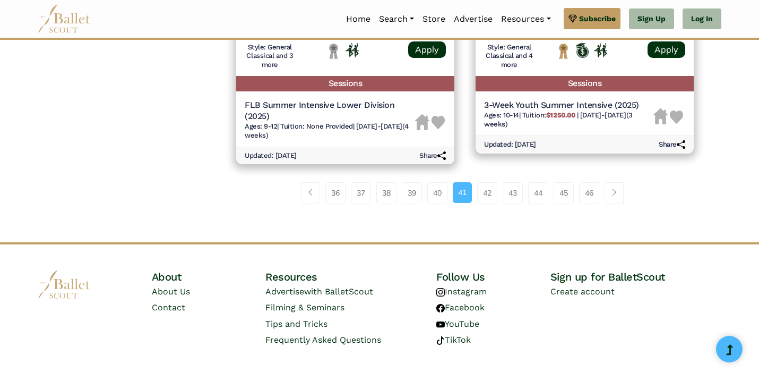
scroll to position [1534, 0]
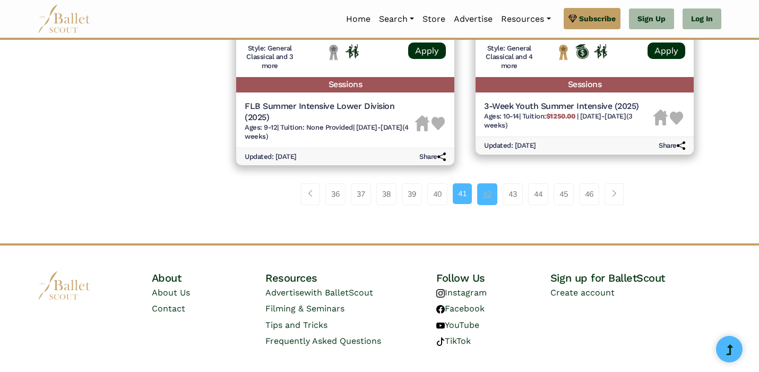
click at [485, 183] on link "42" at bounding box center [487, 193] width 20 height 21
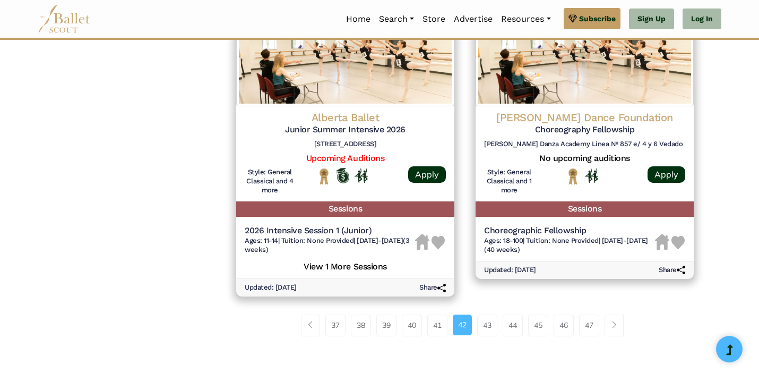
scroll to position [1421, 0]
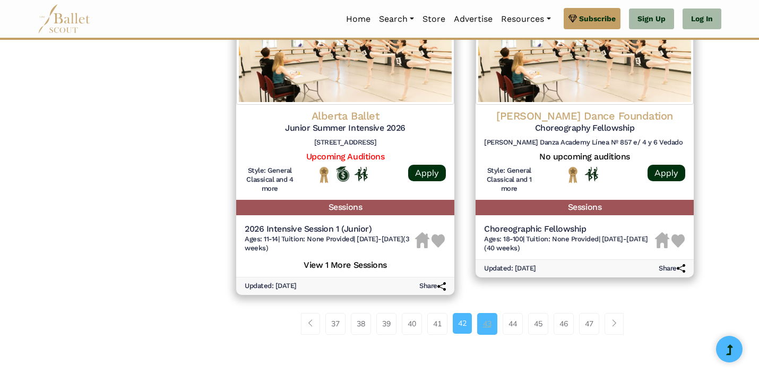
click at [487, 314] on link "43" at bounding box center [487, 323] width 20 height 21
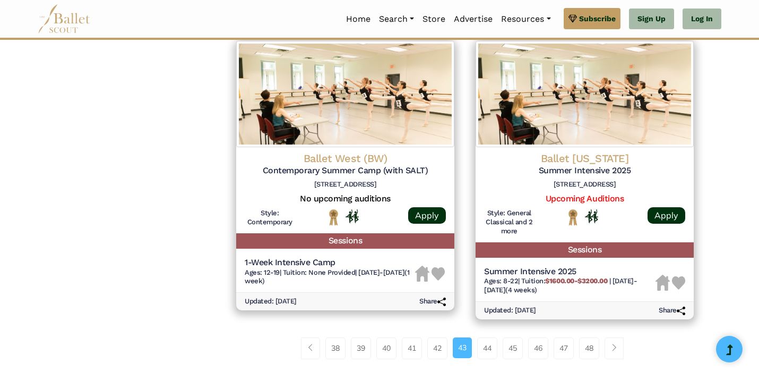
scroll to position [1310, 0]
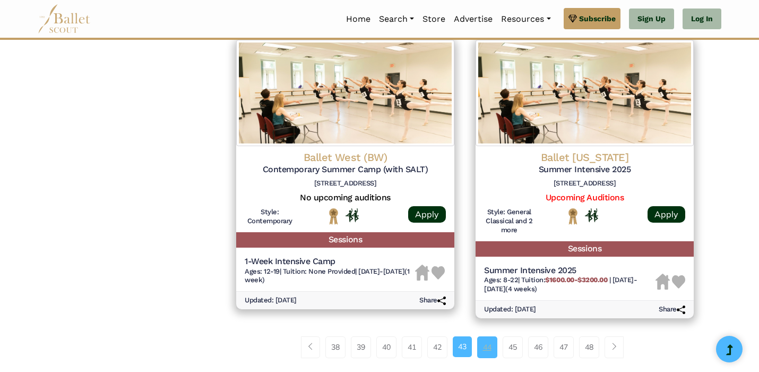
click at [488, 336] on link "44" at bounding box center [487, 346] width 20 height 21
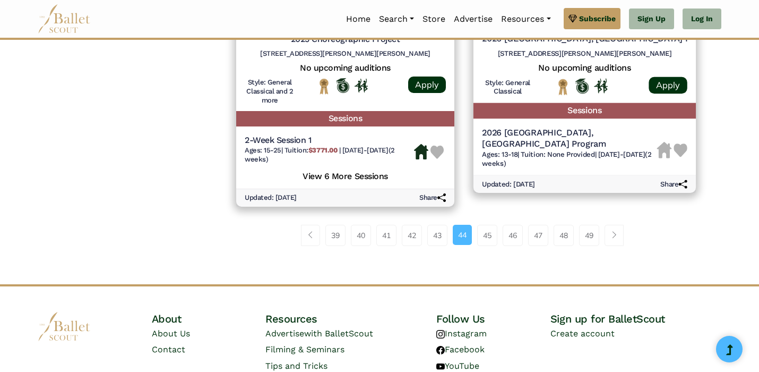
scroll to position [1495, 0]
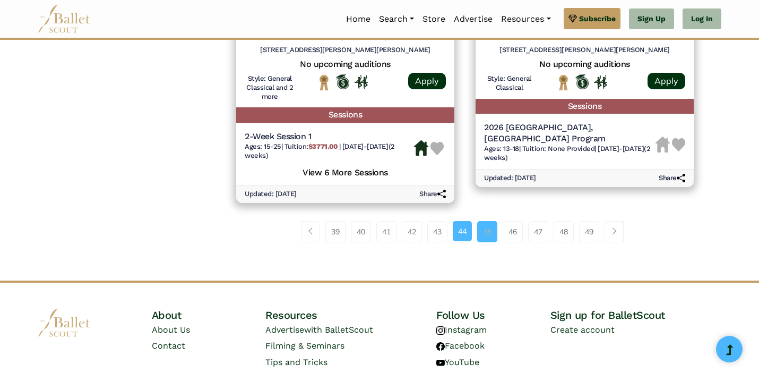
click at [484, 225] on link "45" at bounding box center [487, 231] width 20 height 21
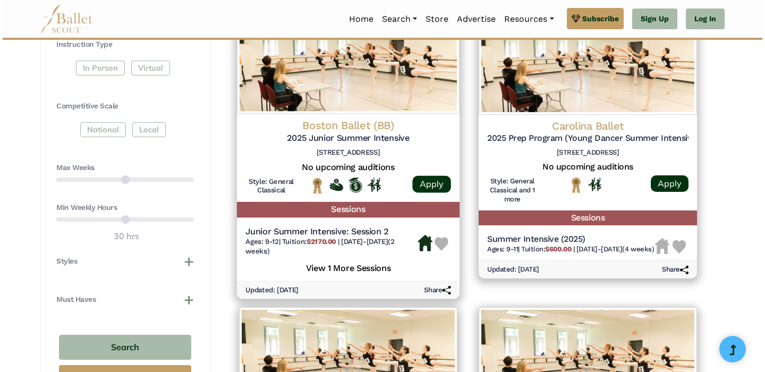
scroll to position [545, 0]
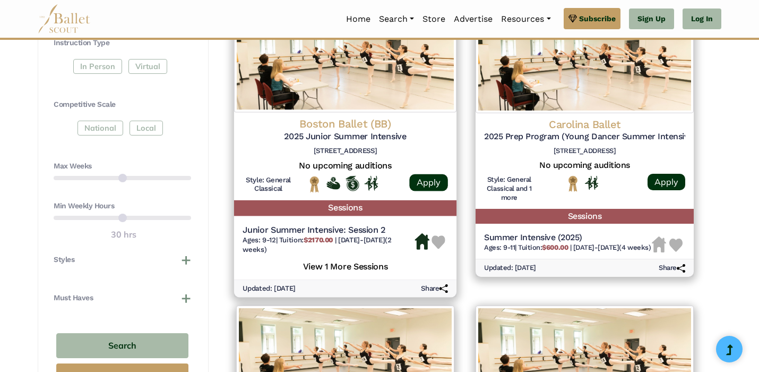
click at [376, 259] on h5 "View 1 More Sessions" at bounding box center [345, 266] width 205 height 14
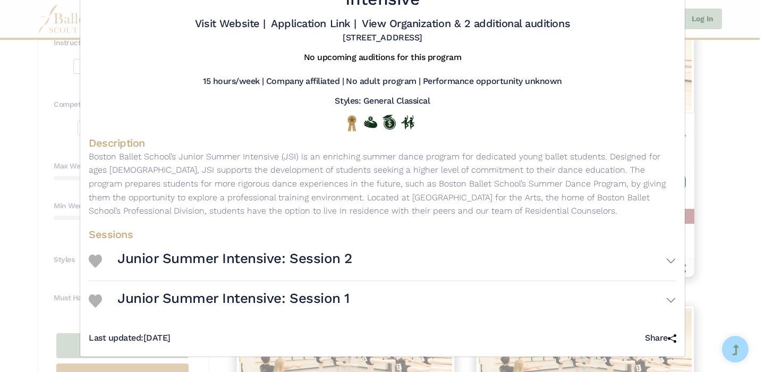
scroll to position [71, 0]
click at [363, 303] on button "Junior Summer Intensive: Session 1" at bounding box center [396, 300] width 559 height 31
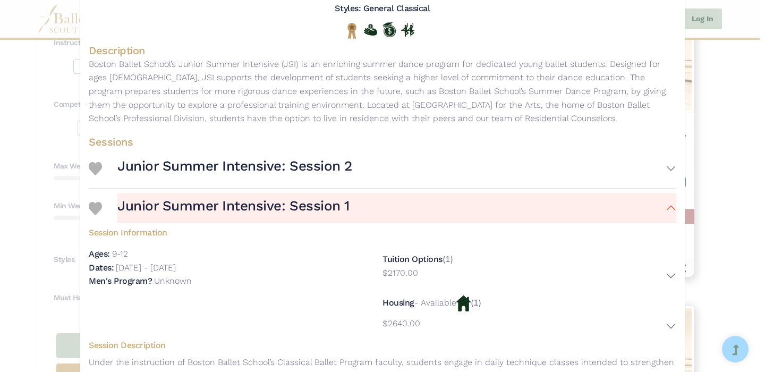
scroll to position [147, 0]
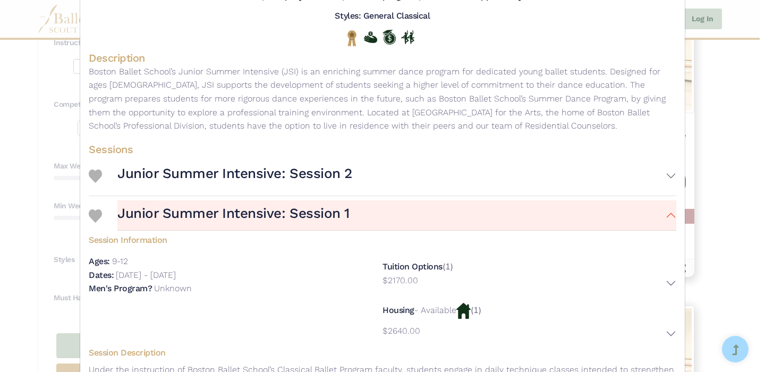
click at [399, 218] on button "Junior Summer Intensive: Session 1" at bounding box center [396, 215] width 559 height 31
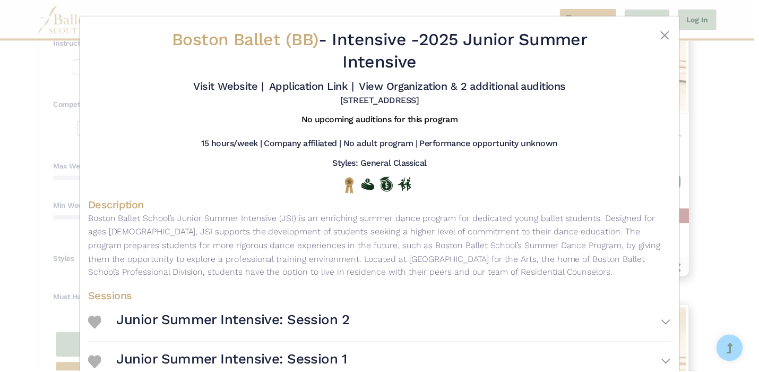
scroll to position [0, 0]
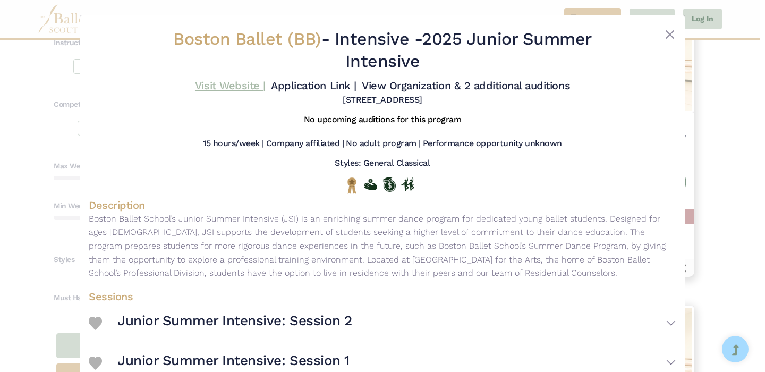
click at [265, 84] on link "Visit Website |" at bounding box center [230, 85] width 71 height 13
click at [664, 33] on button "Close" at bounding box center [669, 34] width 13 height 13
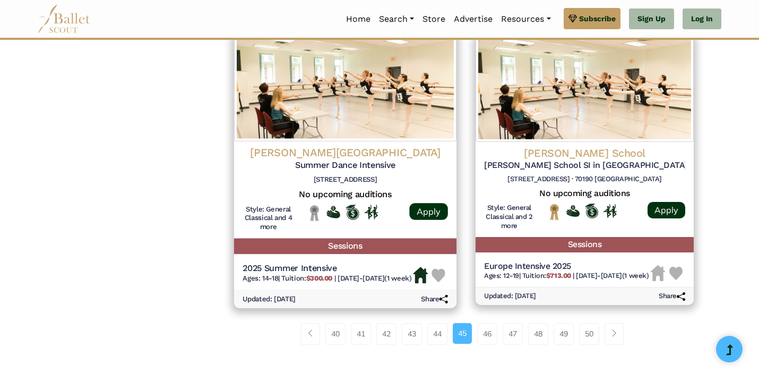
scroll to position [1417, 0]
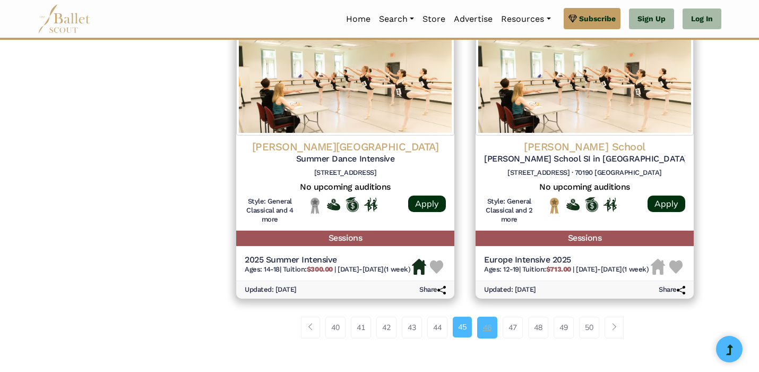
click at [488, 318] on link "46" at bounding box center [487, 326] width 20 height 21
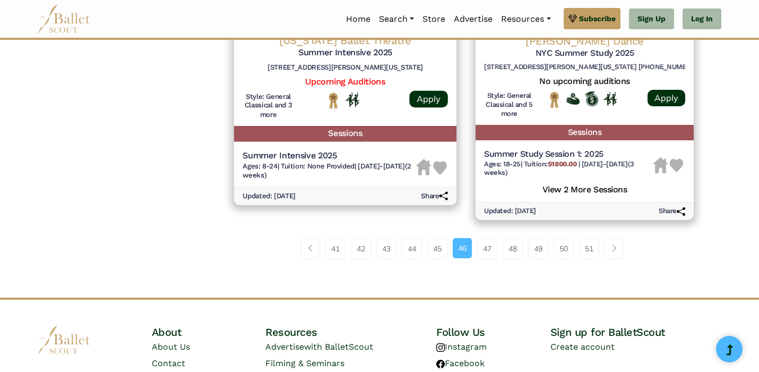
scroll to position [1523, 0]
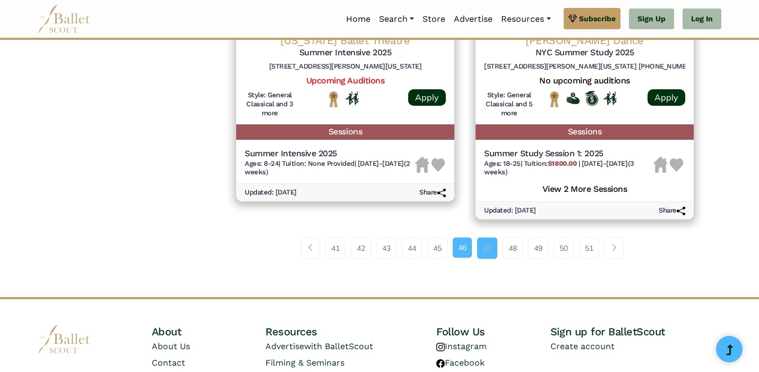
click at [486, 237] on link "47" at bounding box center [487, 247] width 20 height 21
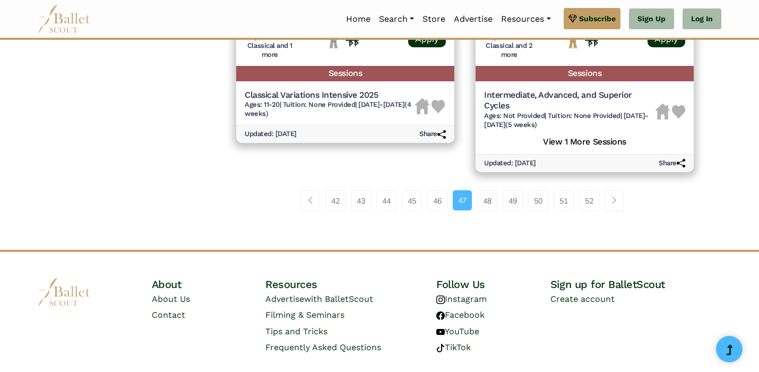
scroll to position [1599, 0]
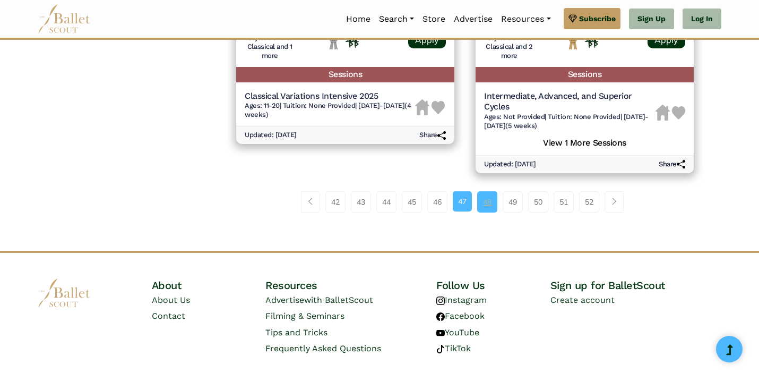
click at [490, 191] on link "48" at bounding box center [487, 201] width 20 height 21
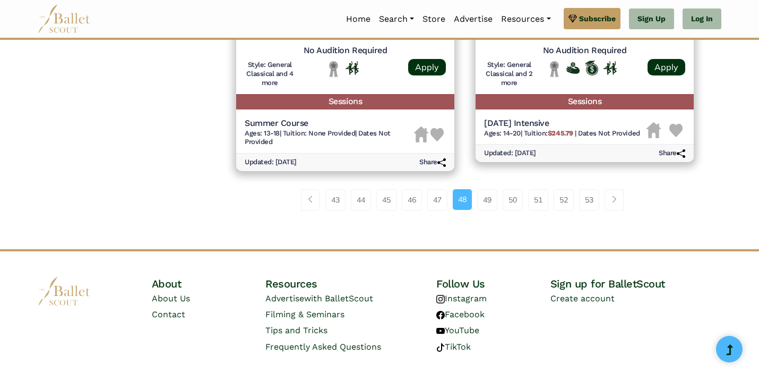
scroll to position [1539, 0]
click at [485, 190] on link "49" at bounding box center [487, 200] width 20 height 21
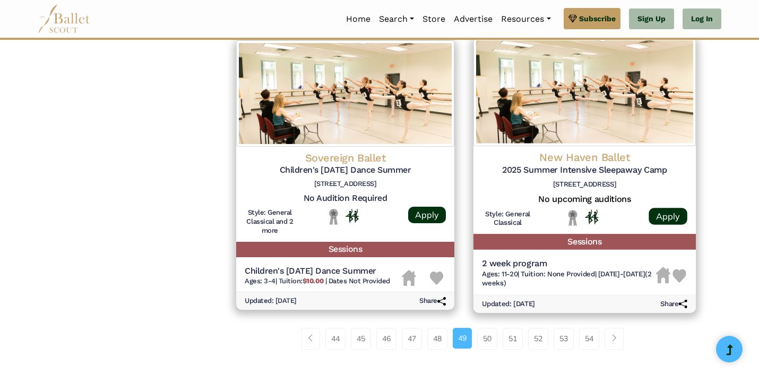
scroll to position [1399, 0]
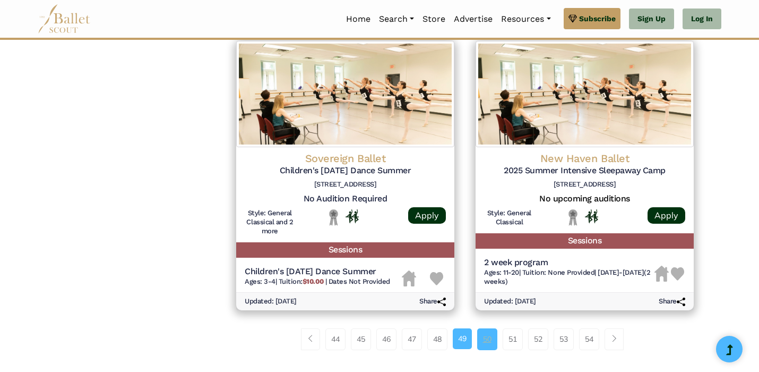
click at [491, 328] on link "50" at bounding box center [487, 338] width 20 height 21
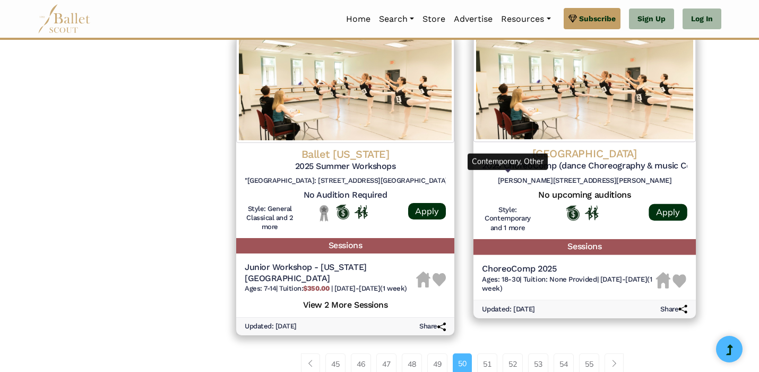
scroll to position [1386, 0]
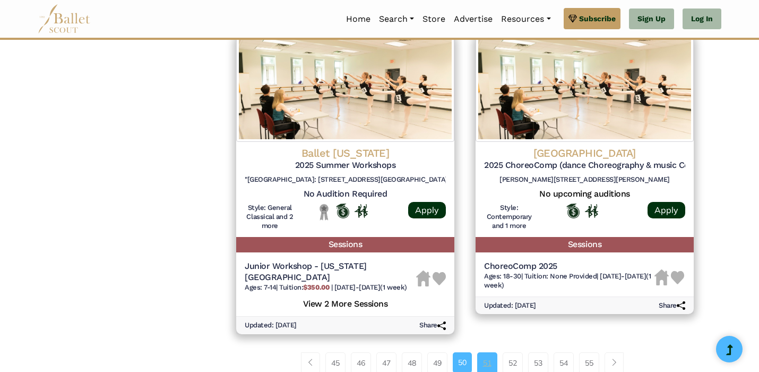
click at [484, 352] on link "51" at bounding box center [487, 362] width 20 height 21
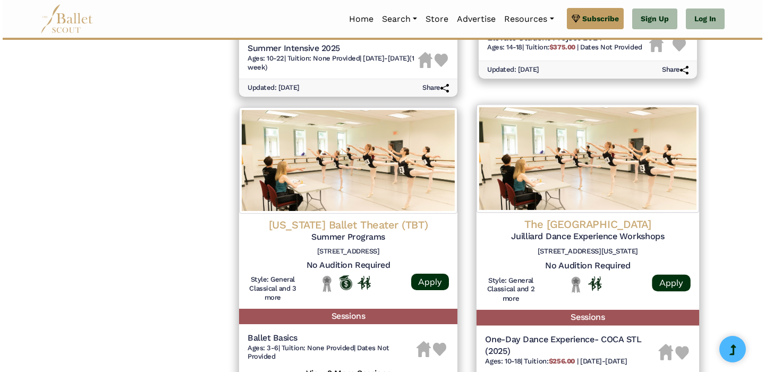
scroll to position [1338, 0]
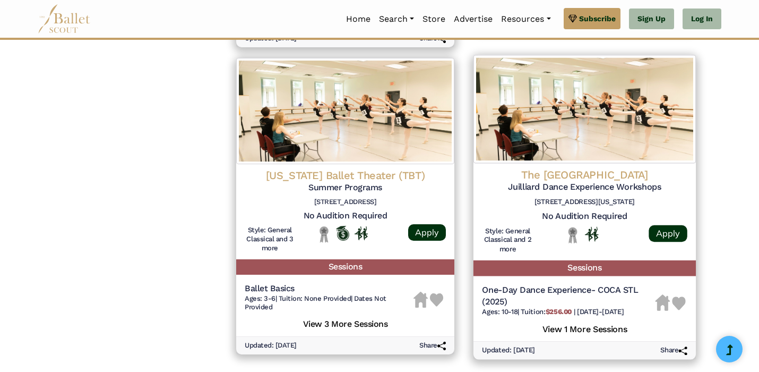
click at [549, 102] on img at bounding box center [585, 109] width 222 height 108
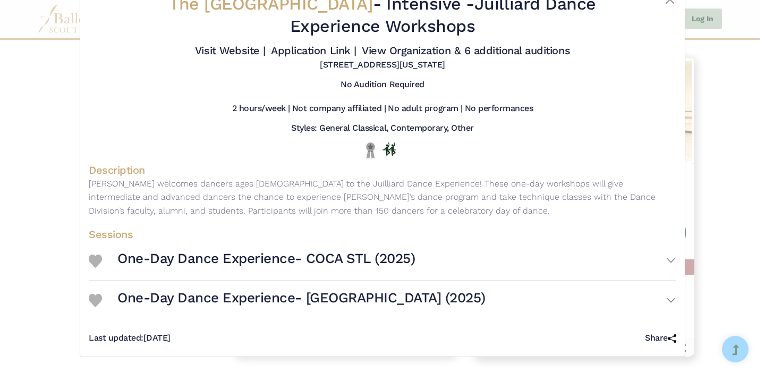
scroll to position [44, 0]
click at [465, 254] on button "One-Day Dance Experience- COCA STL (2025)" at bounding box center [396, 260] width 559 height 31
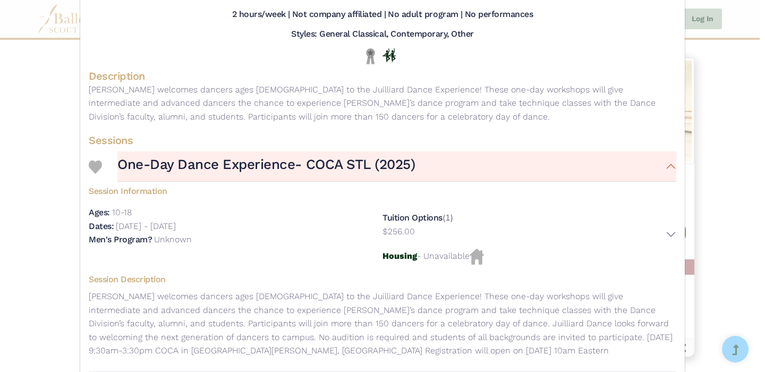
scroll to position [109, 0]
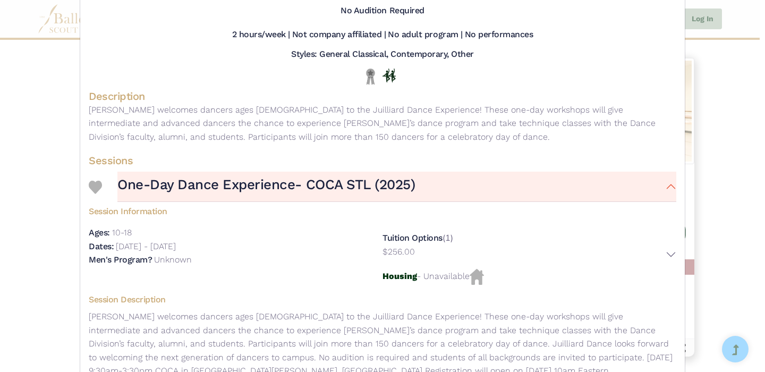
click at [453, 201] on button "One-Day Dance Experience- COCA STL (2025)" at bounding box center [396, 187] width 559 height 31
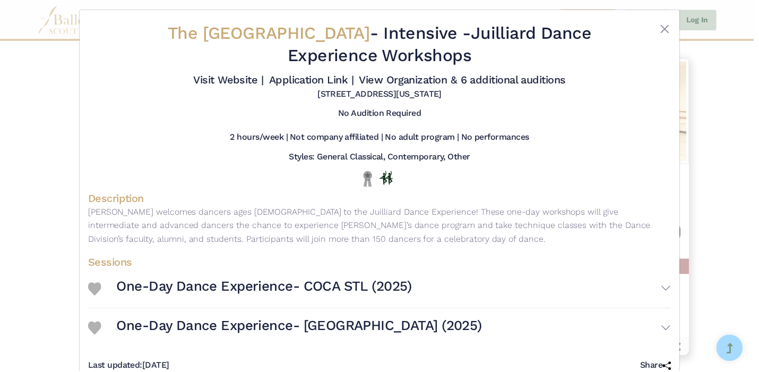
scroll to position [1, 0]
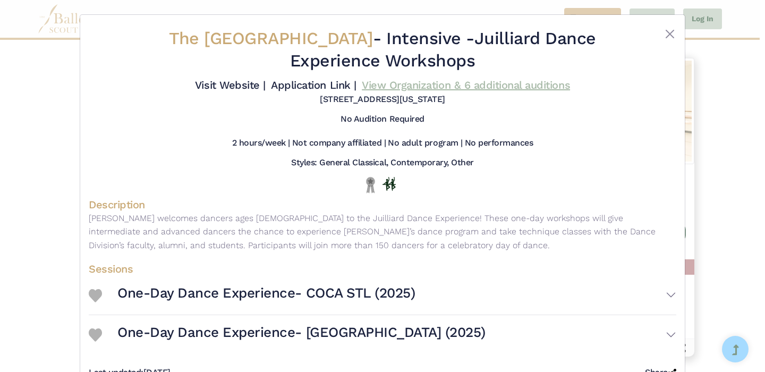
click at [402, 91] on link "View Organization & 6 additional auditions" at bounding box center [466, 85] width 208 height 13
click at [265, 82] on link "Visit Website |" at bounding box center [230, 85] width 71 height 13
click at [14, 140] on div "The Juilliard School - Intensive - Juilliard Dance Experience Workshops Visit W…" at bounding box center [382, 186] width 765 height 372
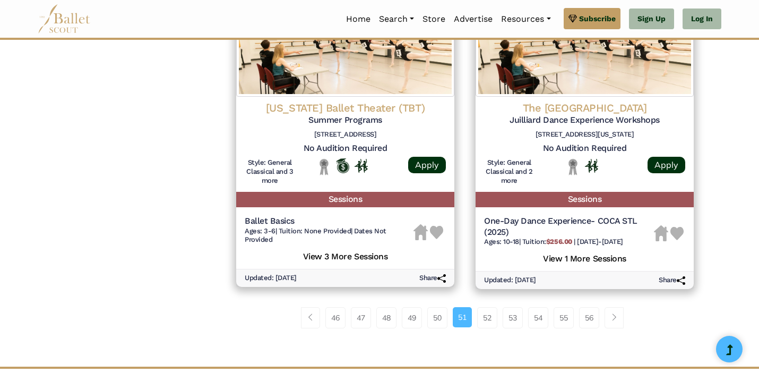
scroll to position [1407, 0]
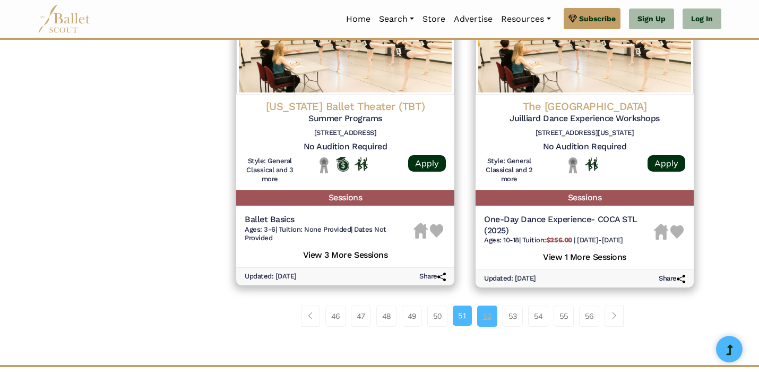
click at [481, 305] on link "52" at bounding box center [487, 315] width 20 height 21
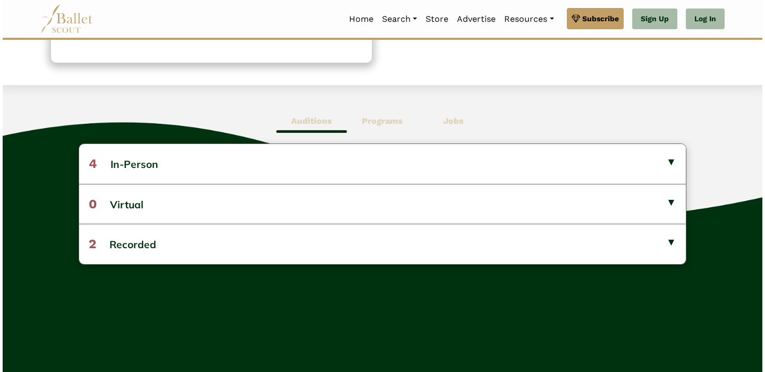
scroll to position [237, 0]
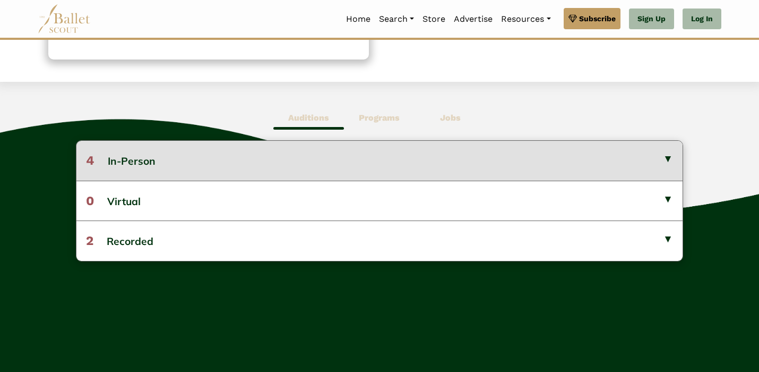
click at [478, 153] on button "4 In-Person" at bounding box center [379, 160] width 606 height 39
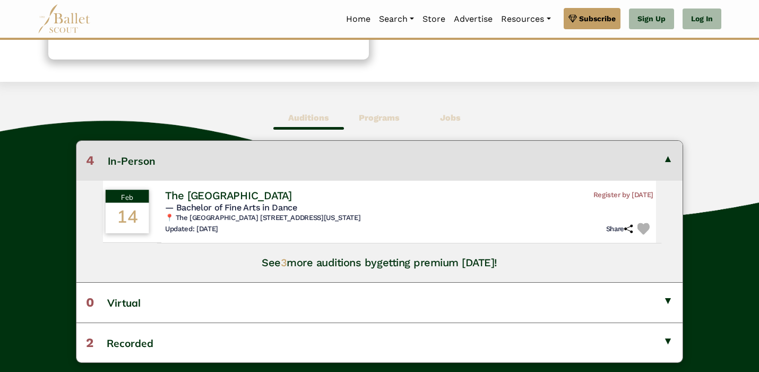
click at [479, 214] on h6 "📍 The Julliard School 60 Lincoln Center Plaza New York, NY 10023" at bounding box center [409, 217] width 488 height 9
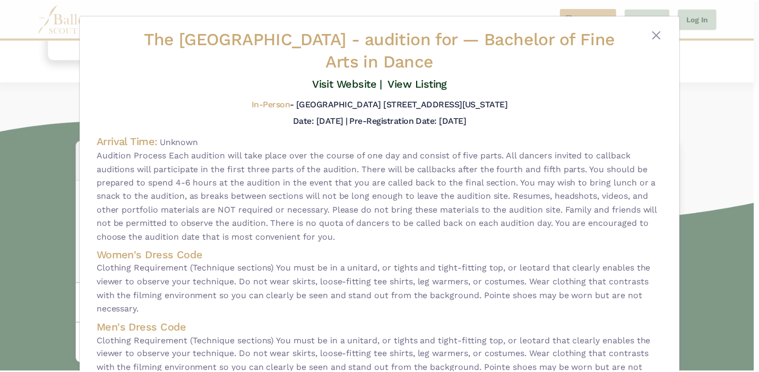
scroll to position [0, 0]
click at [655, 36] on button "Close" at bounding box center [661, 34] width 13 height 13
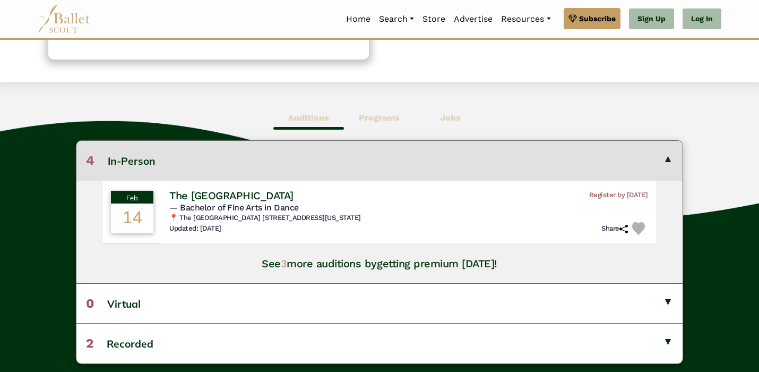
click at [285, 262] on span "3" at bounding box center [284, 263] width 6 height 13
click at [375, 124] on span "Programs" at bounding box center [379, 118] width 71 height 24
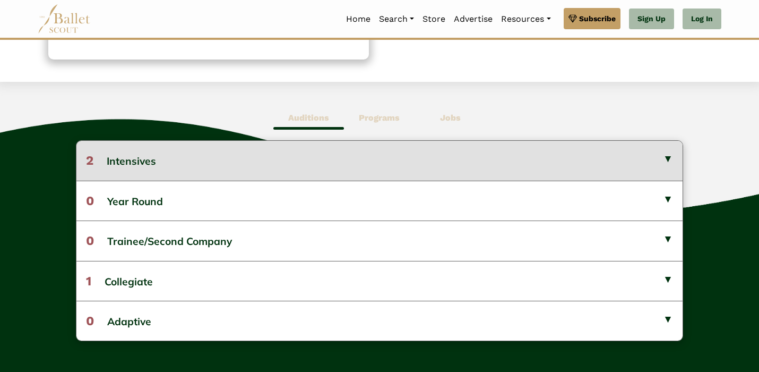
click at [368, 159] on button "2 Intensives" at bounding box center [379, 160] width 606 height 39
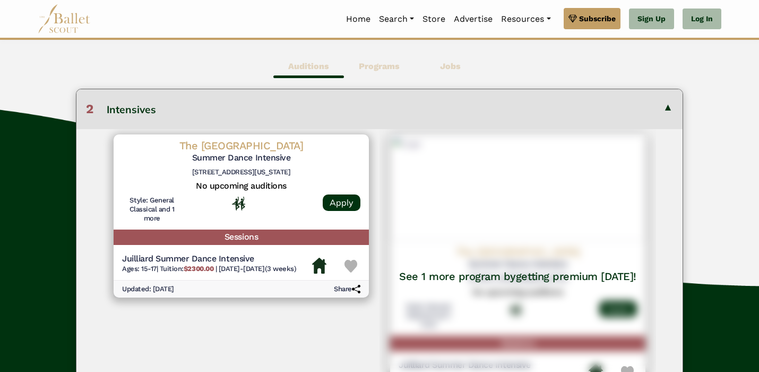
scroll to position [279, 0]
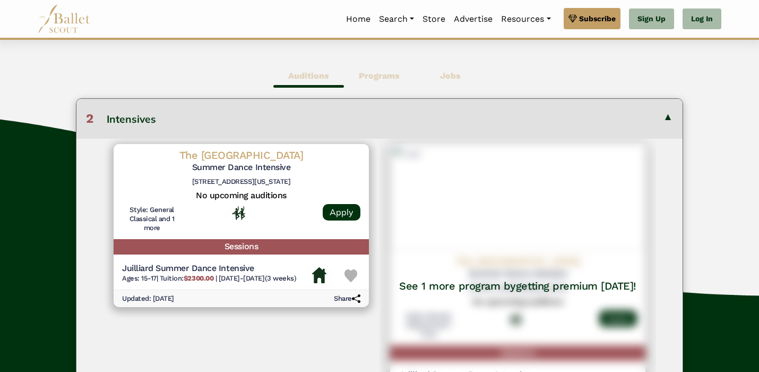
click at [452, 86] on span "Jobs" at bounding box center [450, 76] width 71 height 24
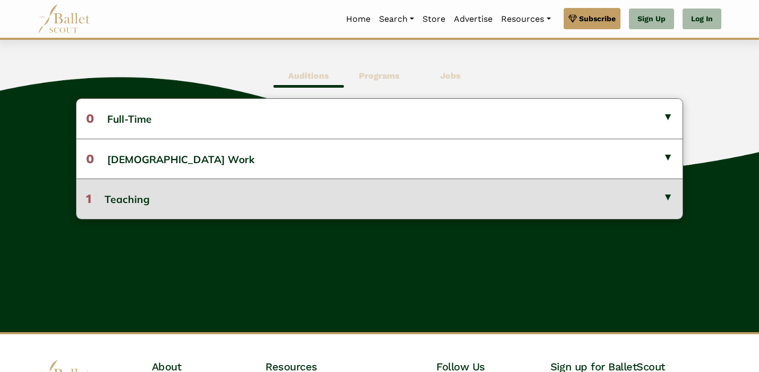
click at [324, 187] on button "1 Teaching" at bounding box center [379, 198] width 606 height 40
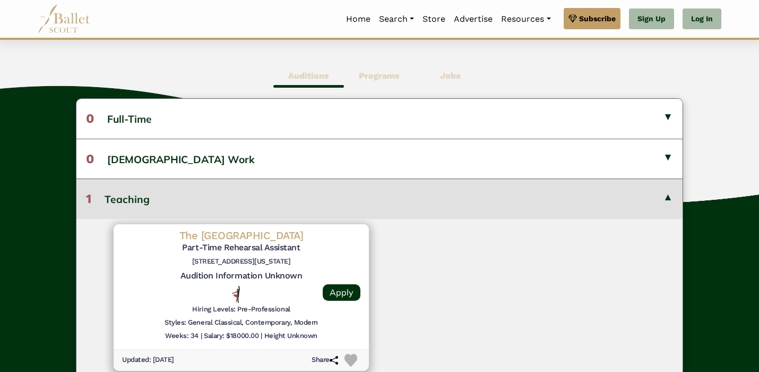
click at [324, 187] on button "1 Teaching" at bounding box center [379, 198] width 606 height 40
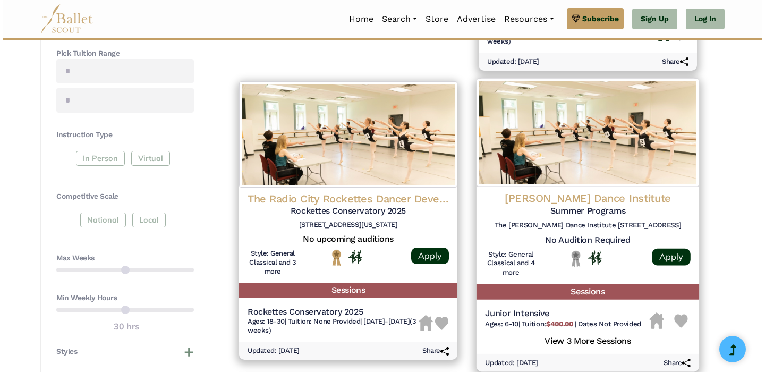
scroll to position [453, 0]
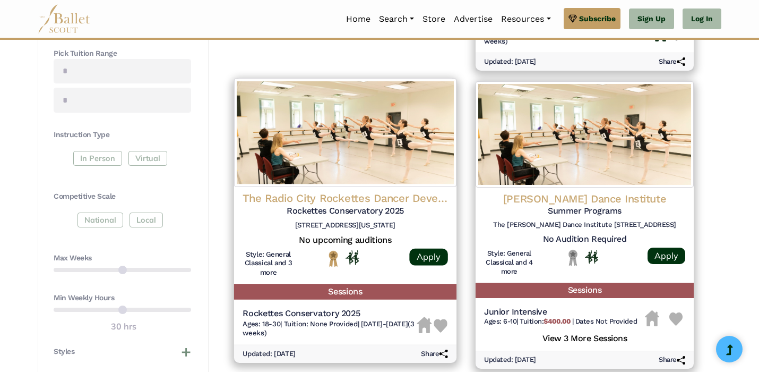
click at [382, 152] on img at bounding box center [345, 132] width 222 height 108
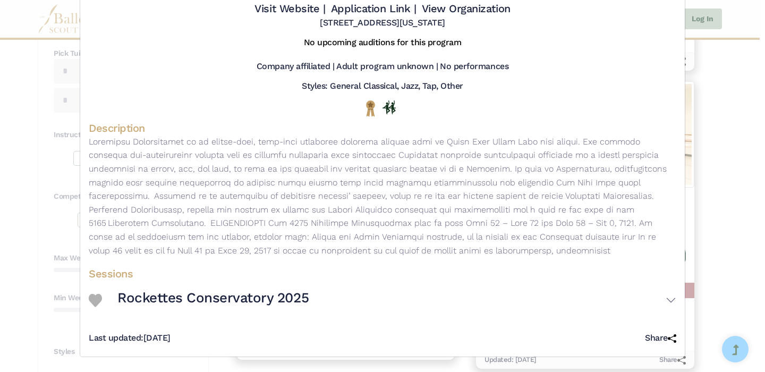
scroll to position [84, 0]
click at [299, 321] on div "Last updated: [DATE] Share" at bounding box center [382, 334] width 587 height 28
click at [292, 299] on h3 "Rockettes Conservatory 2025" at bounding box center [212, 298] width 191 height 18
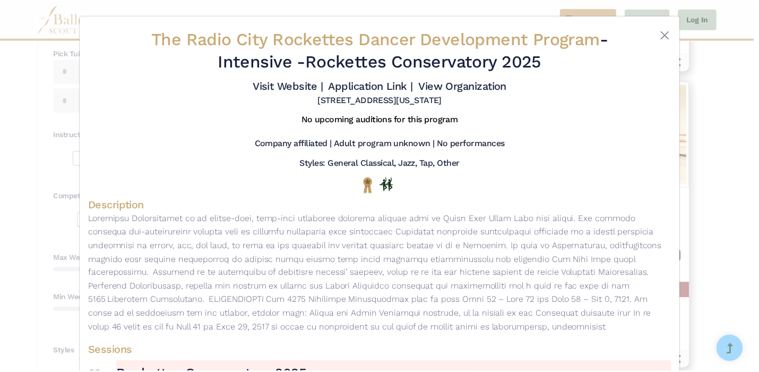
scroll to position [0, 0]
click at [663, 37] on button "Close" at bounding box center [669, 34] width 13 height 13
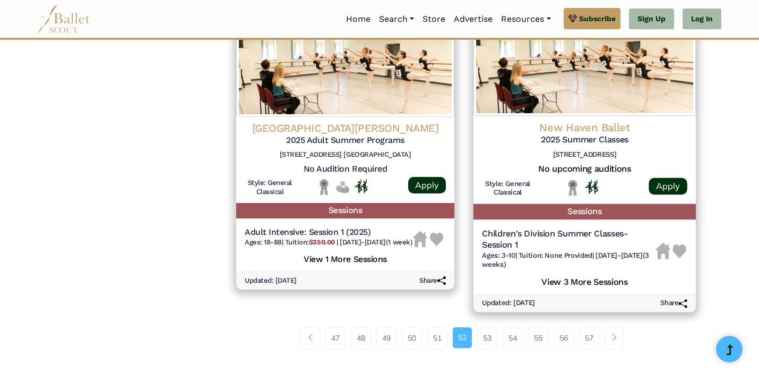
scroll to position [1412, 0]
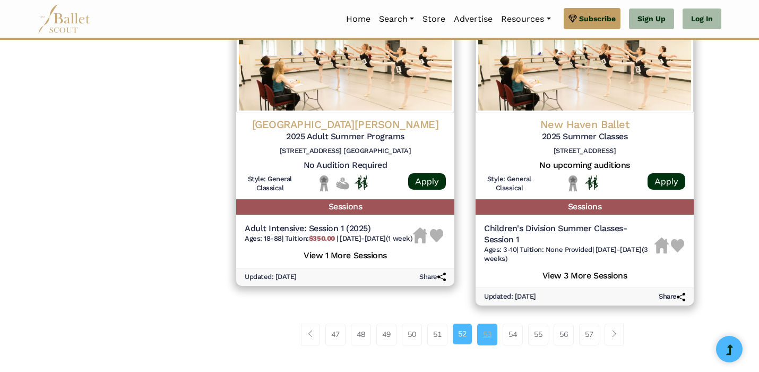
click at [492, 323] on link "53" at bounding box center [487, 333] width 20 height 21
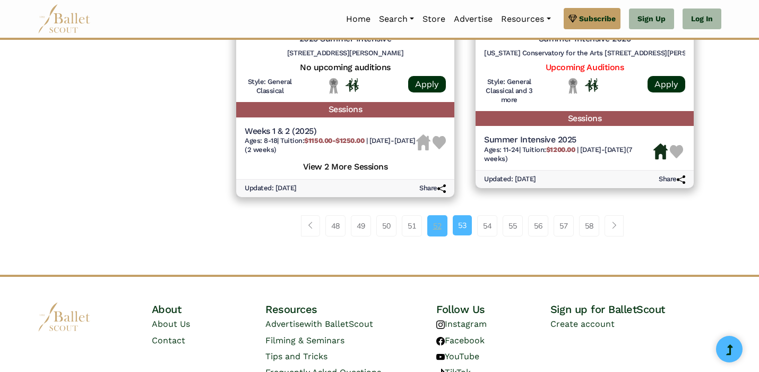
scroll to position [1544, 0]
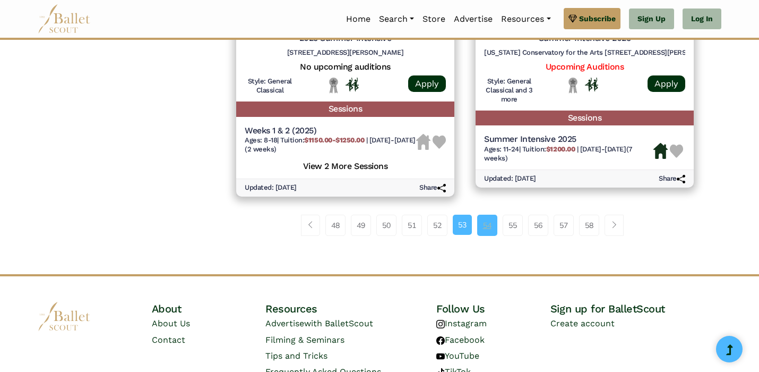
click at [491, 215] on link "54" at bounding box center [487, 225] width 20 height 21
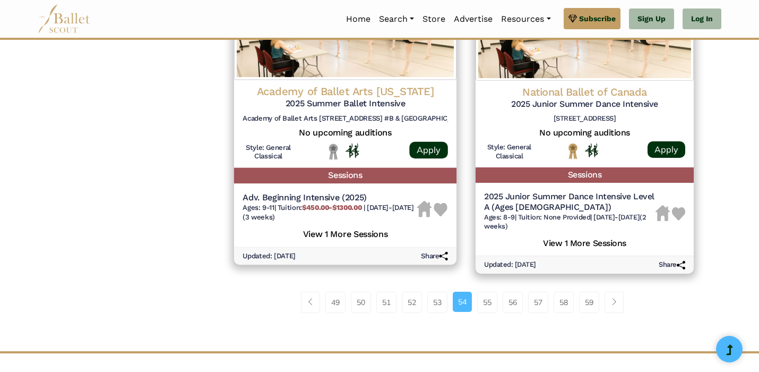
scroll to position [1496, 0]
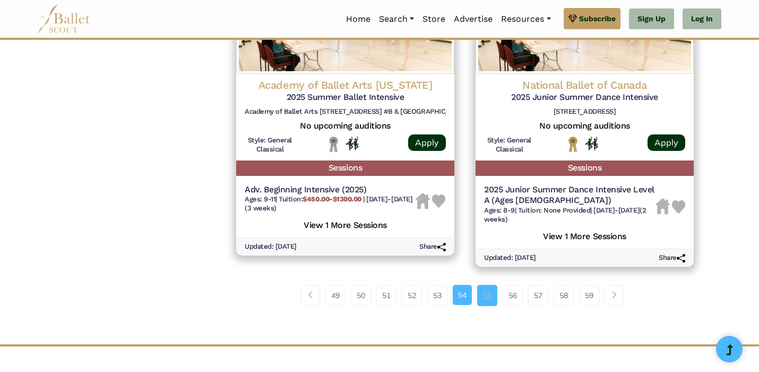
click at [490, 285] on link "55" at bounding box center [487, 295] width 20 height 21
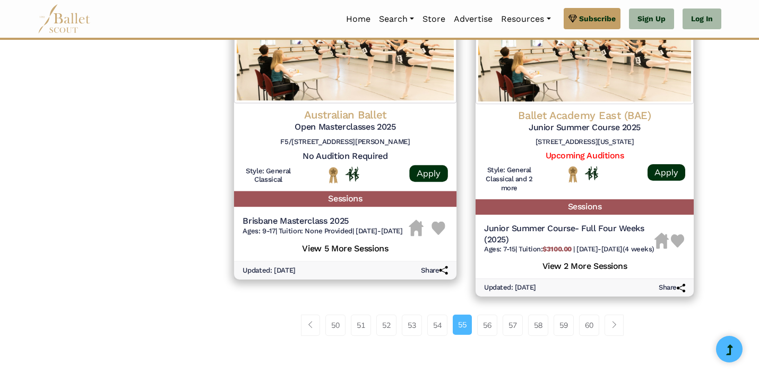
scroll to position [1439, 0]
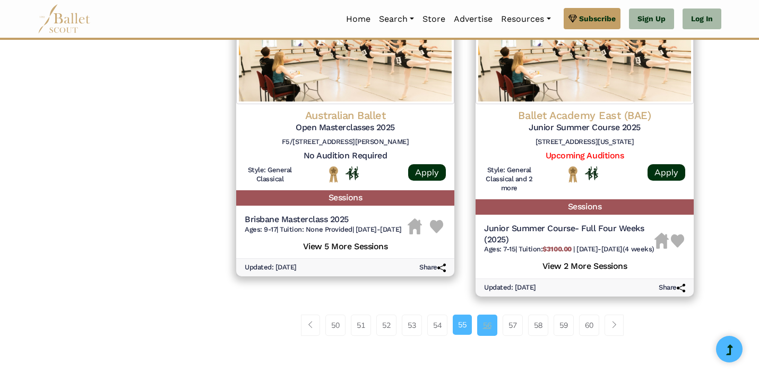
click at [491, 314] on link "56" at bounding box center [487, 324] width 20 height 21
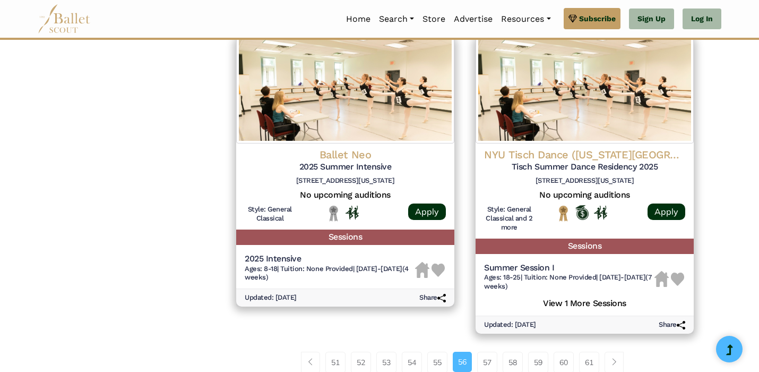
scroll to position [1418, 0]
click at [495, 352] on link "57" at bounding box center [487, 362] width 20 height 21
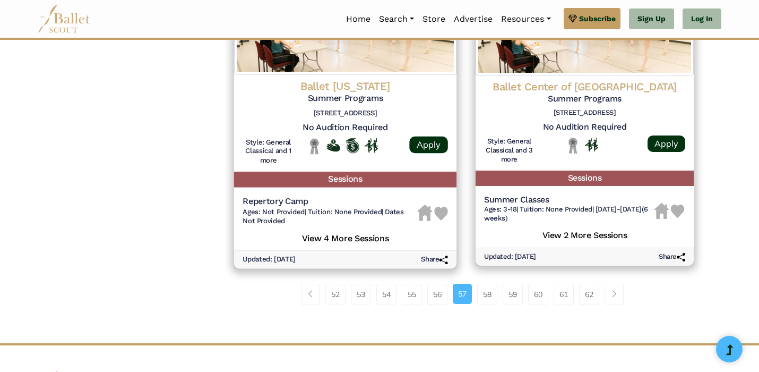
scroll to position [1473, 0]
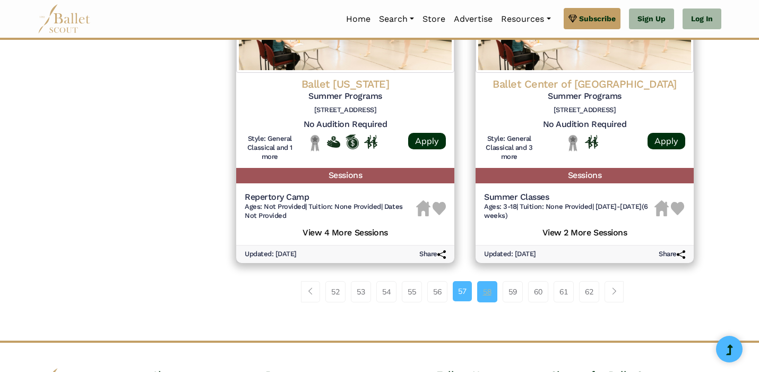
click at [488, 281] on link "58" at bounding box center [487, 291] width 20 height 21
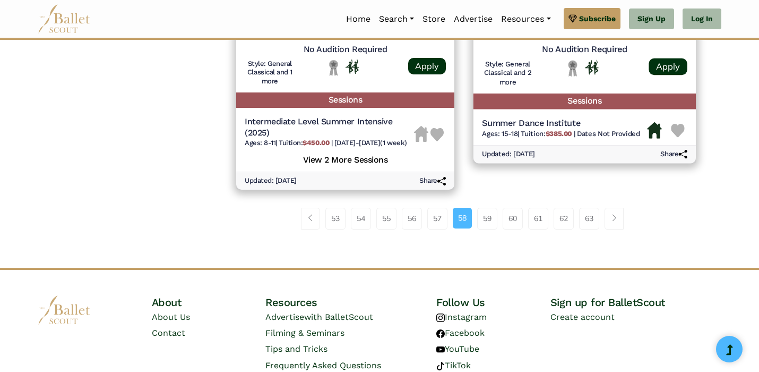
scroll to position [1522, 0]
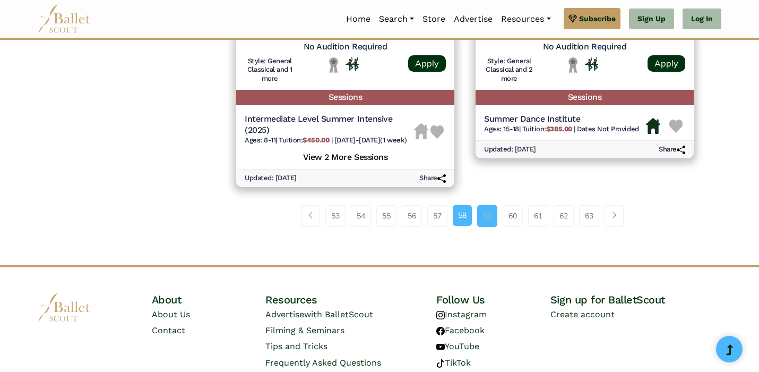
click at [487, 216] on link "59" at bounding box center [487, 215] width 20 height 21
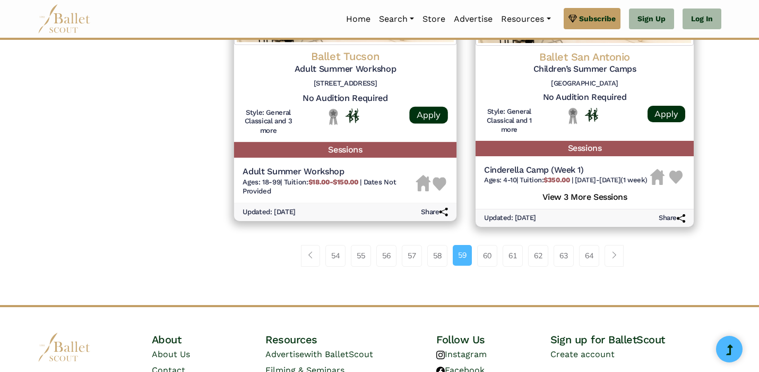
scroll to position [1497, 0]
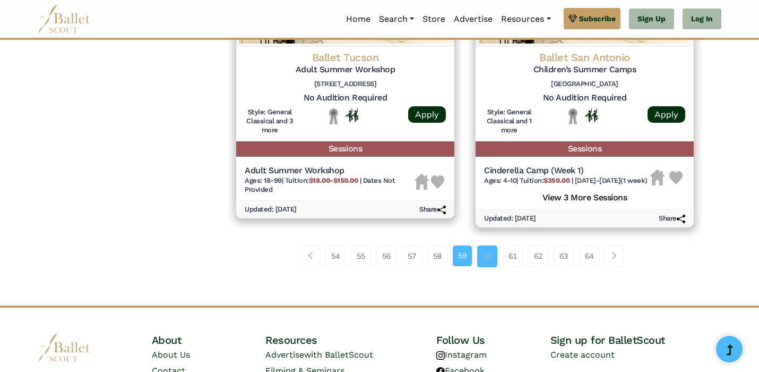
click at [484, 252] on link "60" at bounding box center [487, 255] width 20 height 21
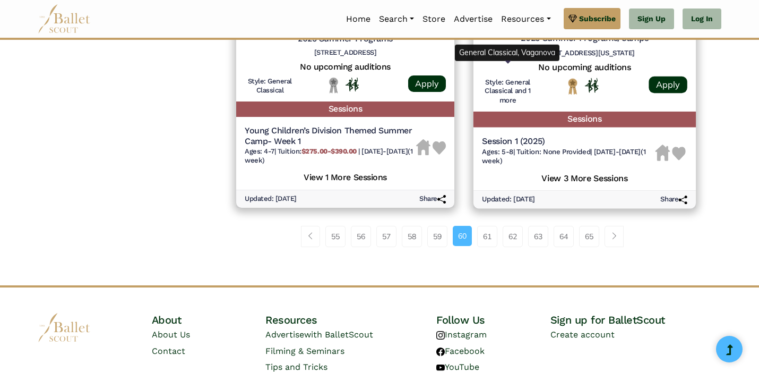
scroll to position [1539, 0]
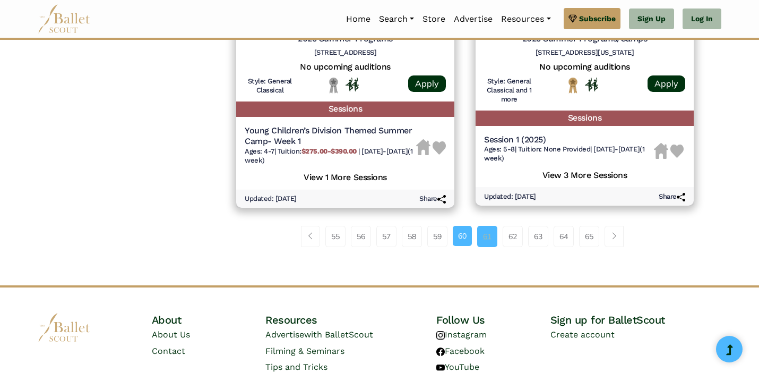
click at [485, 229] on link "61" at bounding box center [487, 236] width 20 height 21
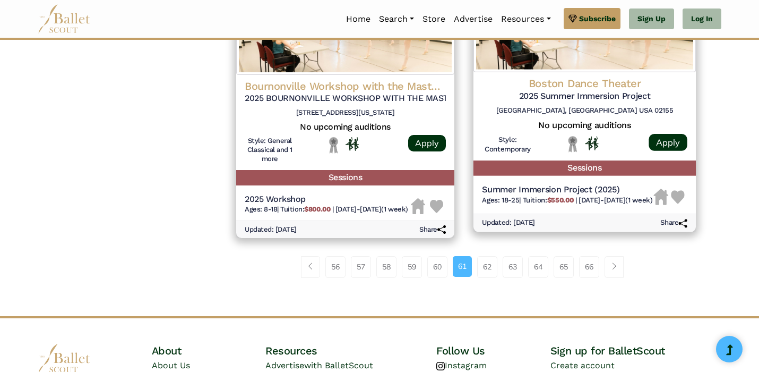
scroll to position [1469, 0]
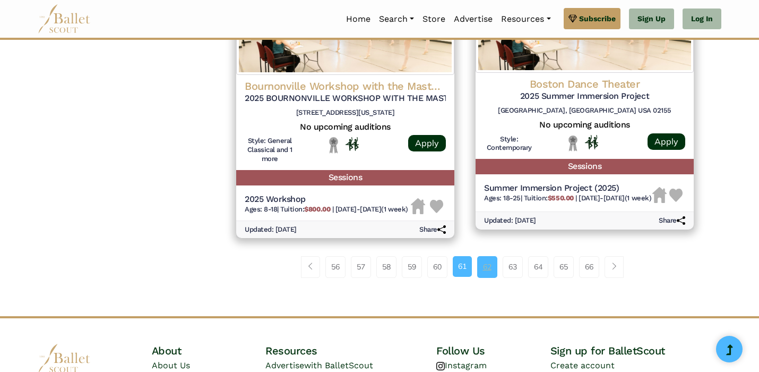
click at [493, 256] on link "62" at bounding box center [487, 266] width 20 height 21
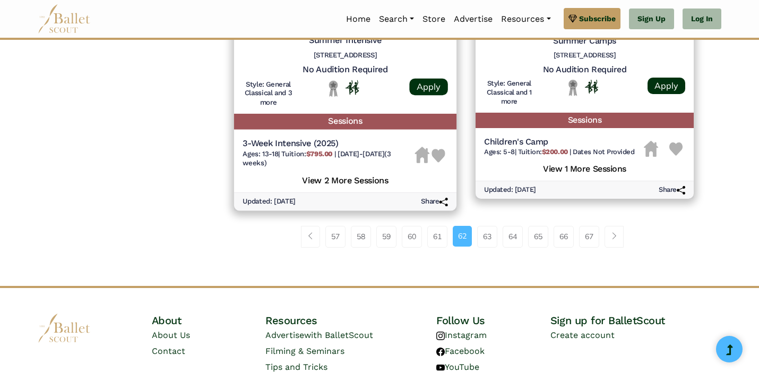
scroll to position [1516, 0]
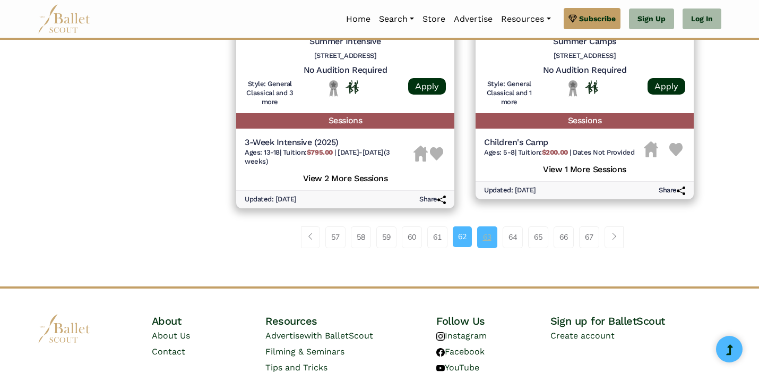
click at [490, 226] on link "63" at bounding box center [487, 236] width 20 height 21
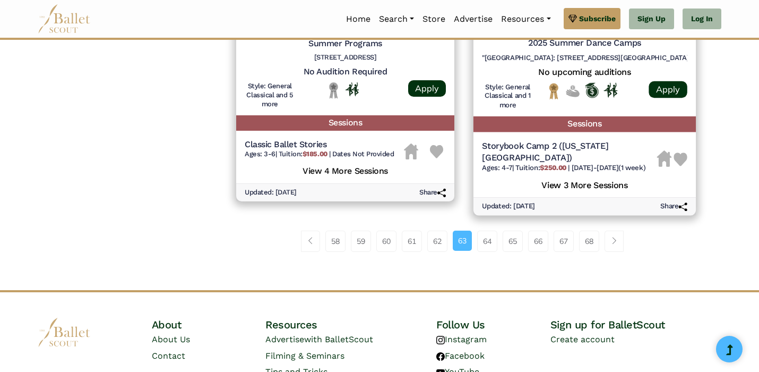
scroll to position [1533, 0]
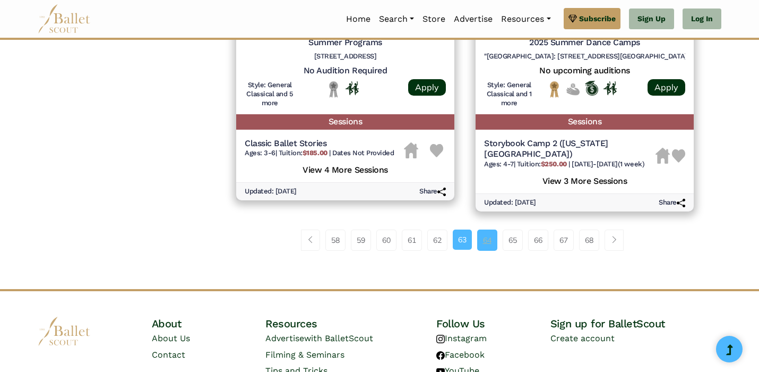
click at [481, 229] on link "64" at bounding box center [487, 239] width 20 height 21
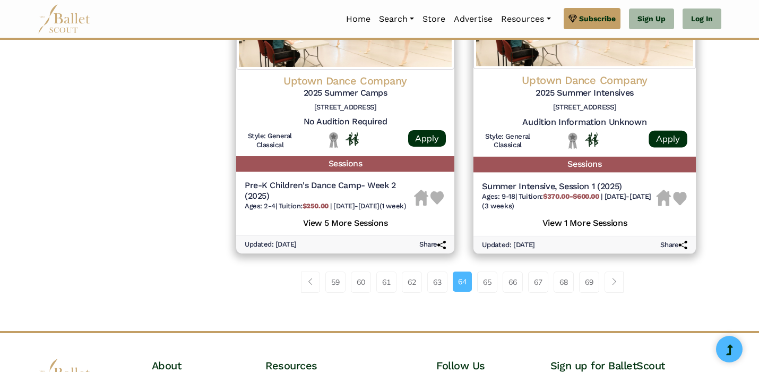
scroll to position [1482, 0]
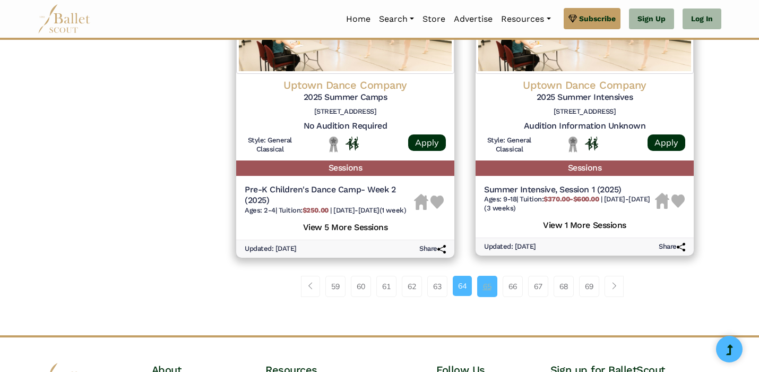
click at [494, 276] on link "65" at bounding box center [487, 286] width 20 height 21
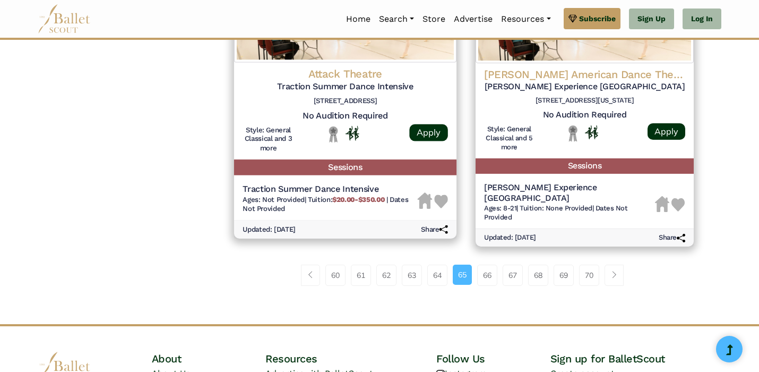
scroll to position [1488, 0]
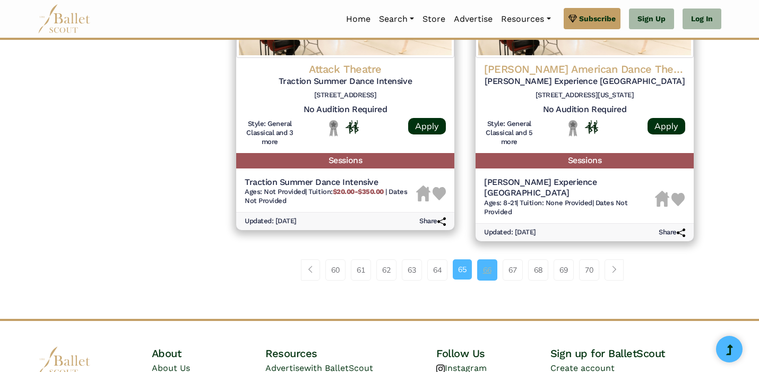
click at [488, 259] on link "66" at bounding box center [487, 269] width 20 height 21
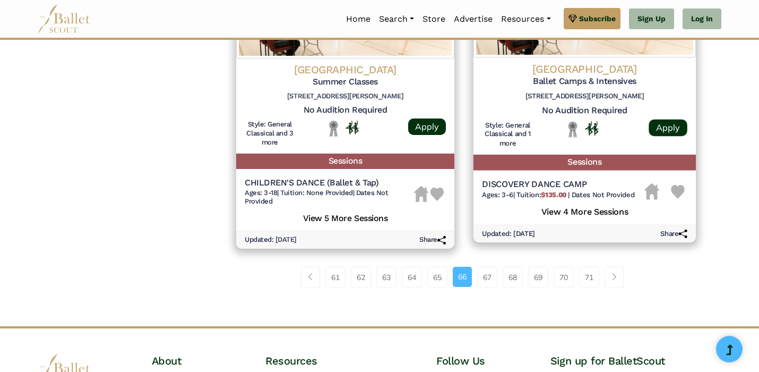
scroll to position [1481, 0]
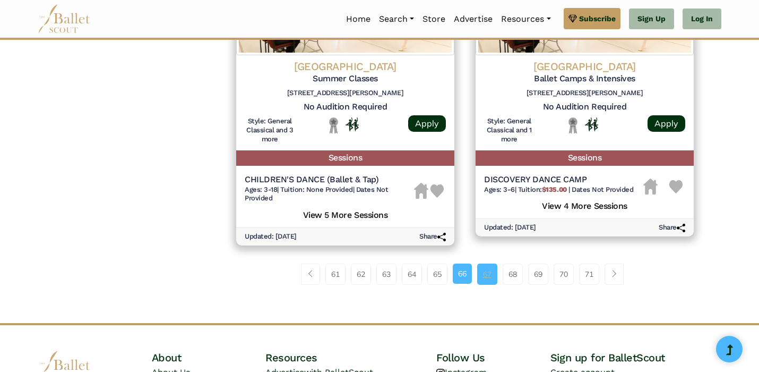
click at [484, 263] on link "67" at bounding box center [487, 273] width 20 height 21
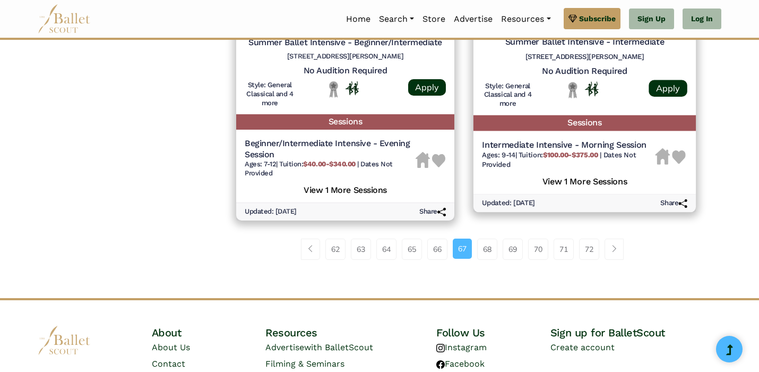
scroll to position [1553, 0]
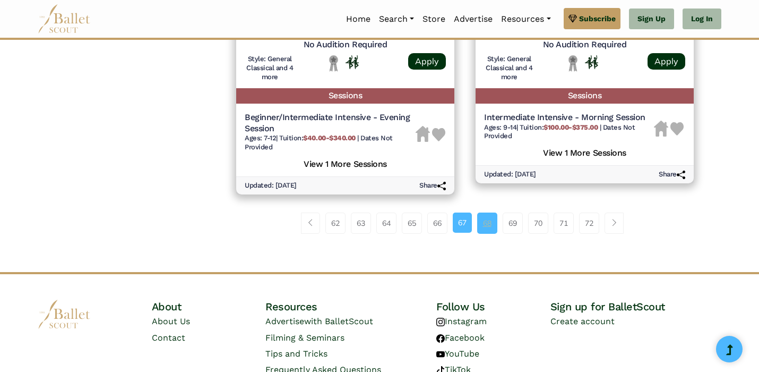
click at [484, 212] on link "68" at bounding box center [487, 222] width 20 height 21
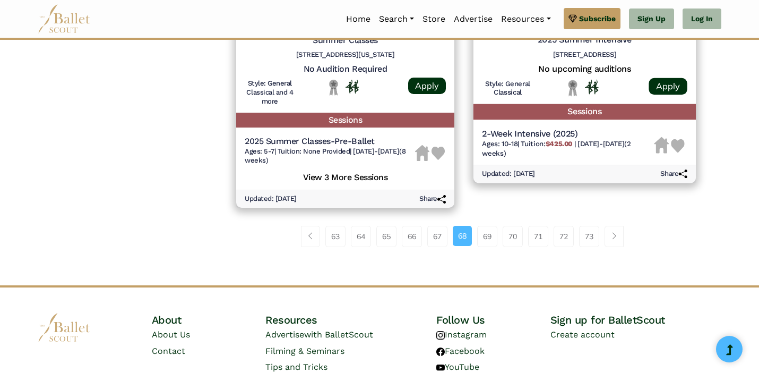
scroll to position [1514, 0]
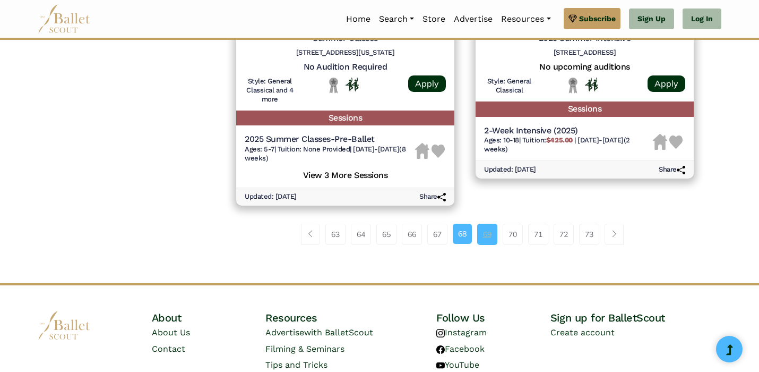
click at [487, 224] on link "69" at bounding box center [487, 234] width 20 height 21
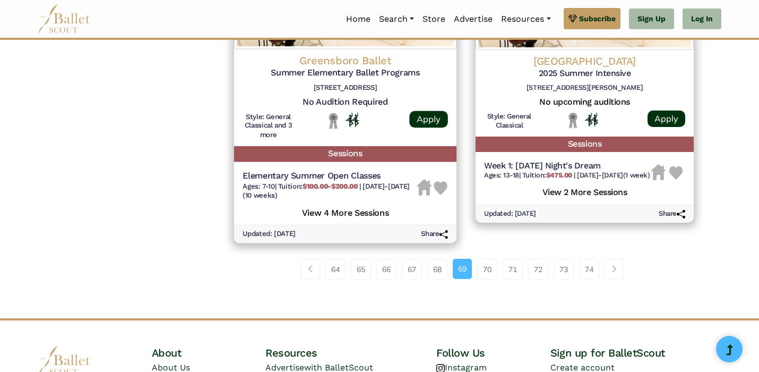
scroll to position [1527, 0]
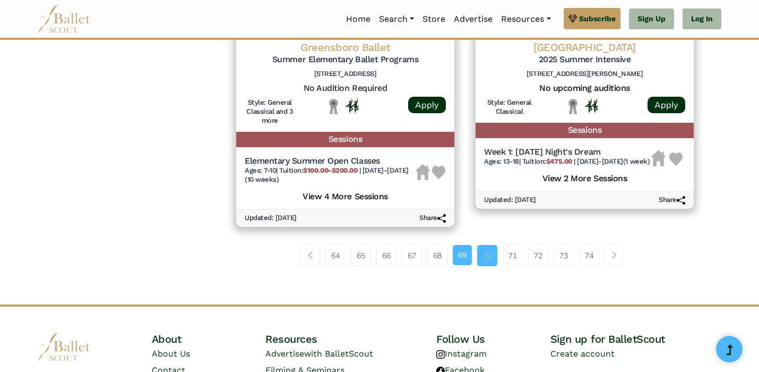
click at [484, 245] on link "70" at bounding box center [487, 255] width 20 height 21
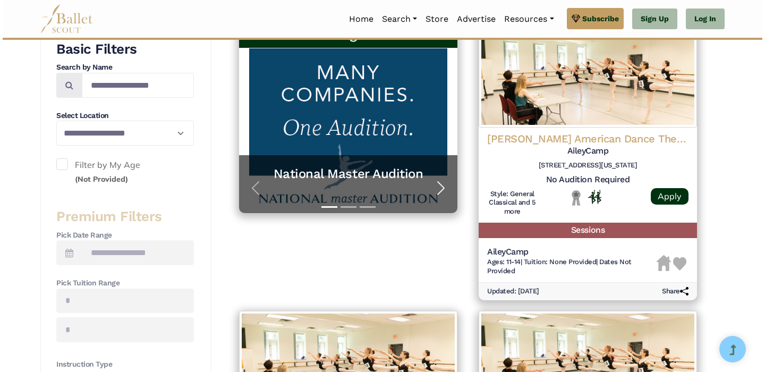
scroll to position [226, 0]
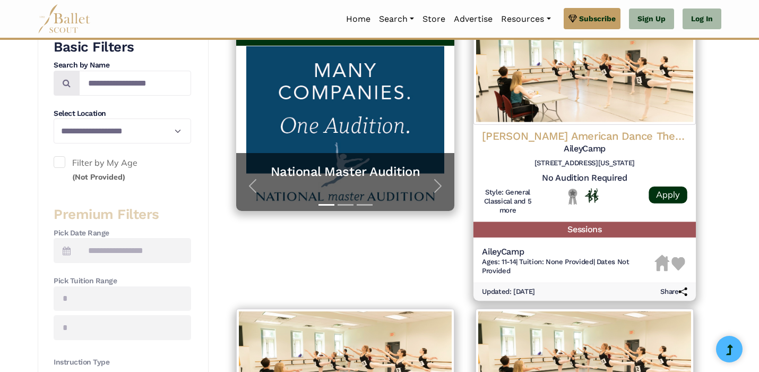
click at [549, 246] on h5 "AileyCamp" at bounding box center [568, 251] width 173 height 11
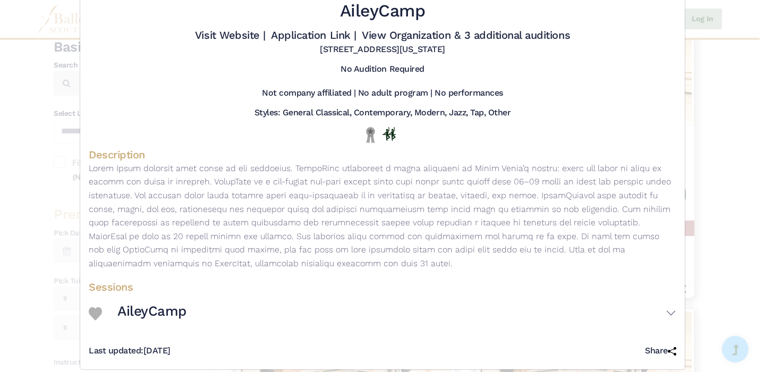
scroll to position [49, 0]
click at [195, 309] on button "AileyCamp" at bounding box center [396, 314] width 559 height 31
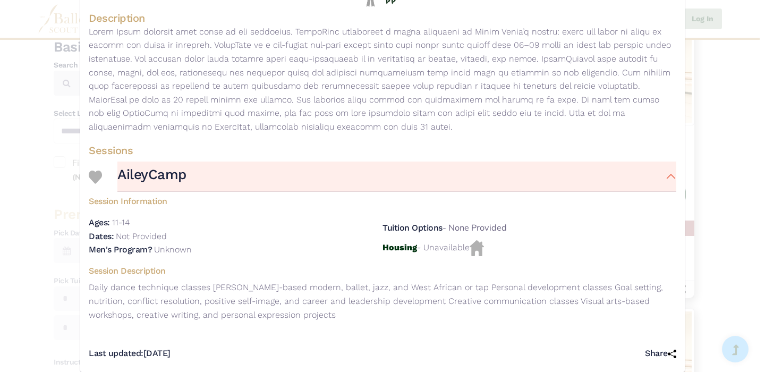
scroll to position [186, 0]
click at [213, 162] on button "AileyCamp" at bounding box center [396, 177] width 559 height 31
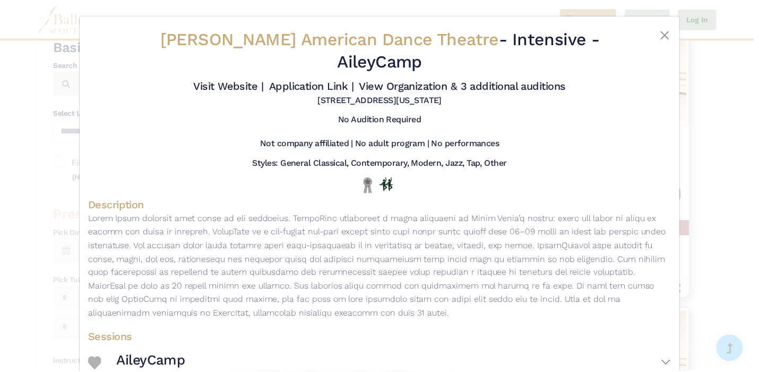
scroll to position [0, 0]
click at [667, 30] on button "Close" at bounding box center [669, 34] width 13 height 13
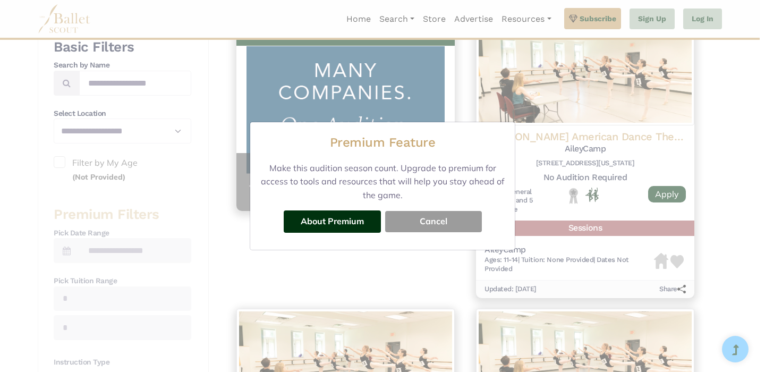
click at [417, 224] on button "Cancel" at bounding box center [433, 221] width 97 height 21
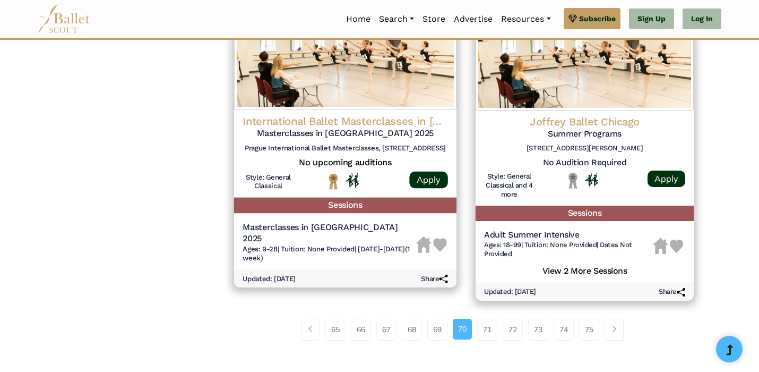
scroll to position [1414, 0]
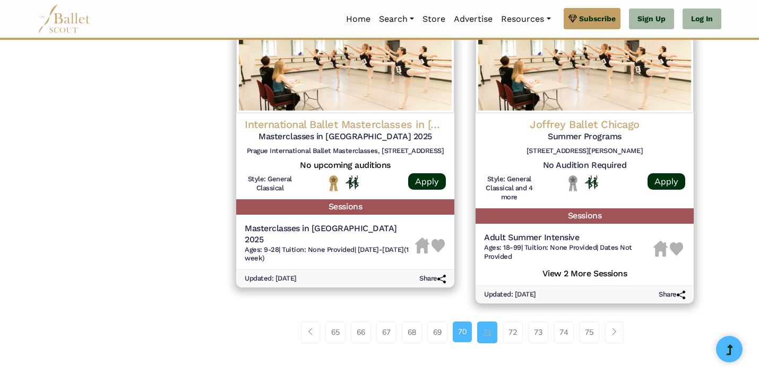
click at [493, 321] on link "71" at bounding box center [487, 331] width 20 height 21
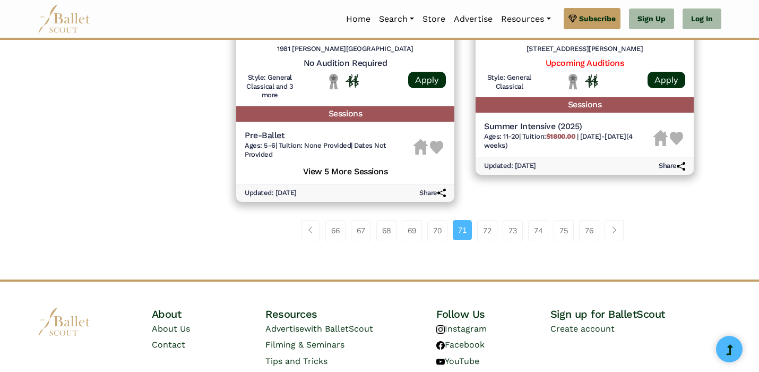
scroll to position [1496, 0]
click at [488, 220] on link "72" at bounding box center [487, 230] width 20 height 21
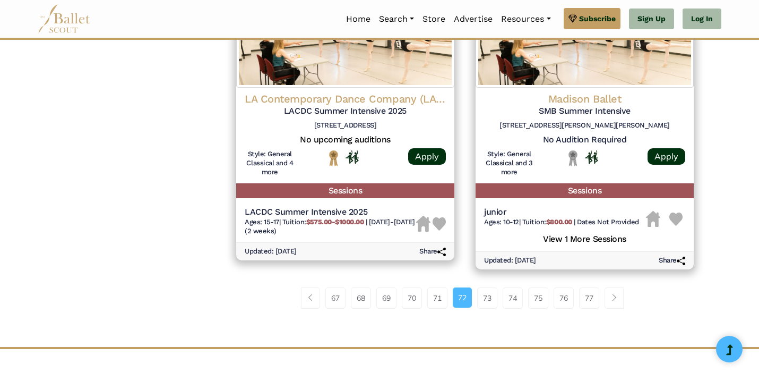
scroll to position [1493, 0]
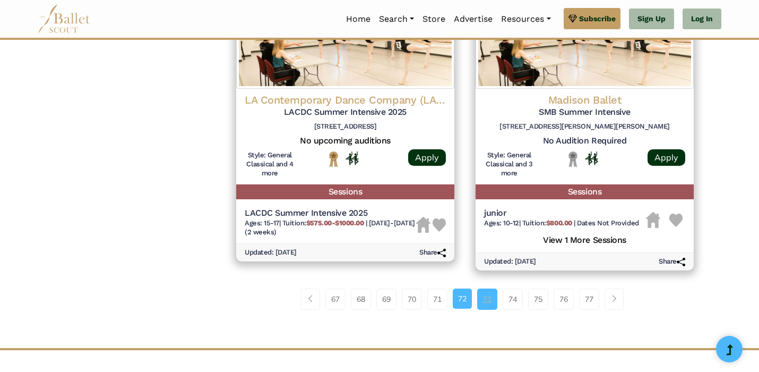
click at [492, 288] on link "73" at bounding box center [487, 298] width 20 height 21
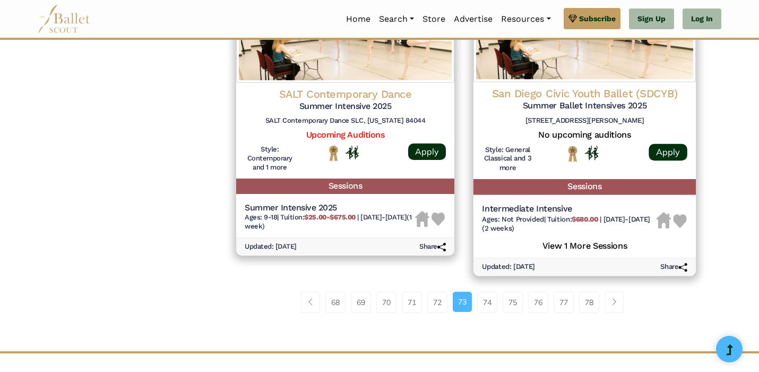
scroll to position [1484, 0]
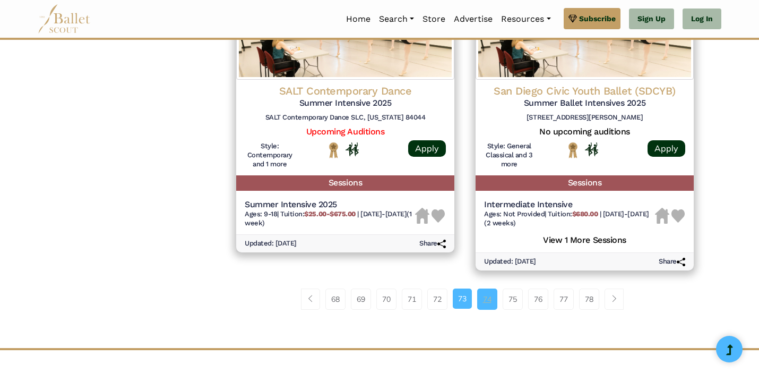
click at [487, 288] on link "74" at bounding box center [487, 298] width 20 height 21
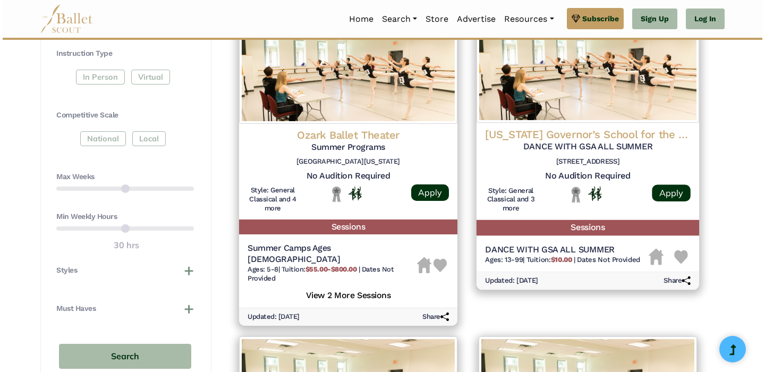
scroll to position [535, 0]
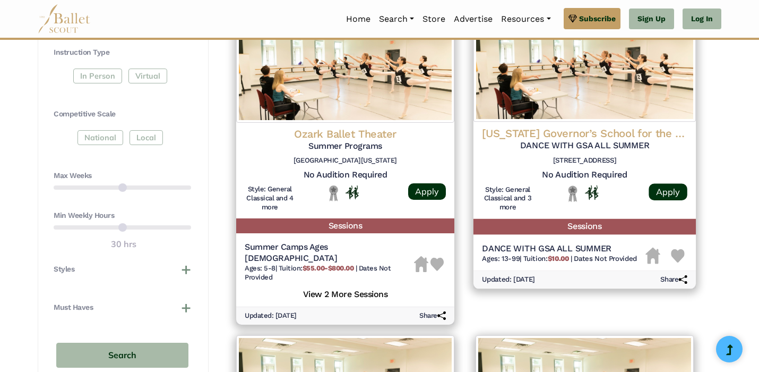
click at [516, 84] on img at bounding box center [585, 68] width 222 height 108
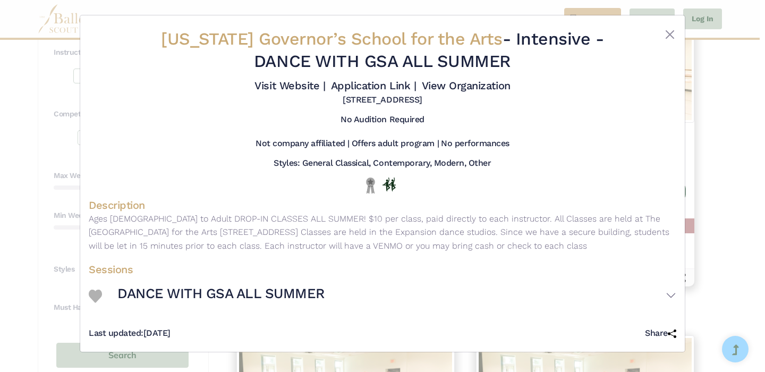
click at [261, 301] on h3 "DANCE WITH GSA ALL SUMMER" at bounding box center [220, 294] width 207 height 18
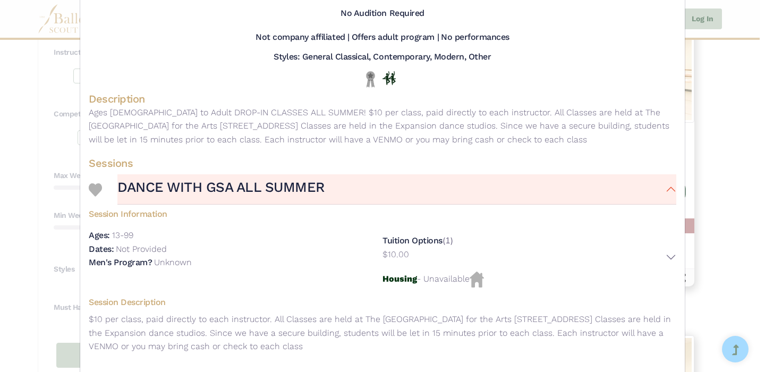
scroll to position [106, 0]
click at [246, 195] on h3 "DANCE WITH GSA ALL SUMMER" at bounding box center [220, 188] width 207 height 18
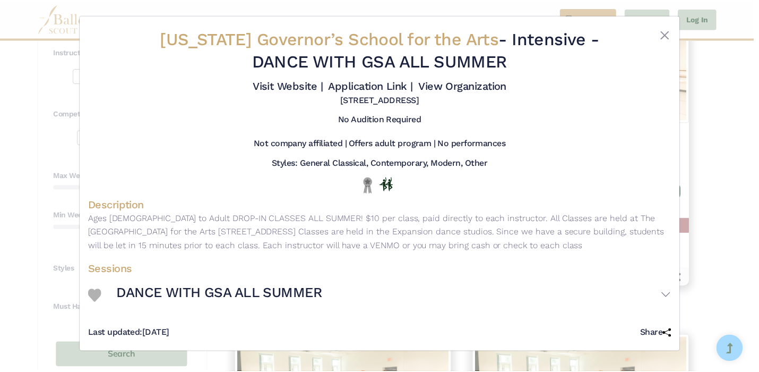
scroll to position [5, 0]
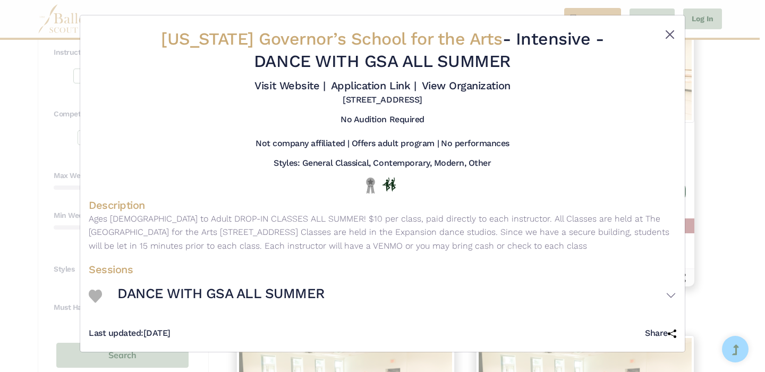
click at [663, 29] on button "Close" at bounding box center [669, 34] width 13 height 13
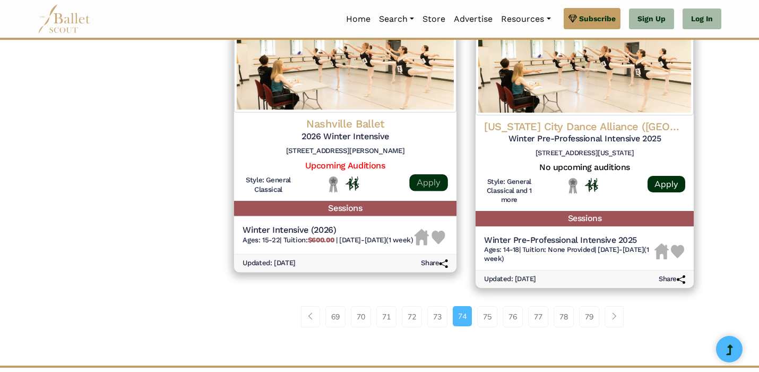
scroll to position [1449, 0]
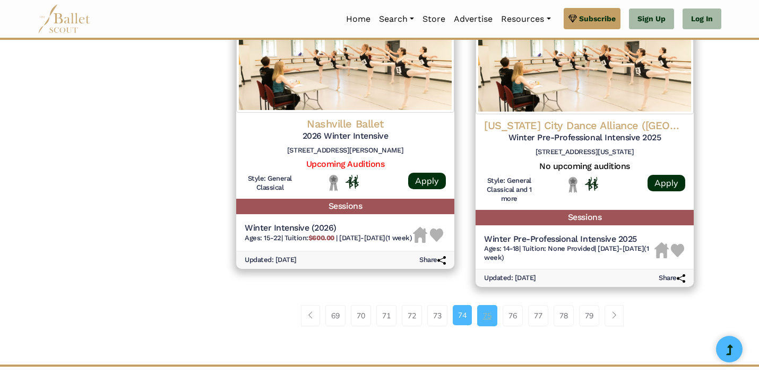
click at [483, 305] on link "75" at bounding box center [487, 315] width 20 height 21
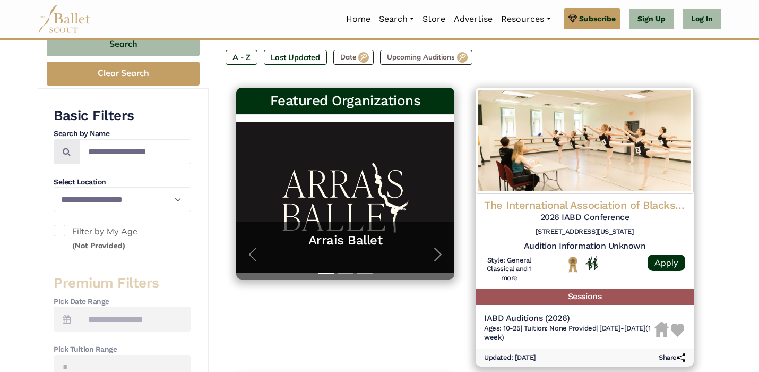
scroll to position [158, 0]
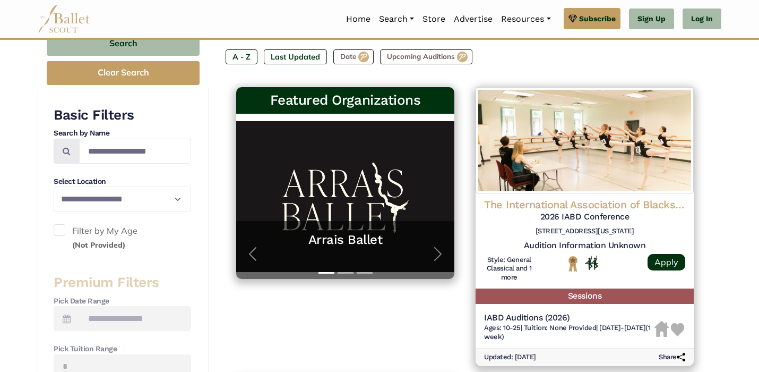
click at [63, 228] on span at bounding box center [60, 230] width 12 height 12
click at [105, 246] on small "(Not Provided)" at bounding box center [98, 245] width 53 height 10
click at [66, 230] on label "Filter by My Age (Not Provided)" at bounding box center [123, 237] width 138 height 27
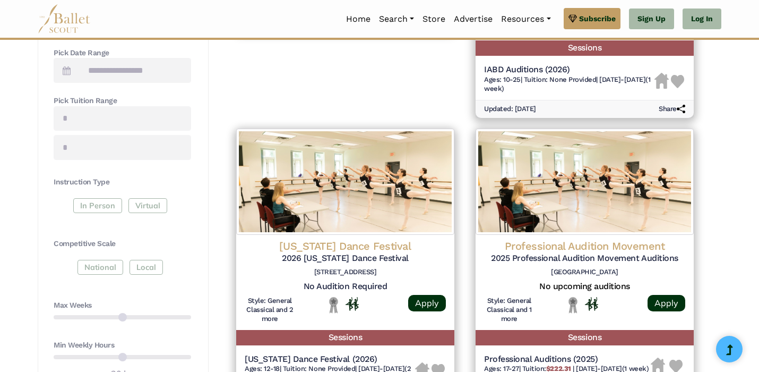
scroll to position [417, 0]
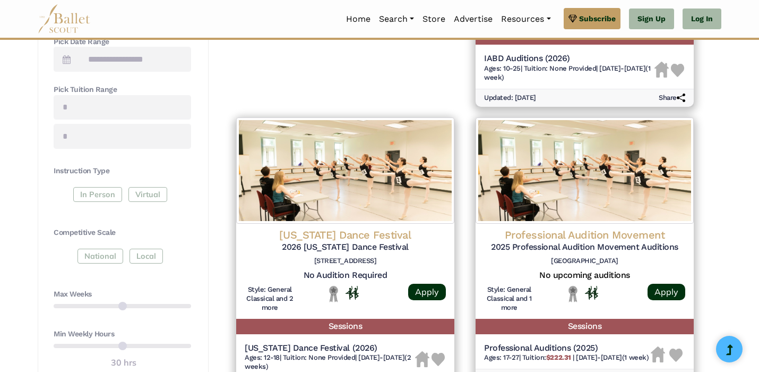
click at [92, 187] on div "In Person Virtual" at bounding box center [123, 196] width 138 height 19
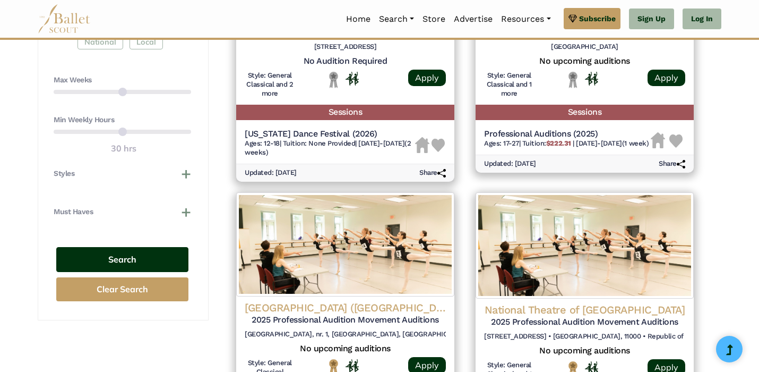
scroll to position [632, 0]
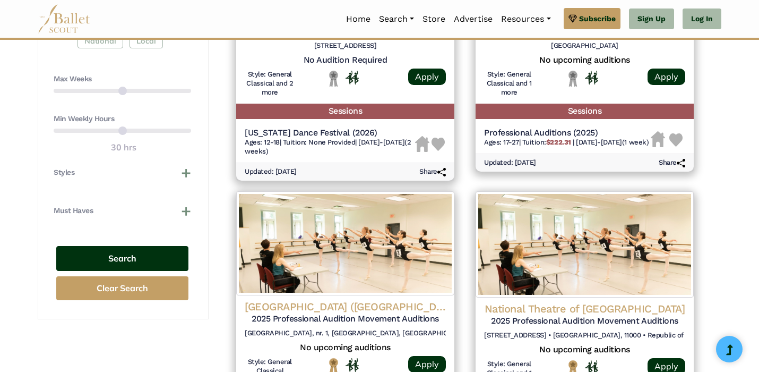
click at [125, 256] on button "Search" at bounding box center [122, 258] width 132 height 25
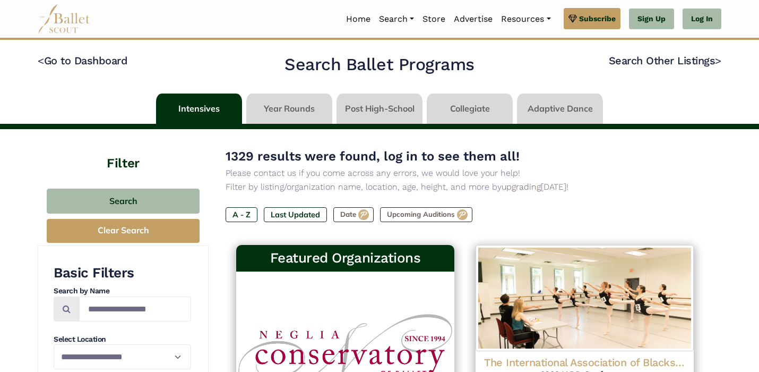
click at [286, 103] on link at bounding box center [289, 108] width 86 height 30
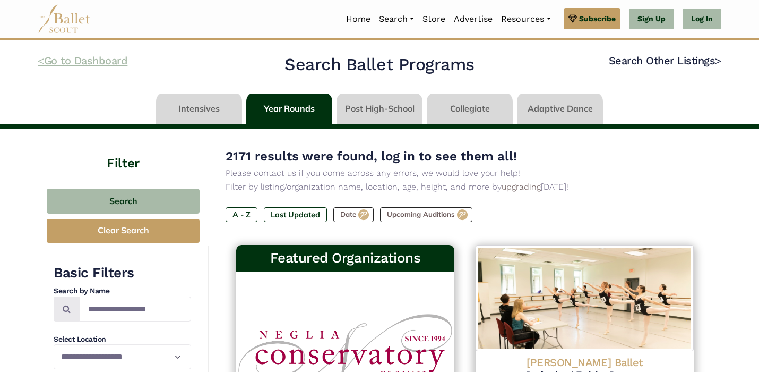
click at [104, 64] on link "< Go to Dashboard" at bounding box center [83, 60] width 90 height 13
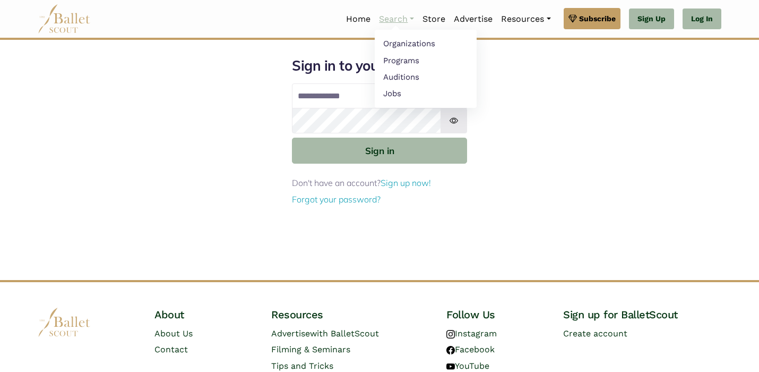
click at [404, 15] on link "Search" at bounding box center [397, 19] width 44 height 22
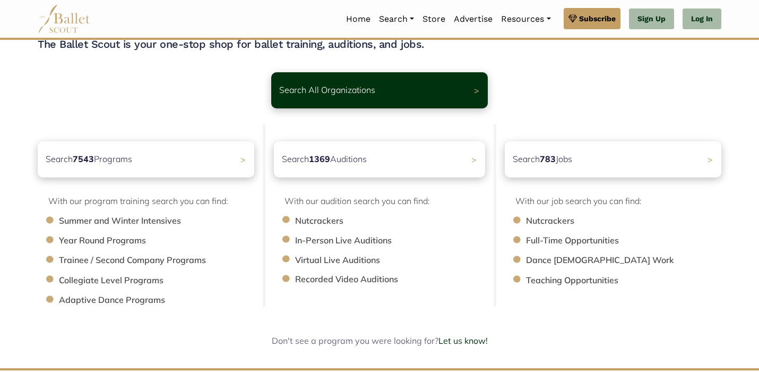
scroll to position [47, 0]
click at [245, 157] on span ">" at bounding box center [248, 158] width 6 height 11
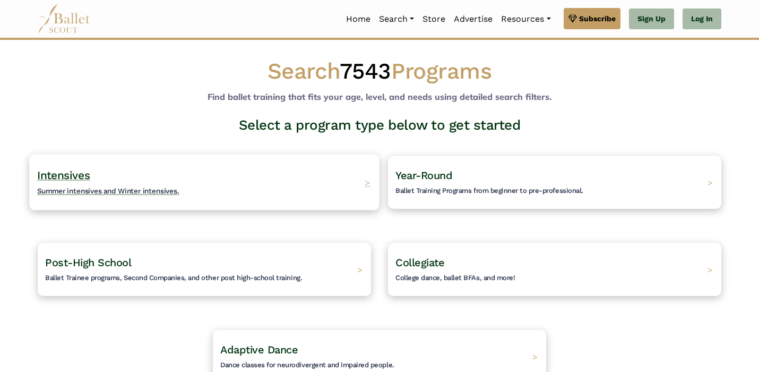
click at [368, 185] on span ">" at bounding box center [368, 181] width 6 height 11
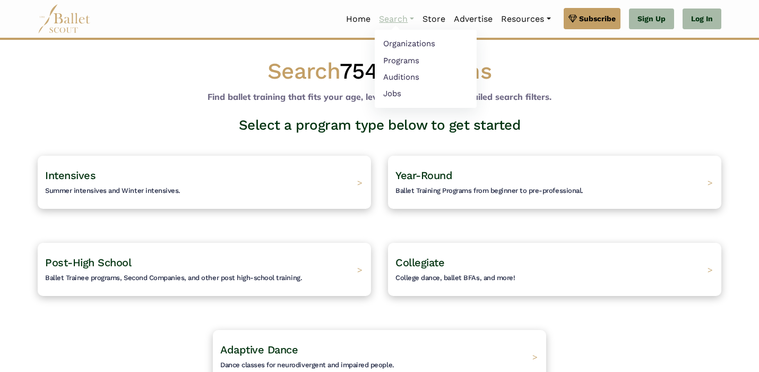
click at [408, 16] on link "Search" at bounding box center [397, 19] width 44 height 22
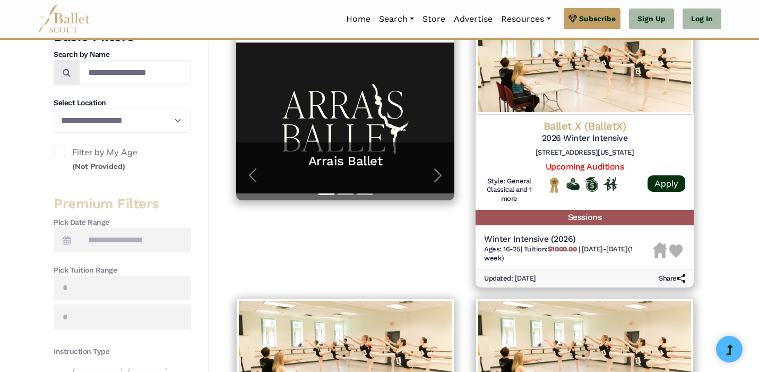
scroll to position [236, 0]
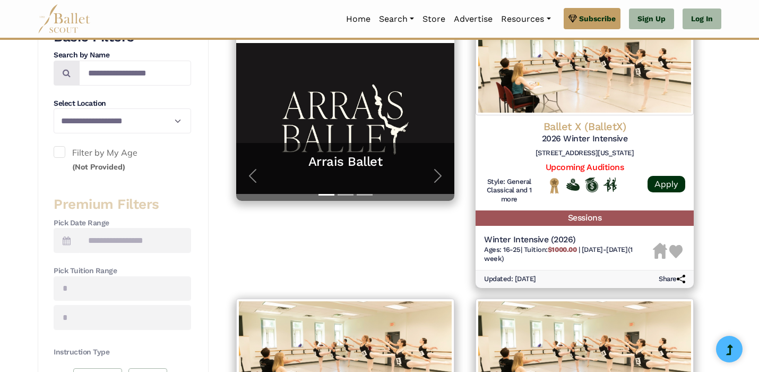
click at [121, 207] on h3 "Premium Filters" at bounding box center [123, 204] width 138 height 18
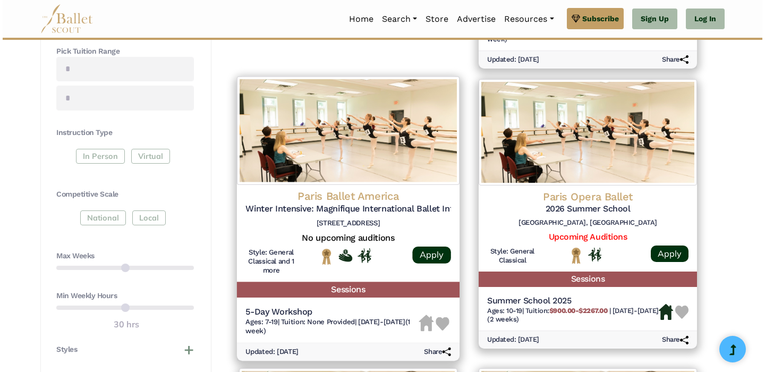
scroll to position [456, 0]
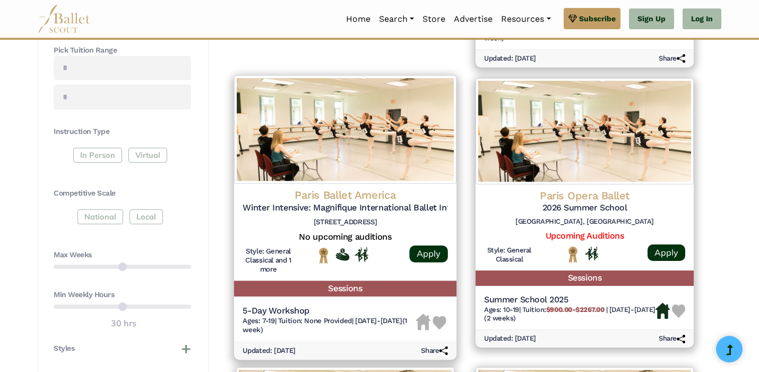
click at [364, 158] on img at bounding box center [345, 129] width 222 height 108
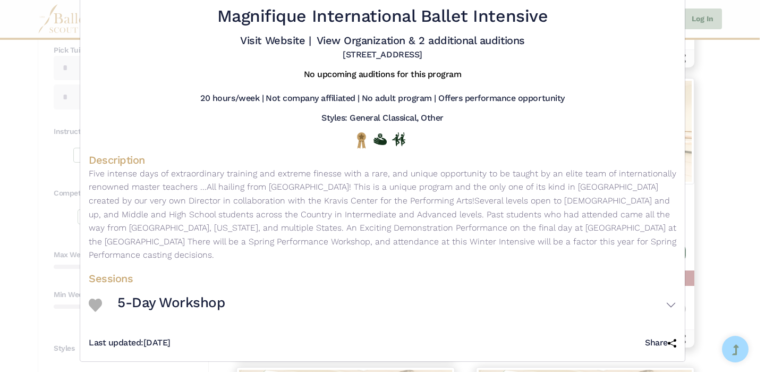
scroll to position [45, 0]
click at [202, 301] on h3 "5-Day Workshop" at bounding box center [170, 303] width 107 height 18
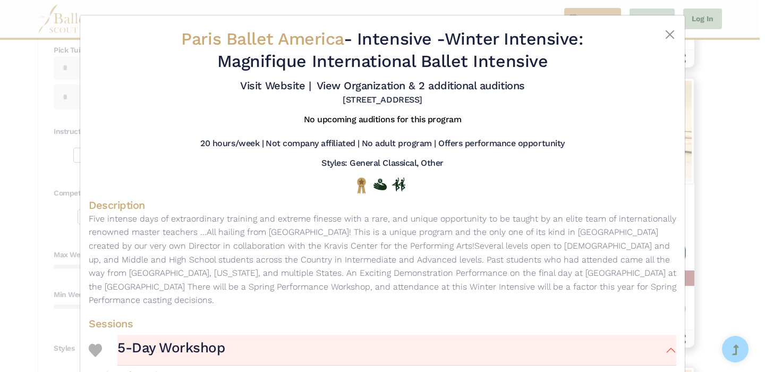
scroll to position [0, 0]
click at [311, 84] on link "Visit Website |" at bounding box center [275, 85] width 71 height 13
click at [436, 92] on link "View Organization & 2 additional auditions" at bounding box center [420, 85] width 208 height 13
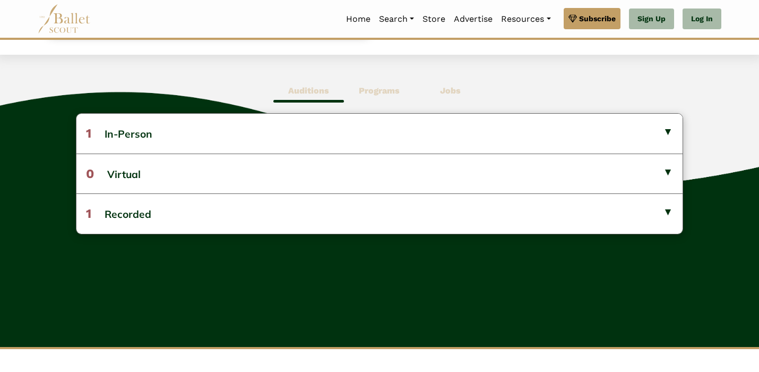
scroll to position [267, 0]
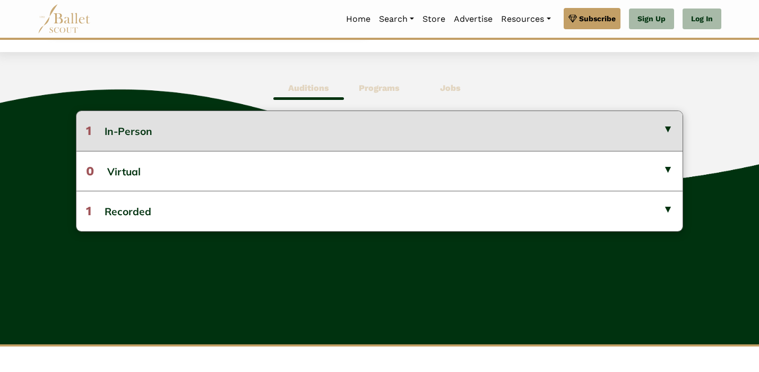
click at [435, 127] on button "1 In-Person" at bounding box center [379, 130] width 606 height 39
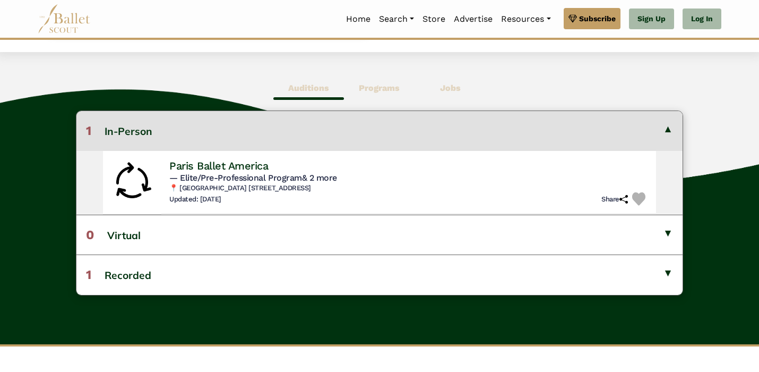
click at [435, 127] on button "1 In-Person" at bounding box center [379, 130] width 606 height 39
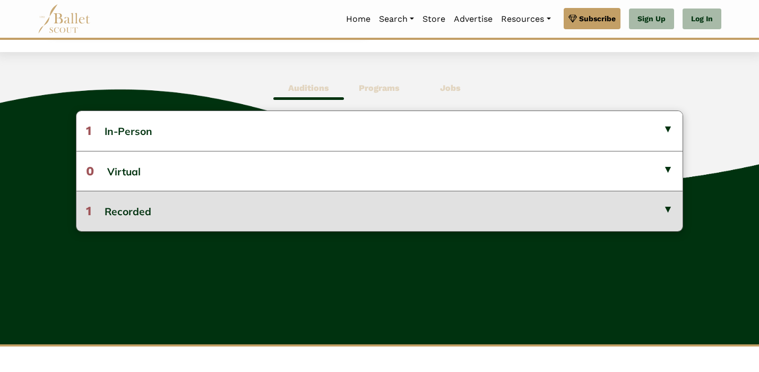
click at [400, 212] on button "1 Recorded" at bounding box center [379, 211] width 606 height 40
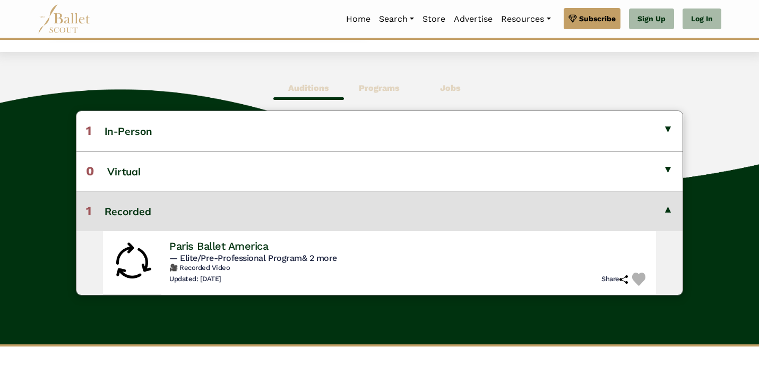
click at [400, 212] on button "1 Recorded" at bounding box center [379, 211] width 606 height 40
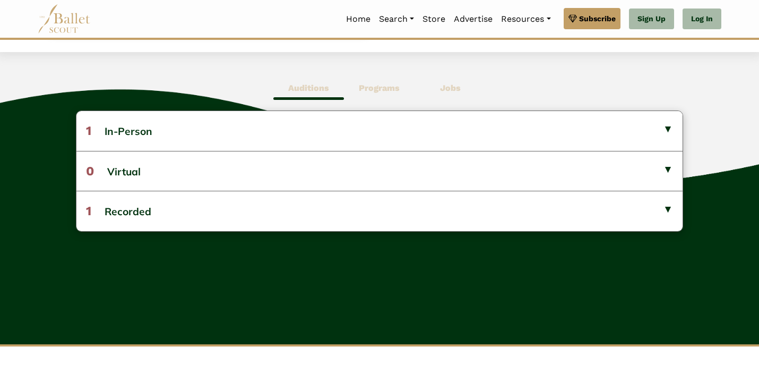
click at [381, 90] on b "Programs" at bounding box center [379, 88] width 41 height 10
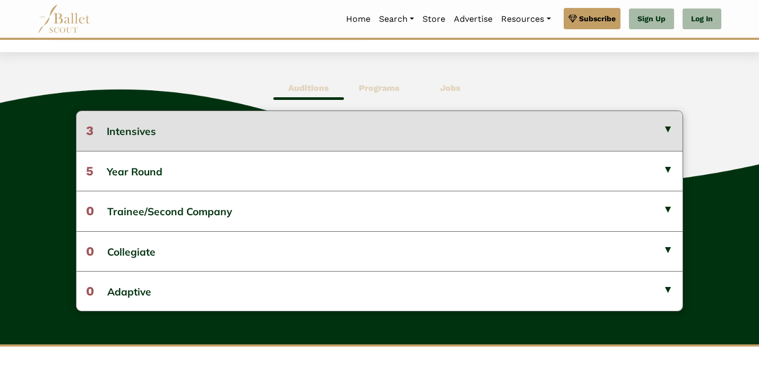
click at [352, 125] on button "3 Intensives" at bounding box center [379, 130] width 606 height 39
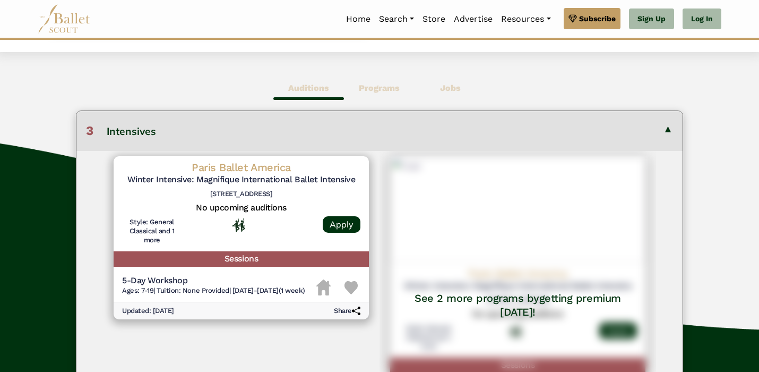
scroll to position [0, 0]
click at [195, 64] on div "Auditions Programs Jobs 1 In-Person Paris Ballet America — Elite/Pre-Profession…" at bounding box center [379, 359] width 759 height 614
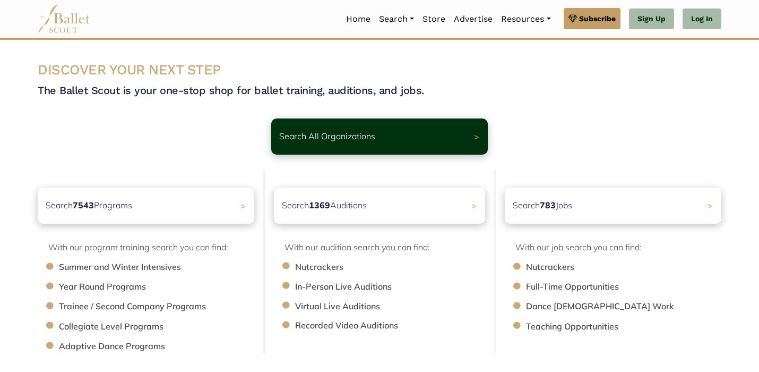
click at [403, 162] on div "DISCOVER YOUR NEXT STEP The Ballet Scout is your one-stop shop for ballet train…" at bounding box center [379, 227] width 701 height 333
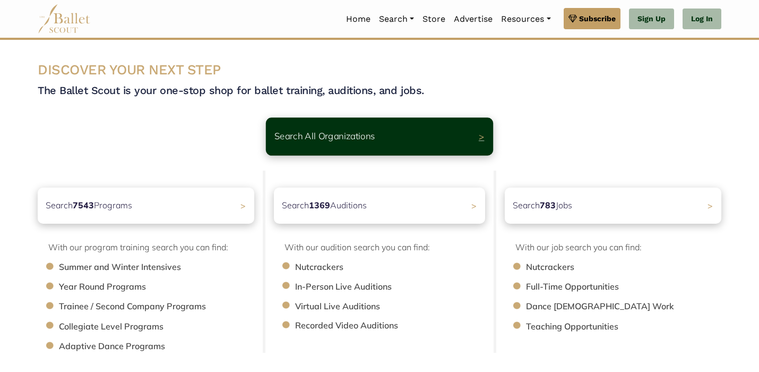
click at [408, 140] on div "Search All Organizations >" at bounding box center [379, 136] width 227 height 38
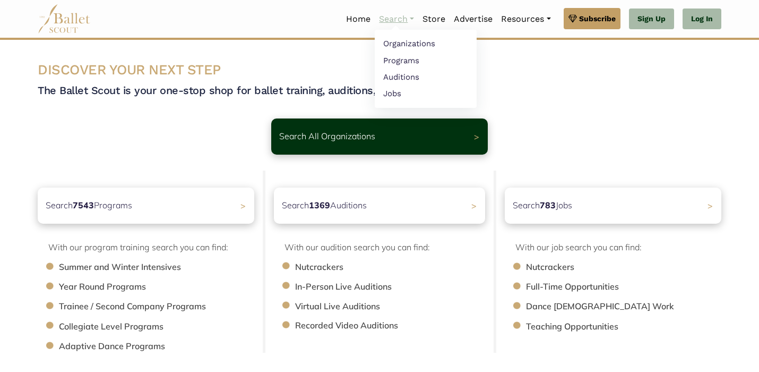
click at [391, 18] on link "Search" at bounding box center [397, 19] width 44 height 22
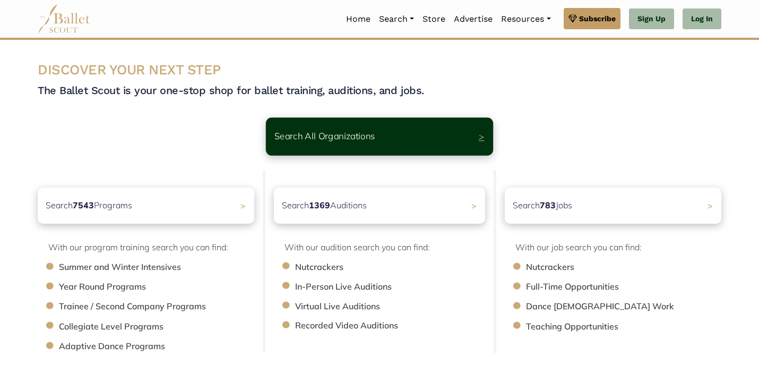
click at [378, 138] on div "Search All Organizations >" at bounding box center [379, 136] width 227 height 38
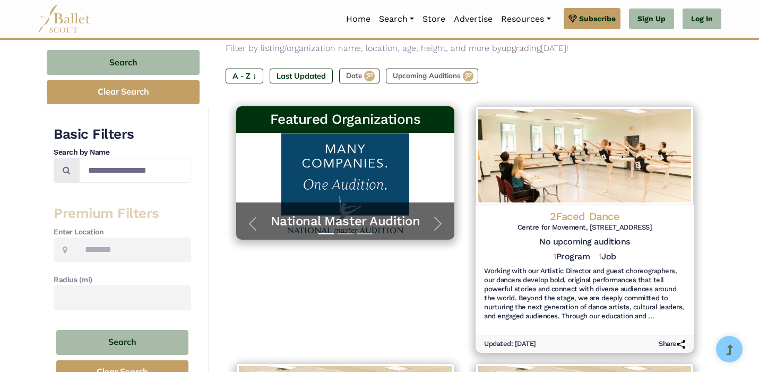
scroll to position [110, 0]
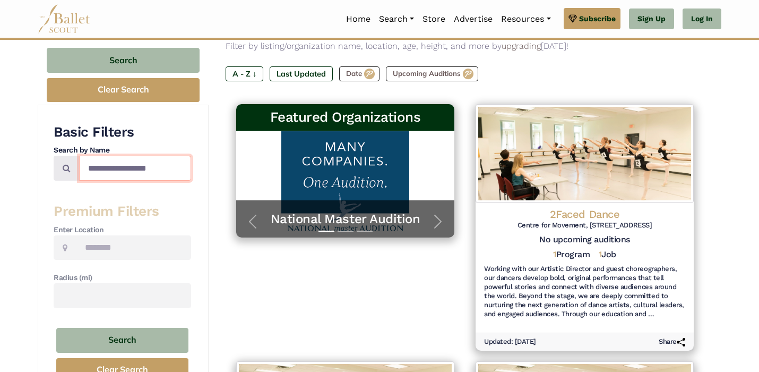
click at [111, 162] on input "Search by names..." at bounding box center [135, 168] width 112 height 25
type input "**********"
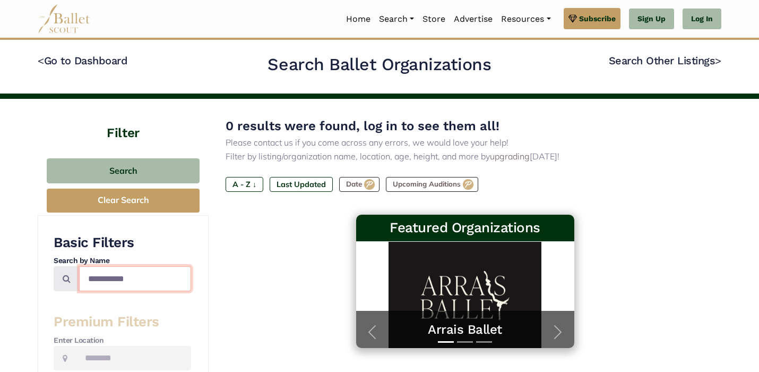
drag, startPoint x: 147, startPoint y: 273, endPoint x: 115, endPoint y: 269, distance: 31.5
click at [115, 270] on input "**********" at bounding box center [135, 278] width 112 height 25
type input "****"
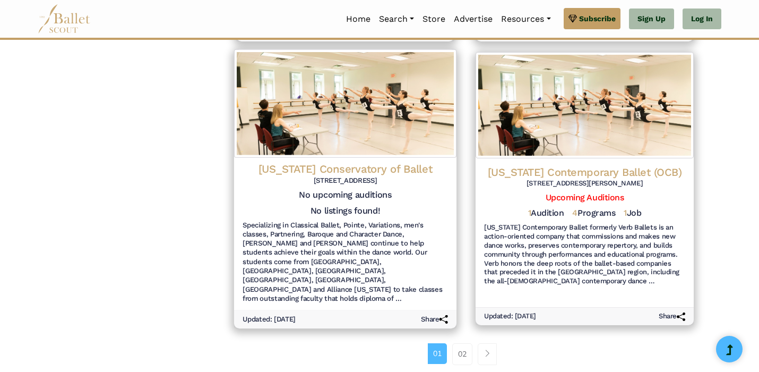
scroll to position [1179, 0]
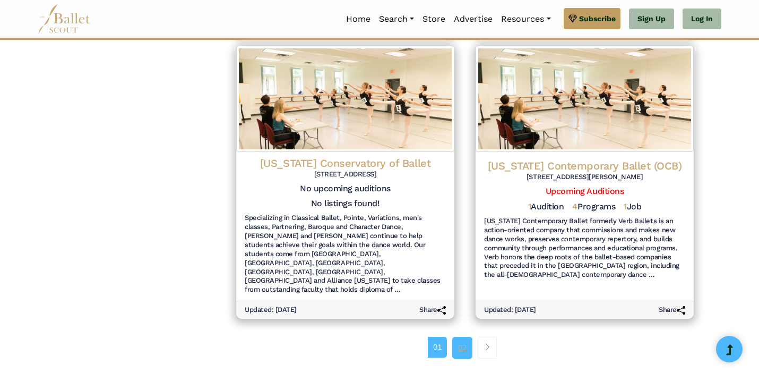
click at [463, 337] on link "02" at bounding box center [462, 347] width 20 height 21
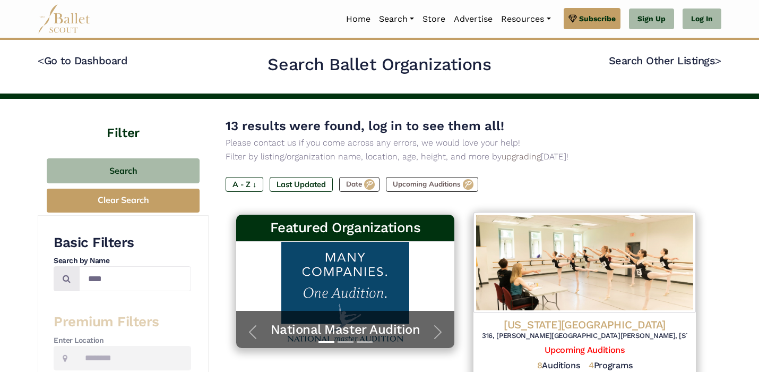
click at [585, 270] on img at bounding box center [585, 262] width 222 height 100
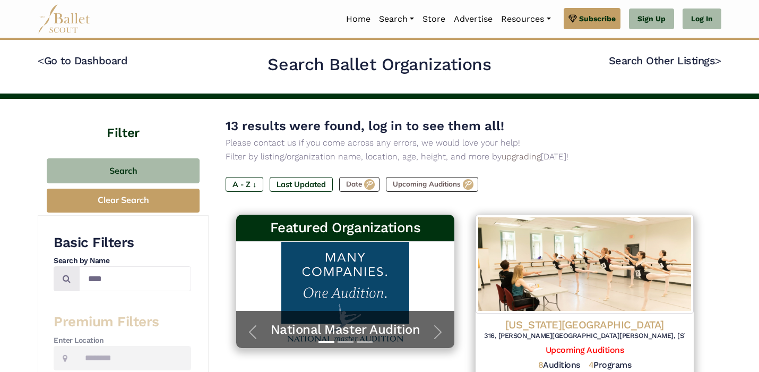
click at [92, 69] on h4 "< Go to Dashboard" at bounding box center [151, 67] width 226 height 27
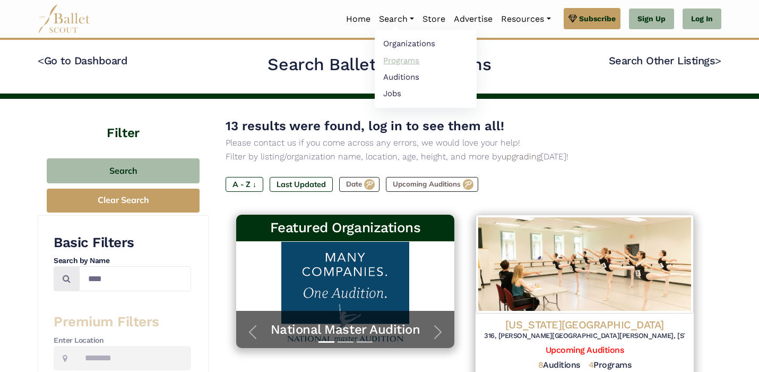
click at [397, 65] on link "Programs" at bounding box center [426, 60] width 102 height 16
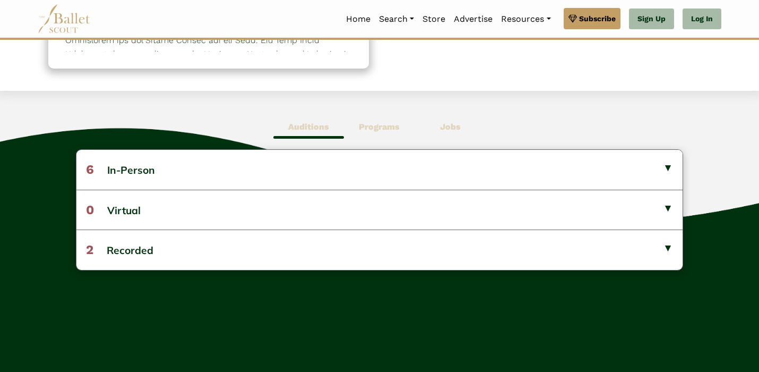
scroll to position [230, 0]
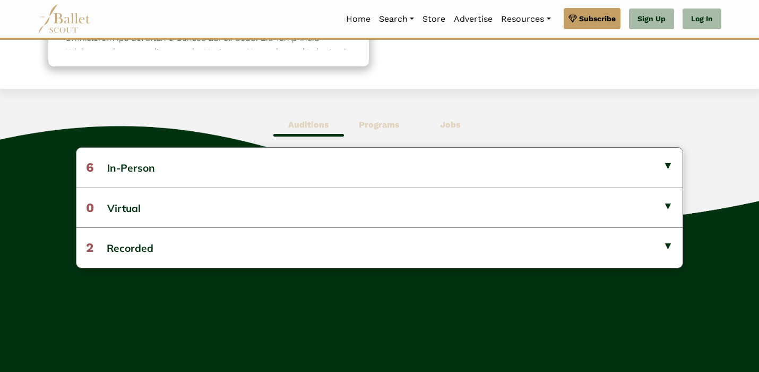
click at [375, 146] on div "Auditions Programs Jobs 6 In-Person Oct 24 Ohio State University" at bounding box center [379, 235] width 759 height 292
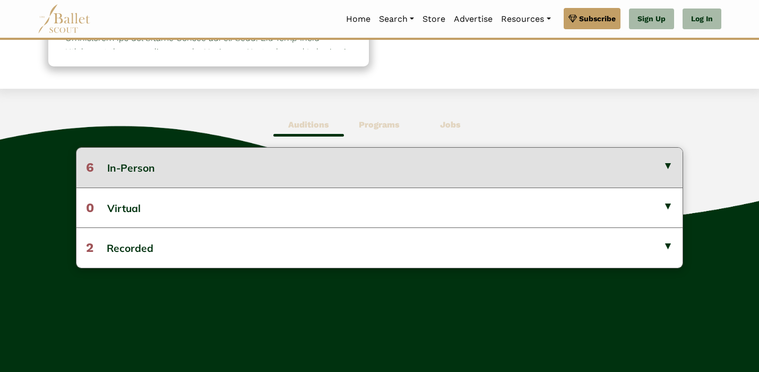
click at [376, 157] on button "6 In-Person" at bounding box center [379, 167] width 606 height 39
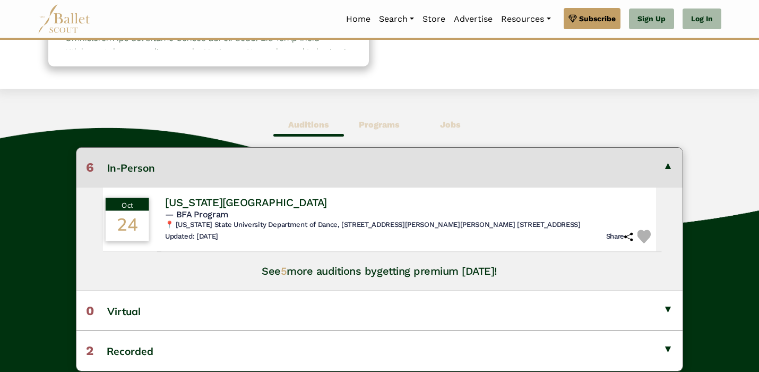
click at [385, 190] on td "Ohio State University — BFA Program 📍 Ohio State University Department of Dance…" at bounding box center [409, 219] width 505 height 65
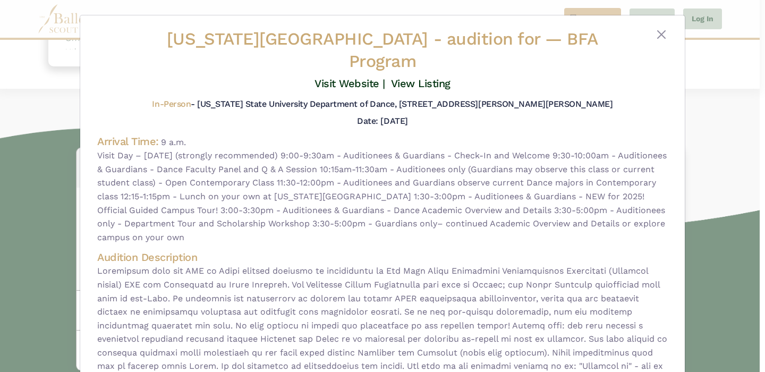
click at [658, 44] on div at bounding box center [643, 52] width 47 height 48
click at [655, 30] on button "Close" at bounding box center [661, 34] width 13 height 13
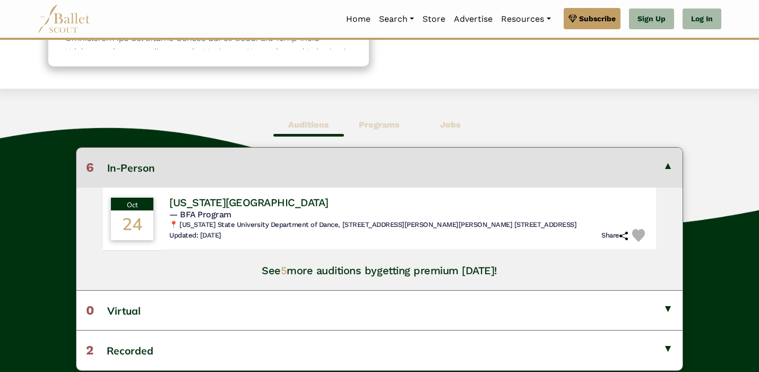
click at [402, 123] on span "Programs" at bounding box center [379, 125] width 71 height 24
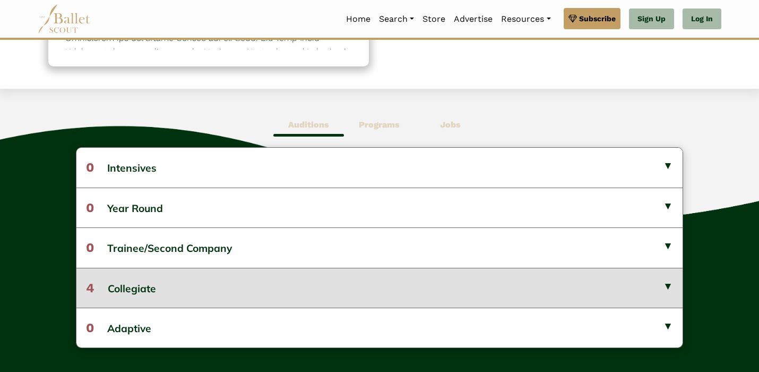
click at [351, 279] on button "4 Collegiate" at bounding box center [379, 288] width 606 height 40
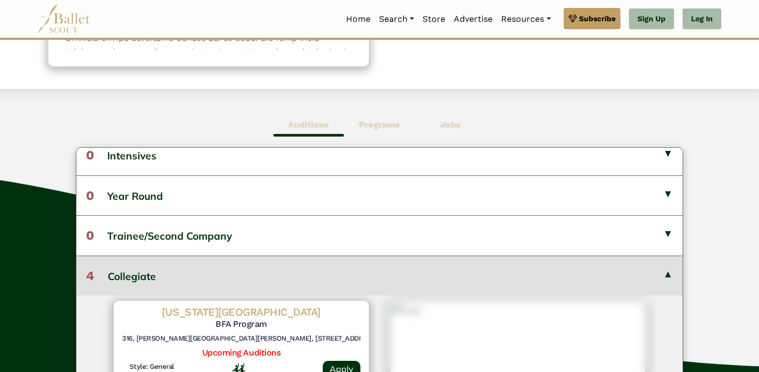
scroll to position [4, 0]
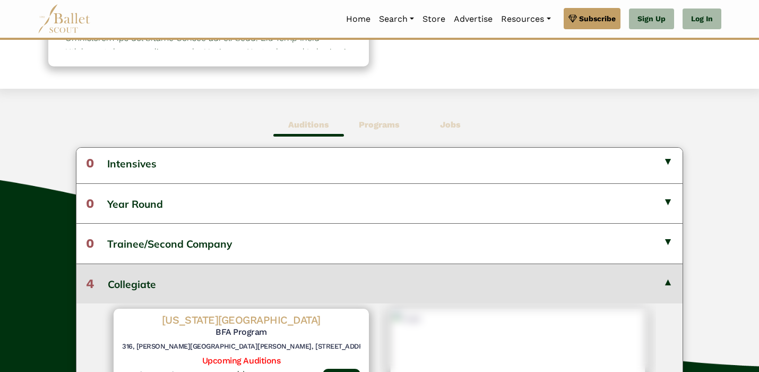
click at [371, 129] on span "Programs" at bounding box center [379, 125] width 71 height 24
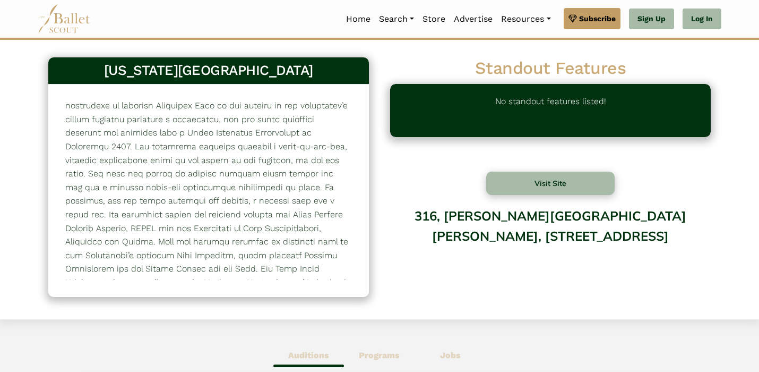
scroll to position [0, 0]
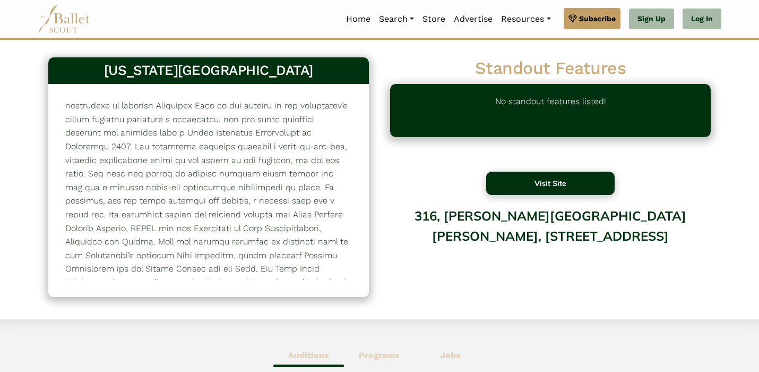
click at [549, 175] on button "Visit Site" at bounding box center [550, 183] width 128 height 23
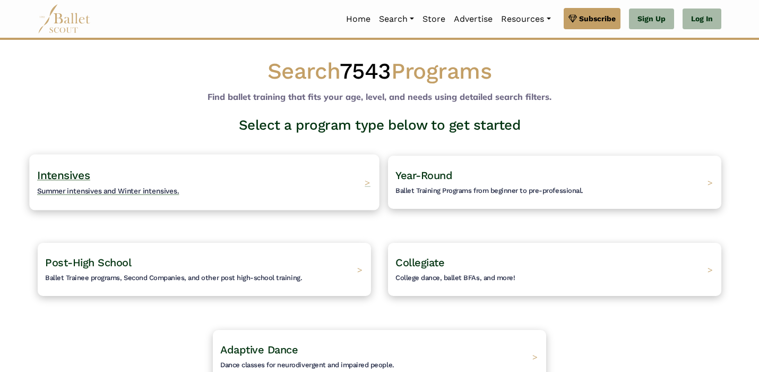
click at [323, 182] on div "Intensives Summer intensives and Winter intensives. >" at bounding box center [204, 182] width 350 height 56
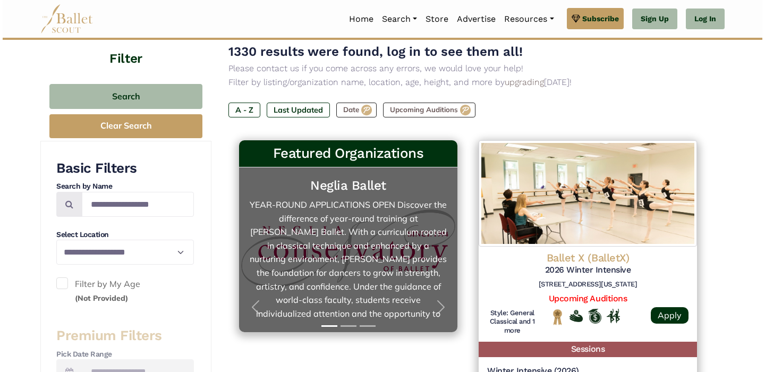
scroll to position [106, 0]
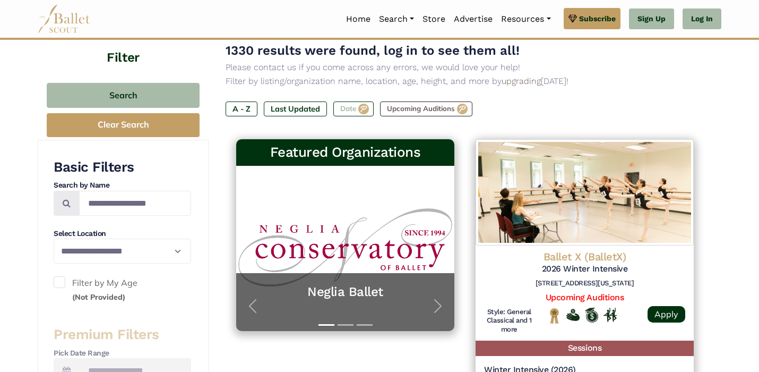
click at [351, 112] on label "Date" at bounding box center [353, 108] width 40 height 15
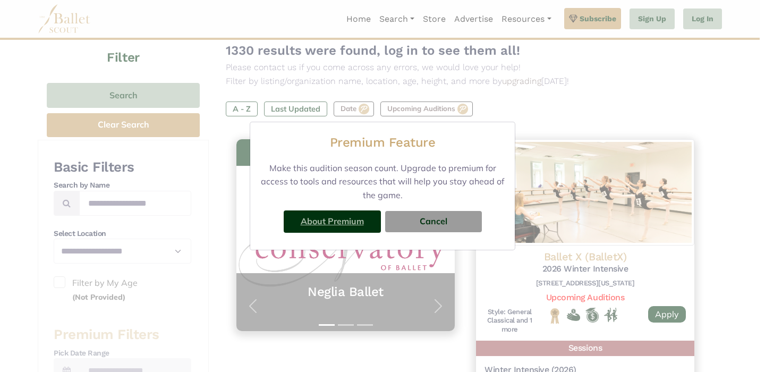
click at [354, 221] on link "About Premium" at bounding box center [332, 221] width 63 height 11
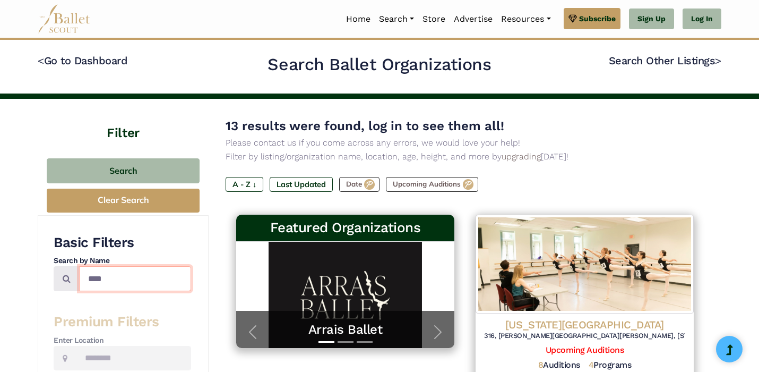
drag, startPoint x: 127, startPoint y: 276, endPoint x: 40, endPoint y: 266, distance: 87.7
click at [40, 266] on div "Basic Filters Search by Name **** Premium Filters Enter Location Radius (mi) Se…" at bounding box center [123, 363] width 171 height 296
type input "********"
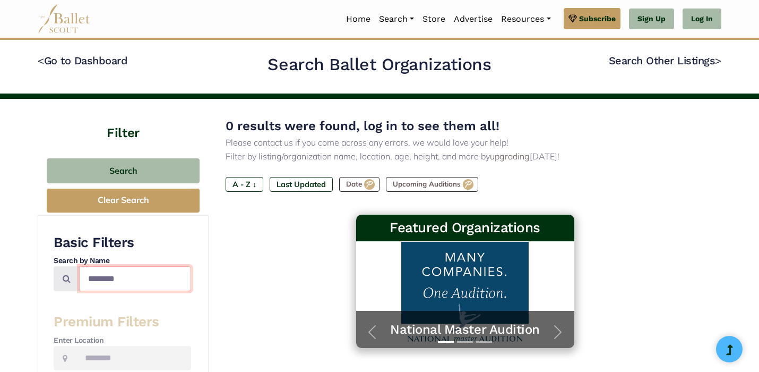
drag, startPoint x: 126, startPoint y: 271, endPoint x: 49, endPoint y: 255, distance: 78.7
click at [49, 255] on div "Basic Filters Search by Name ******** Premium Filters Enter Location Radius (mi…" at bounding box center [123, 363] width 171 height 296
type input "*********"
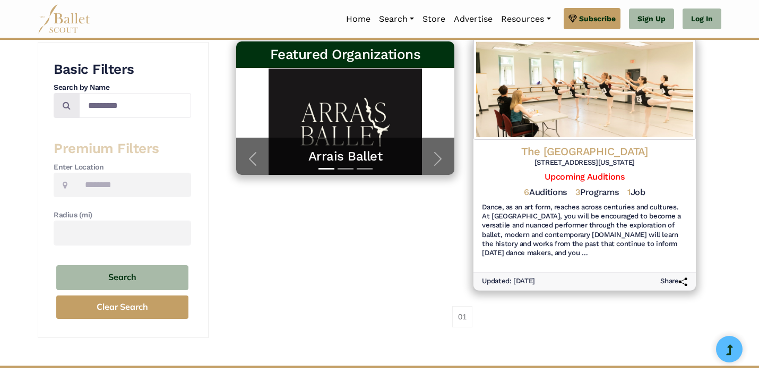
scroll to position [173, 0]
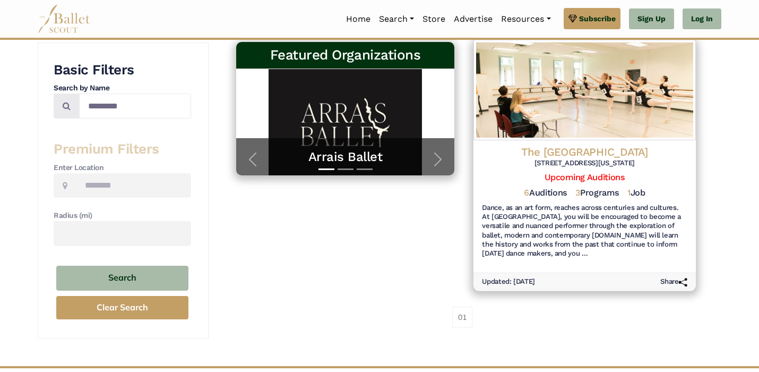
click at [607, 110] on img at bounding box center [585, 89] width 222 height 100
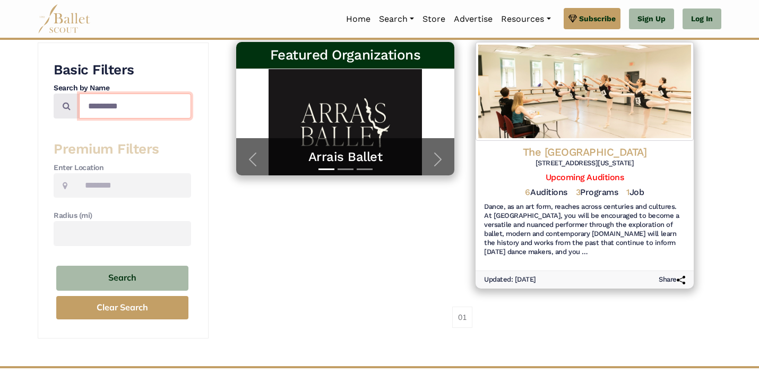
drag, startPoint x: 167, startPoint y: 104, endPoint x: 55, endPoint y: 100, distance: 112.1
click at [55, 100] on div "*********" at bounding box center [123, 105] width 138 height 25
type input "***"
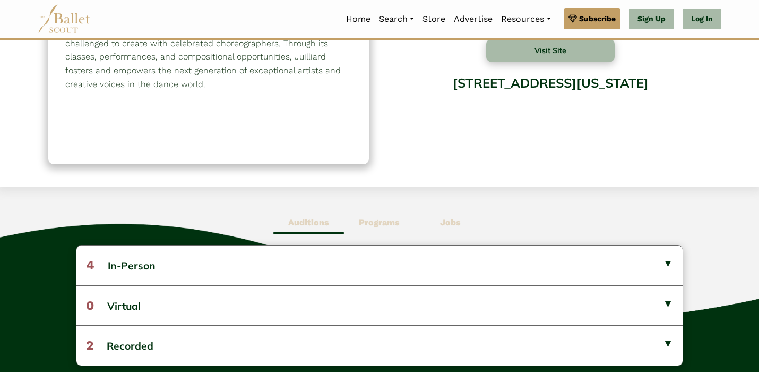
scroll to position [159, 0]
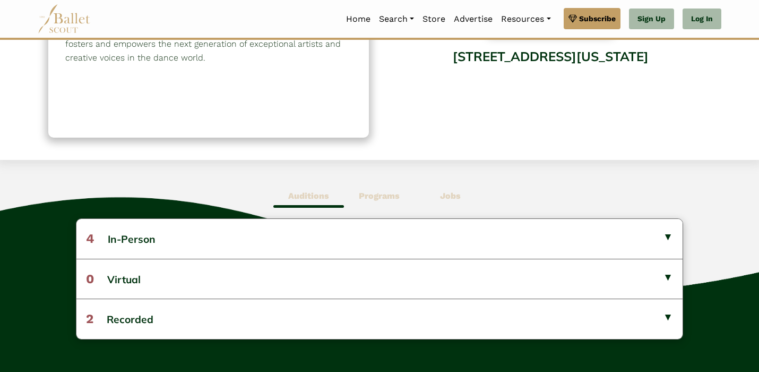
click at [378, 199] on b "Programs" at bounding box center [379, 196] width 41 height 10
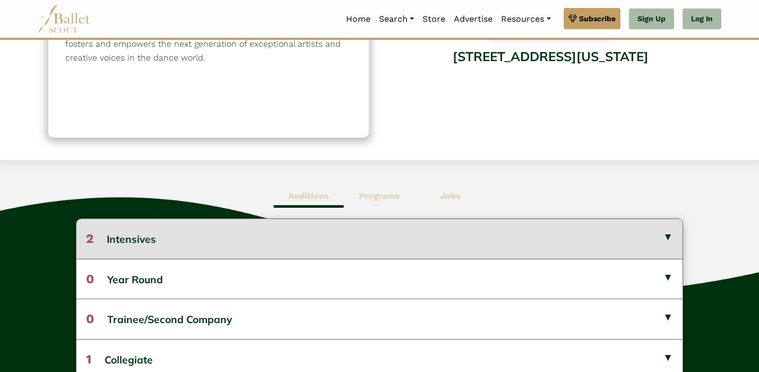
click at [351, 232] on button "2 Intensives" at bounding box center [379, 238] width 606 height 39
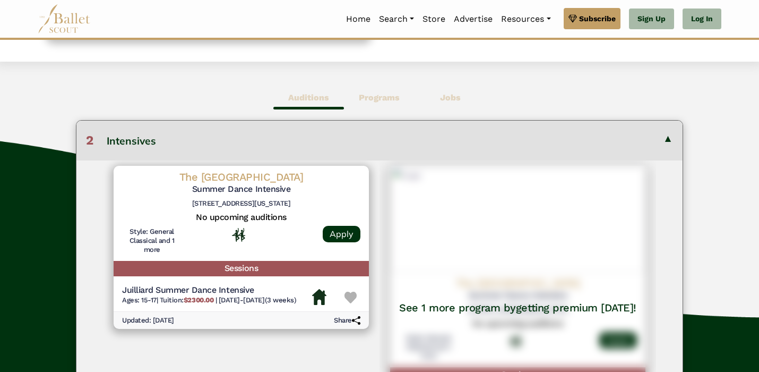
scroll to position [256, 0]
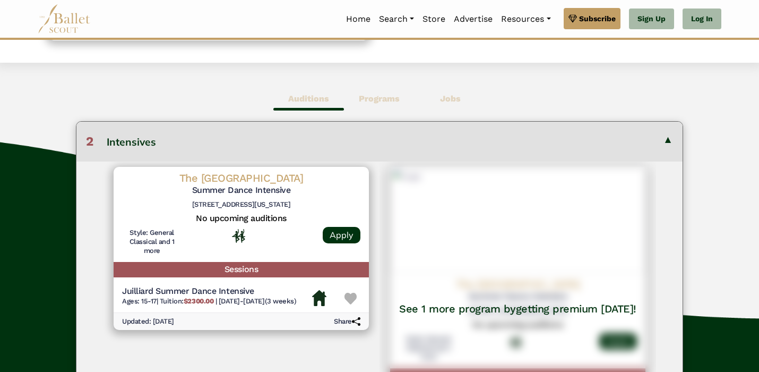
click at [316, 100] on b "Auditions" at bounding box center [308, 98] width 41 height 10
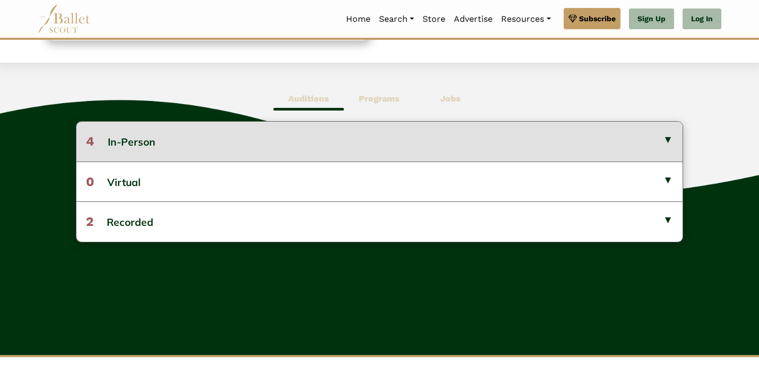
click at [300, 135] on button "4 In-Person" at bounding box center [379, 141] width 606 height 39
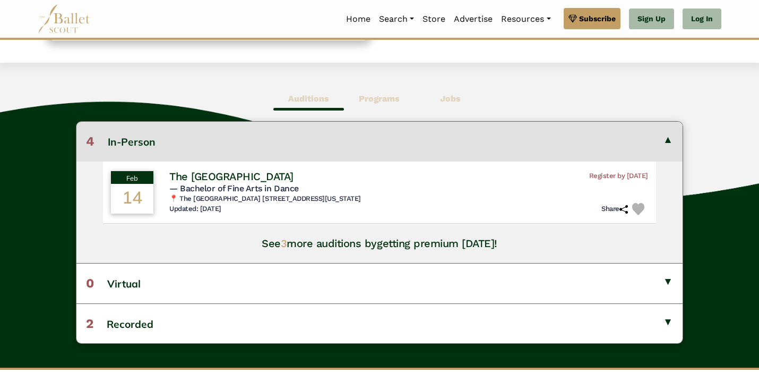
click at [302, 110] on div "Auditions Programs Jobs 4 In-Person Feb 14 The Juilliard School Register by Dec…" at bounding box center [379, 215] width 759 height 305
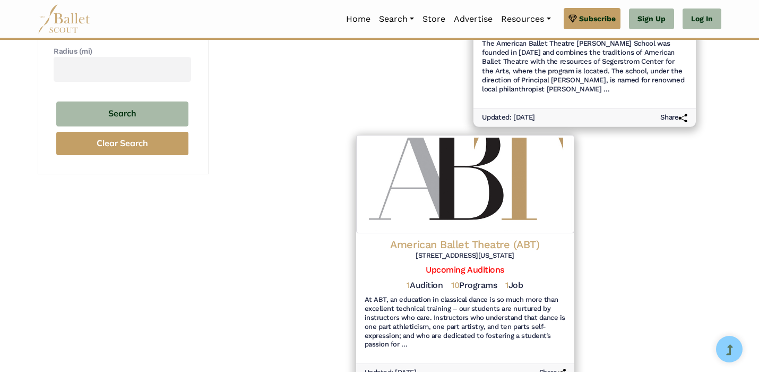
scroll to position [338, 0]
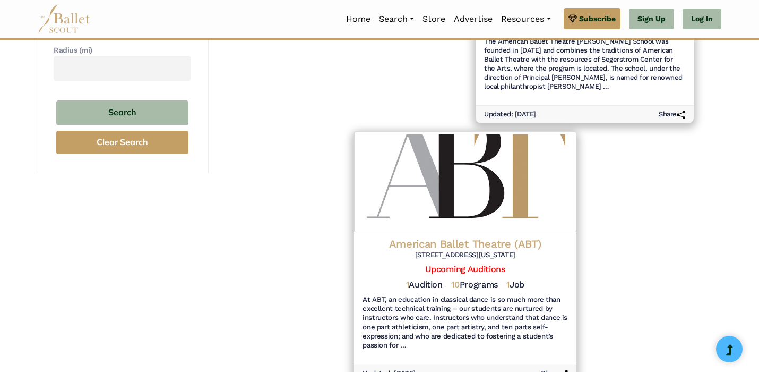
click at [501, 180] on img at bounding box center [465, 181] width 222 height 100
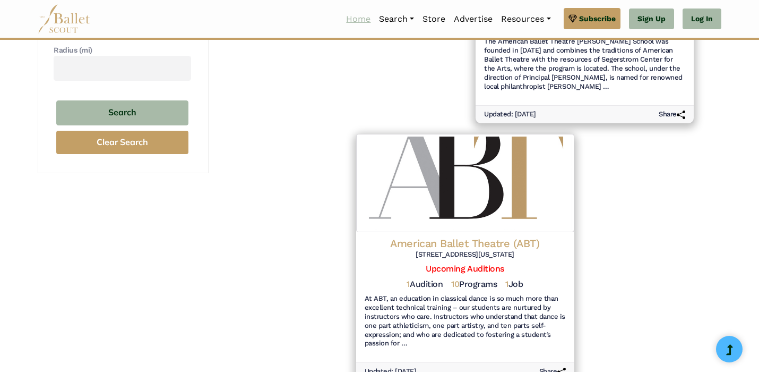
click at [365, 21] on link "Home" at bounding box center [358, 19] width 33 height 22
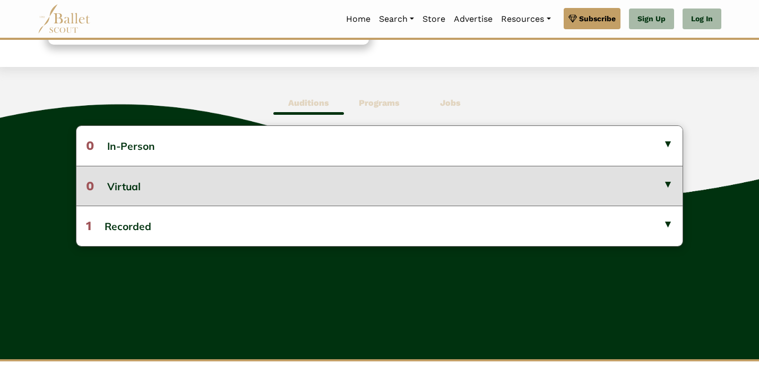
scroll to position [251, 0]
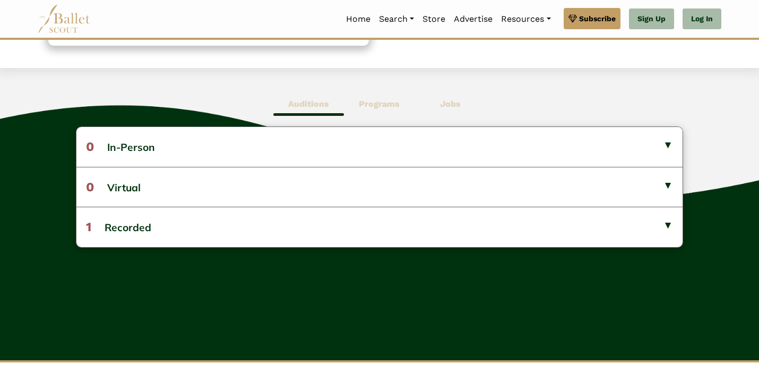
click at [390, 103] on b "Programs" at bounding box center [379, 104] width 41 height 10
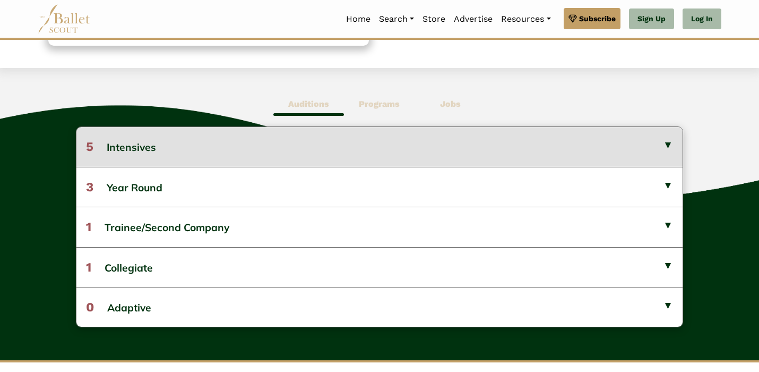
click at [353, 145] on button "5 Intensives" at bounding box center [379, 146] width 606 height 39
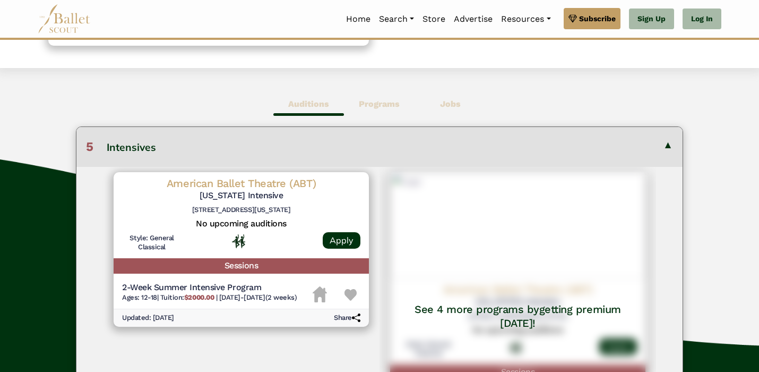
scroll to position [0, 0]
click at [516, 99] on div "Auditions Programs Jobs 0 In-Person No listings found! No listings found! 0 1" at bounding box center [379, 375] width 759 height 614
click at [307, 107] on b "Auditions" at bounding box center [308, 104] width 41 height 10
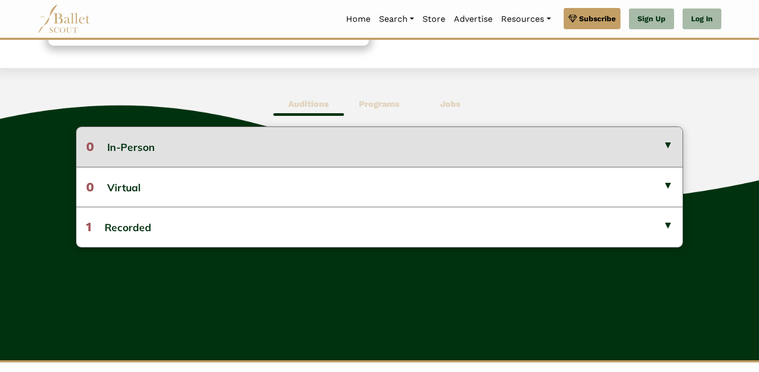
click at [257, 140] on button "0 In-Person" at bounding box center [379, 146] width 606 height 39
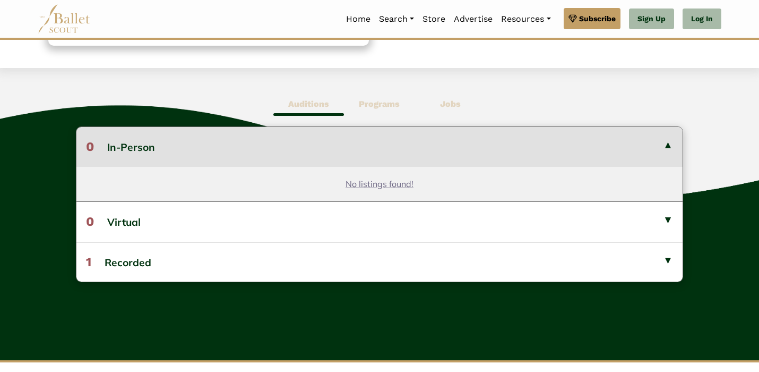
click at [257, 139] on button "0 In-Person" at bounding box center [379, 146] width 606 height 39
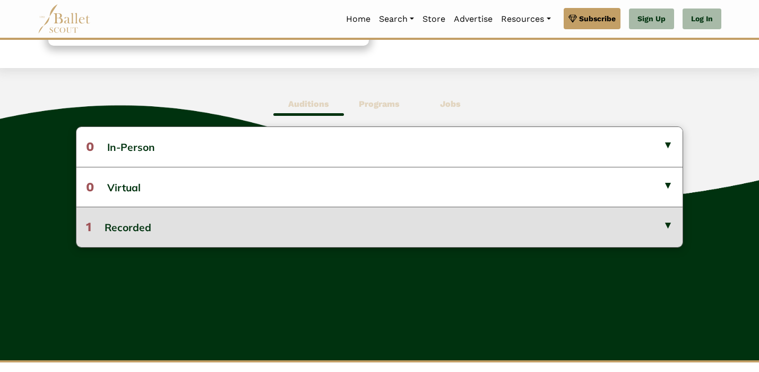
click at [234, 222] on button "1 Recorded" at bounding box center [379, 227] width 606 height 40
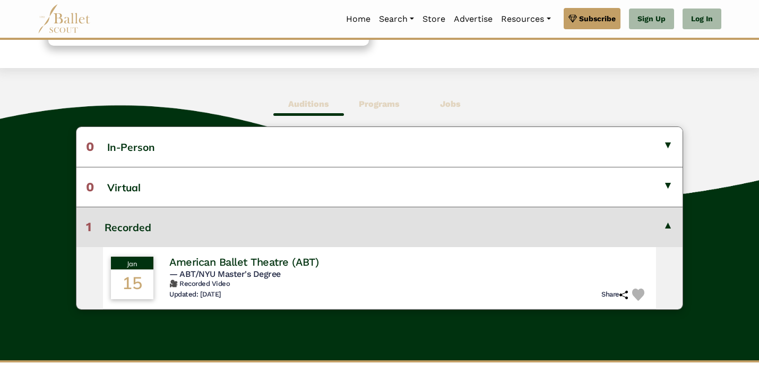
click at [234, 222] on button "1 Recorded" at bounding box center [379, 227] width 606 height 40
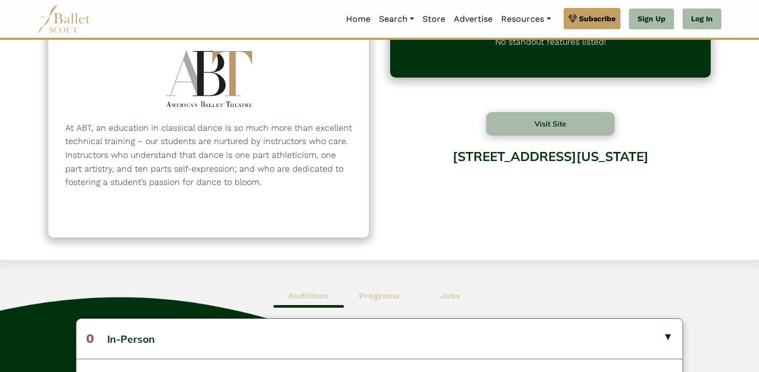
scroll to position [13, 0]
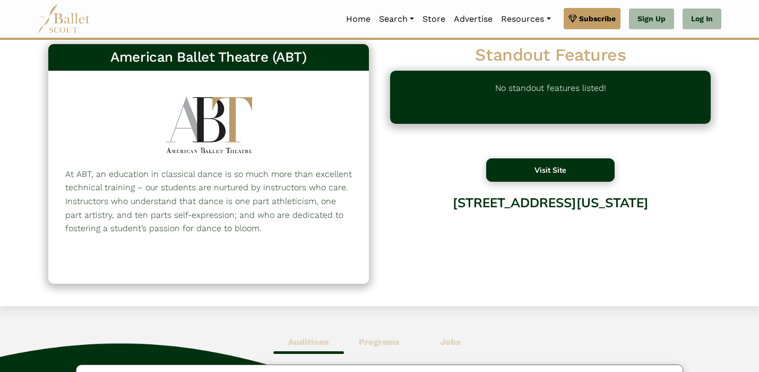
click at [589, 175] on button "Visit Site" at bounding box center [550, 169] width 128 height 23
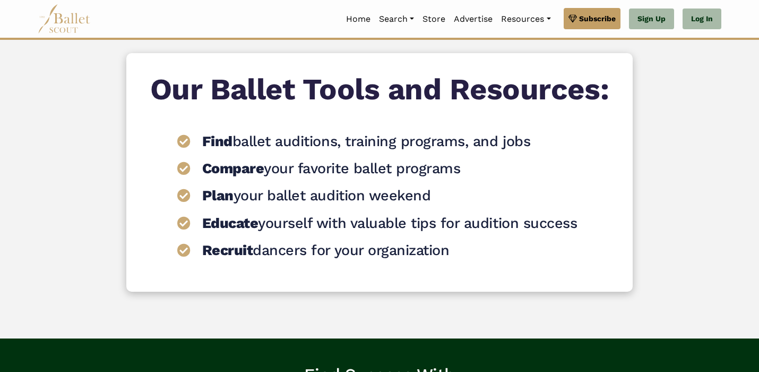
scroll to position [820, 0]
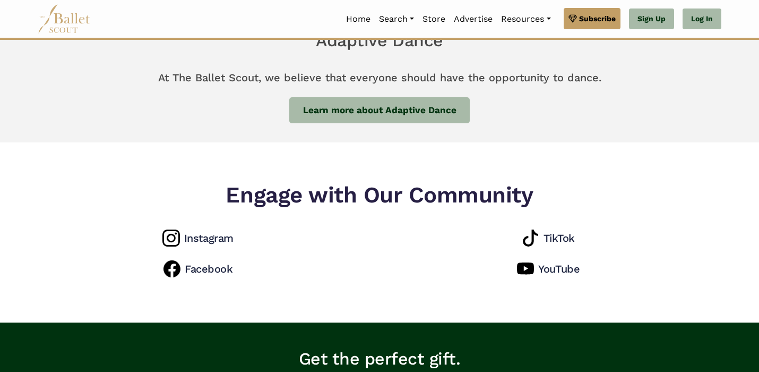
click at [216, 247] on div "Instagram TikTok Facebook YouTube" at bounding box center [379, 245] width 701 height 62
click at [216, 231] on h4 "Instagram" at bounding box center [208, 238] width 49 height 14
click at [228, 235] on h4 "Instagram" at bounding box center [208, 238] width 49 height 14
